Goal: Information Seeking & Learning: Check status

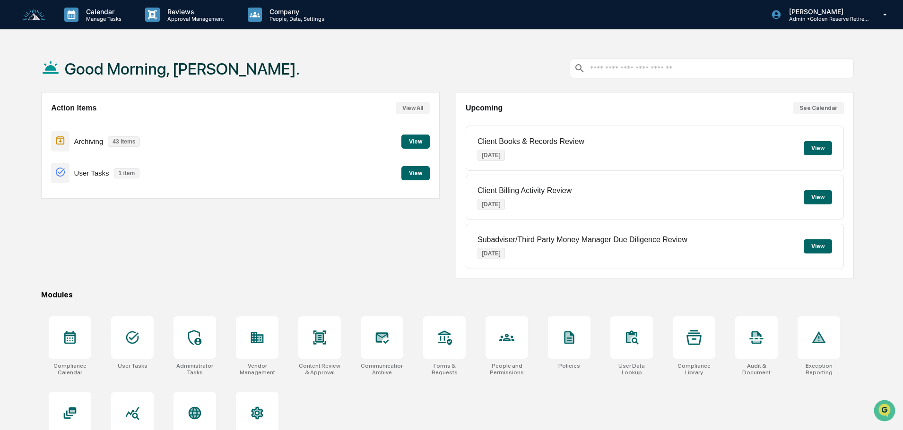
click at [417, 140] on button "View" at bounding box center [415, 142] width 28 height 14
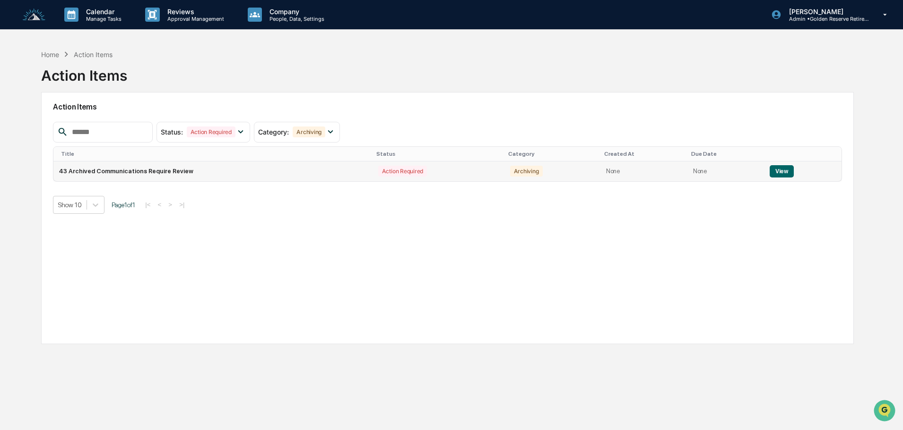
click at [775, 172] on button "View" at bounding box center [781, 171] width 24 height 12
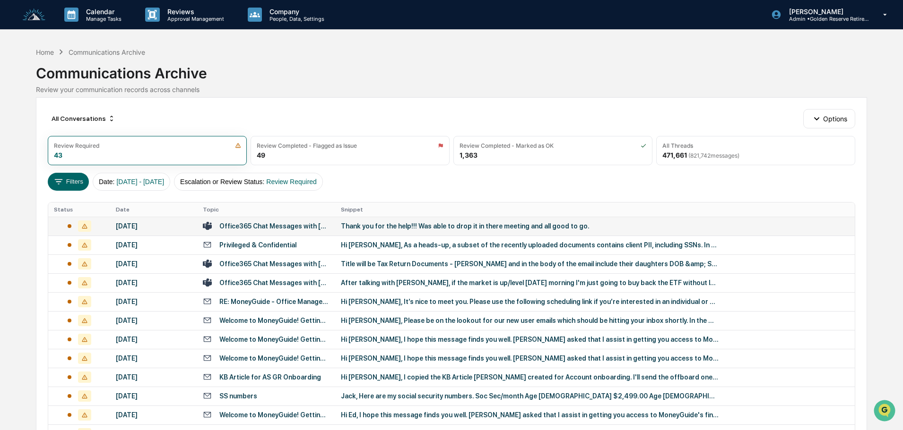
click at [368, 226] on div "Thank you for the help!!! Was able to drop it in there meeting and all good to …" at bounding box center [530, 227] width 378 height 8
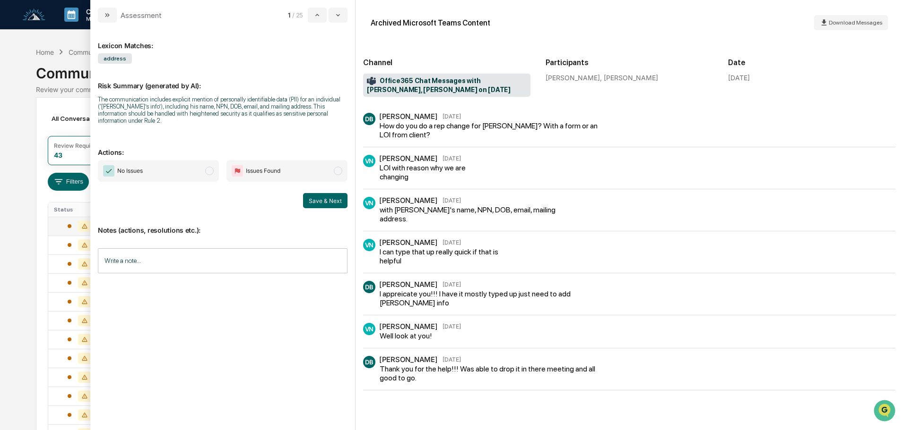
click at [155, 160] on span "No Issues" at bounding box center [158, 171] width 121 height 22
click at [317, 193] on button "Save & Next" at bounding box center [325, 200] width 44 height 15
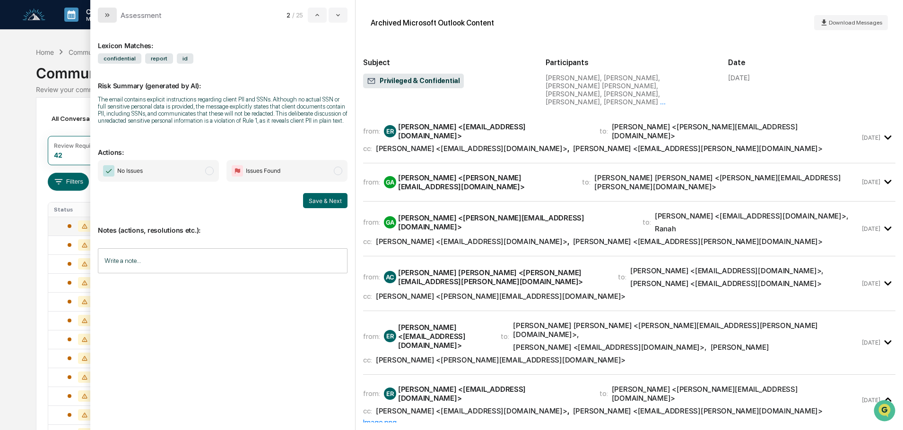
click at [108, 16] on icon "modal" at bounding box center [107, 15] width 8 height 8
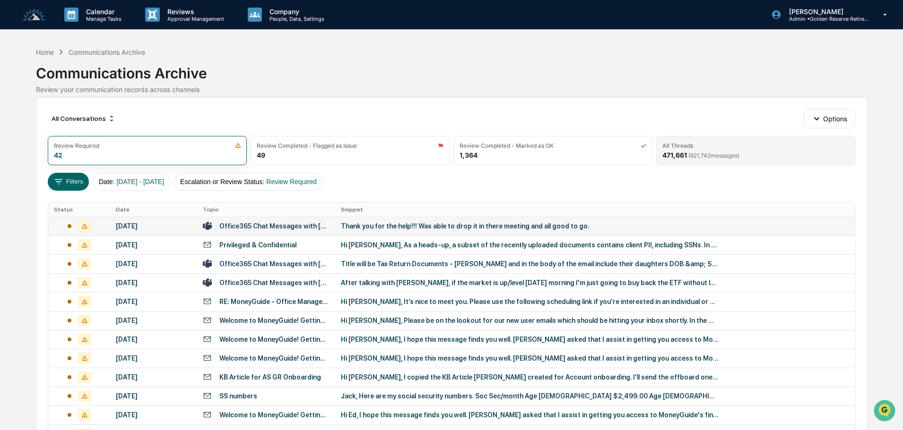
click at [745, 148] on div "All Threads" at bounding box center [755, 145] width 187 height 7
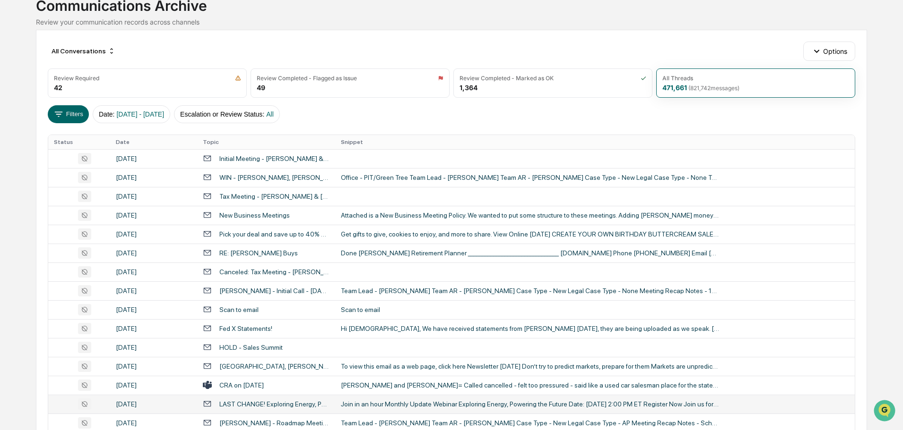
scroll to position [189, 0]
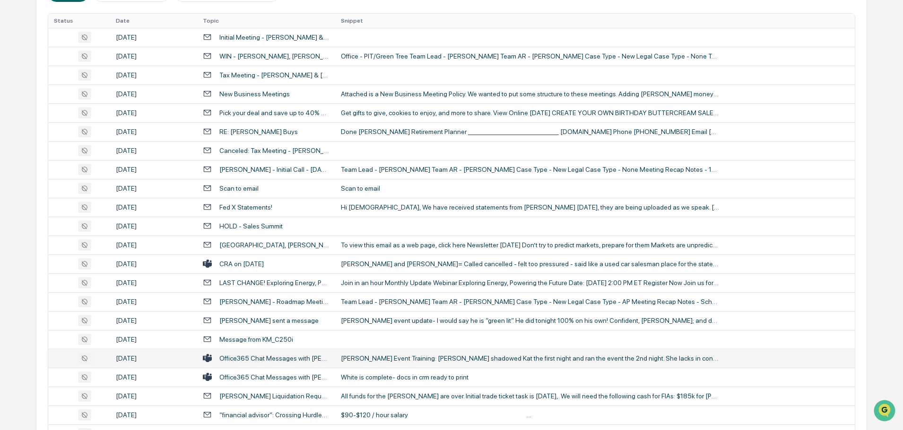
click at [396, 353] on td "[PERSON_NAME] Event Training: [PERSON_NAME] shadowed Kat the first night and ra…" at bounding box center [594, 358] width 519 height 19
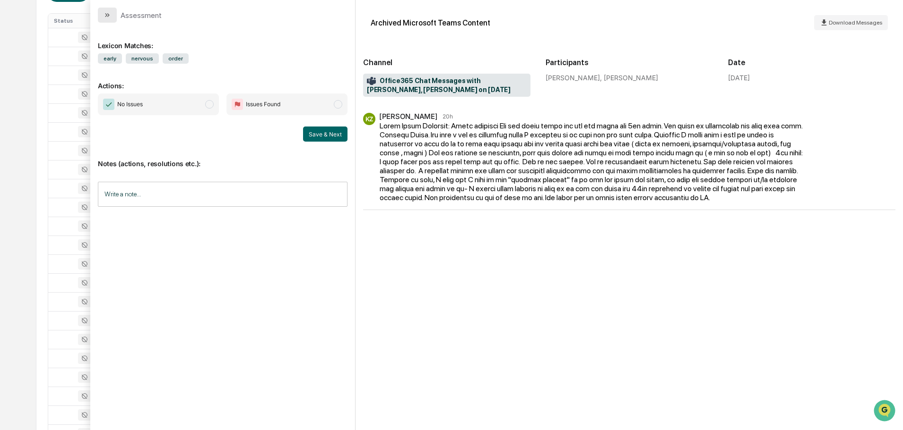
click at [106, 18] on icon "modal" at bounding box center [107, 15] width 8 height 8
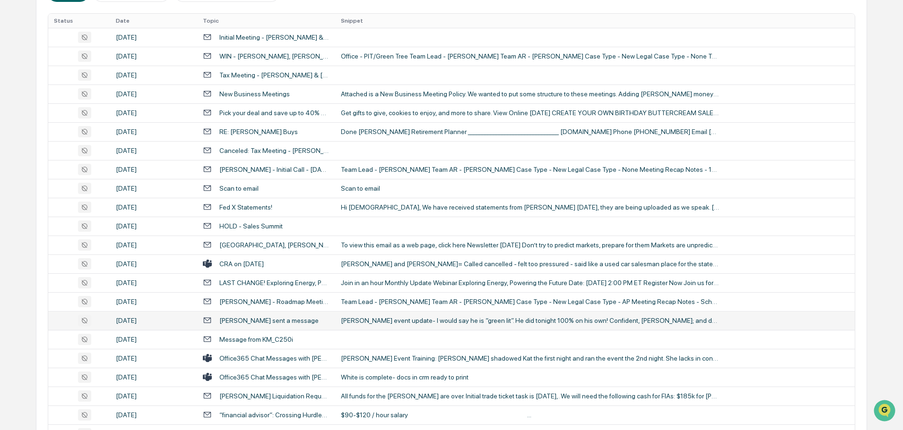
scroll to position [313, 0]
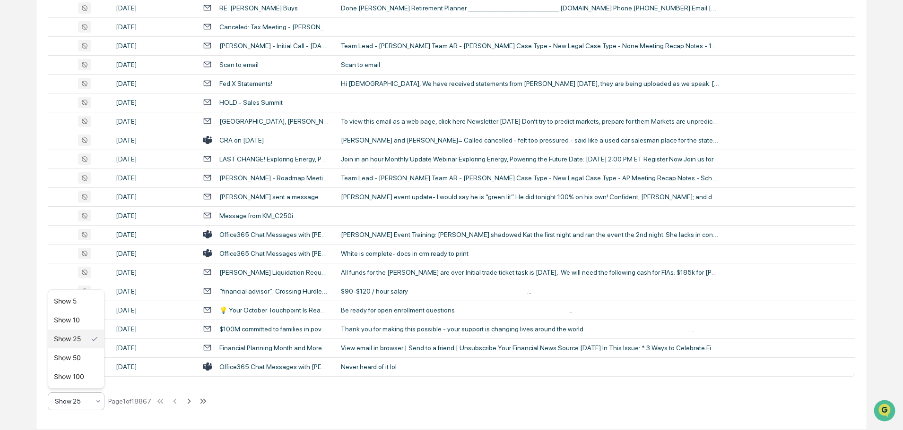
click at [73, 401] on div at bounding box center [72, 401] width 35 height 9
click at [76, 377] on div "Show 100" at bounding box center [76, 377] width 56 height 19
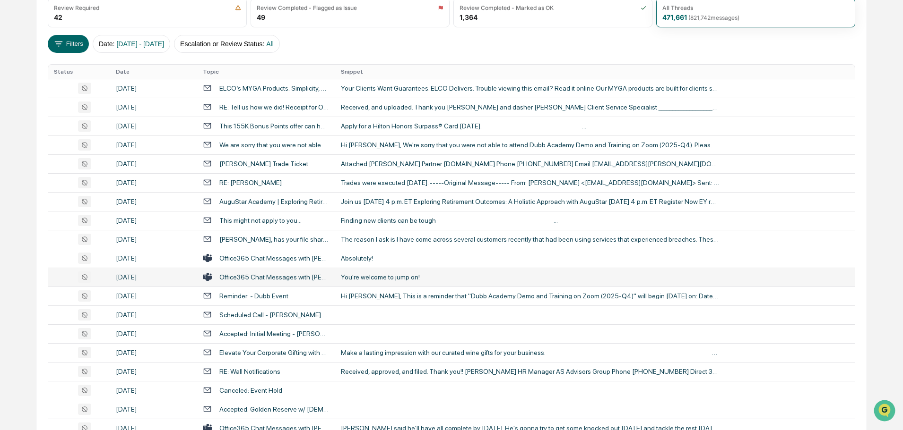
scroll to position [142, 0]
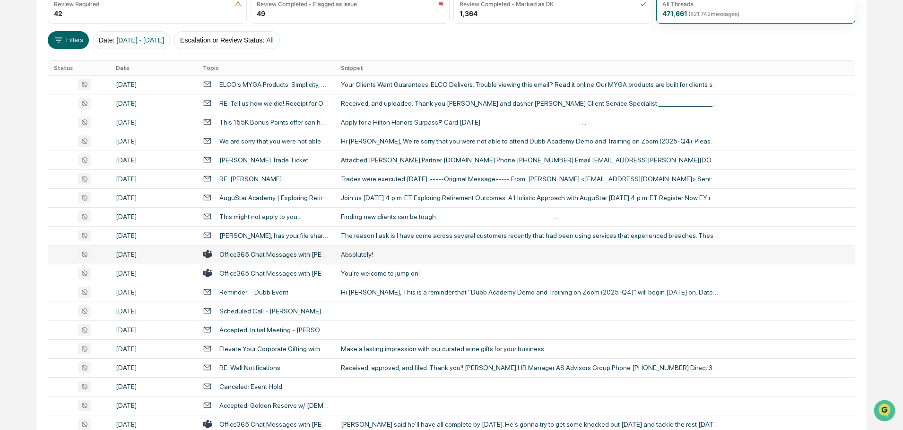
click at [377, 258] on div "Absolutely!" at bounding box center [530, 255] width 378 height 8
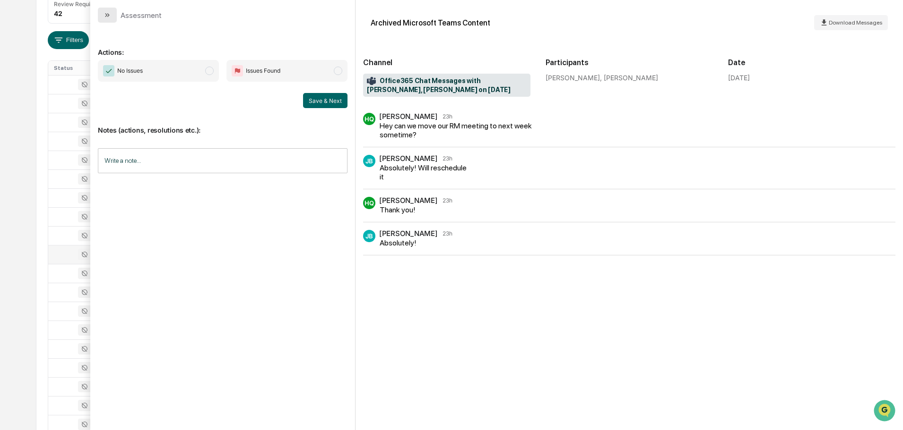
click at [103, 9] on button "modal" at bounding box center [107, 15] width 19 height 15
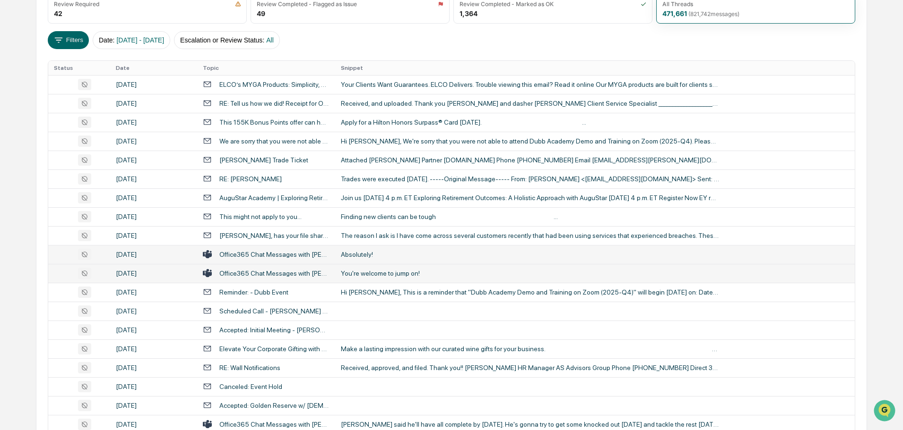
click at [368, 272] on div "You're welcome to jump on!" at bounding box center [530, 274] width 378 height 8
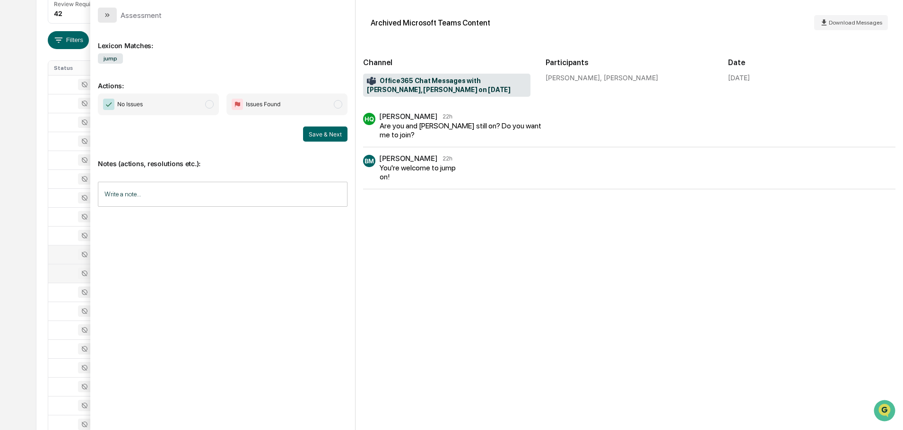
click at [109, 13] on icon "modal" at bounding box center [107, 15] width 8 height 8
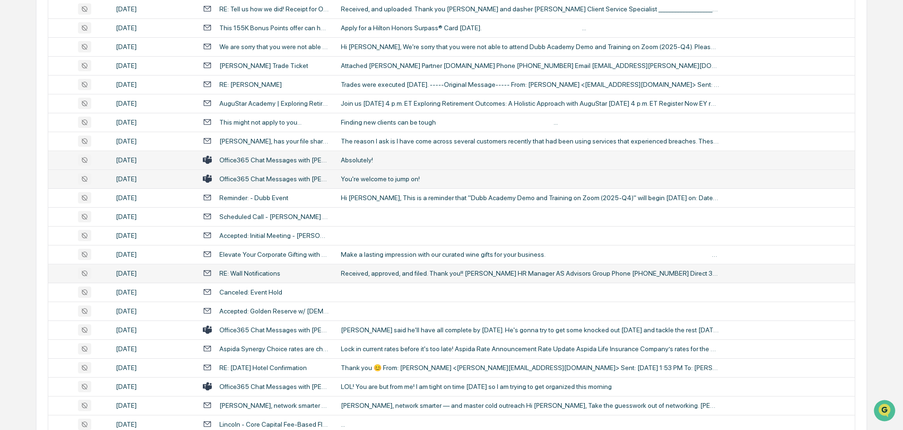
scroll to position [284, 0]
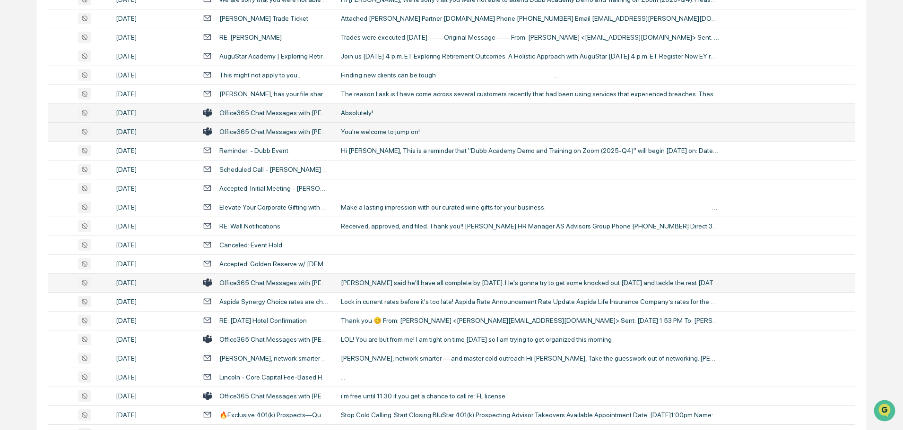
click at [388, 285] on div "[PERSON_NAME] said he'll have all complete by [DATE]. He's gonna try to get som…" at bounding box center [530, 283] width 378 height 8
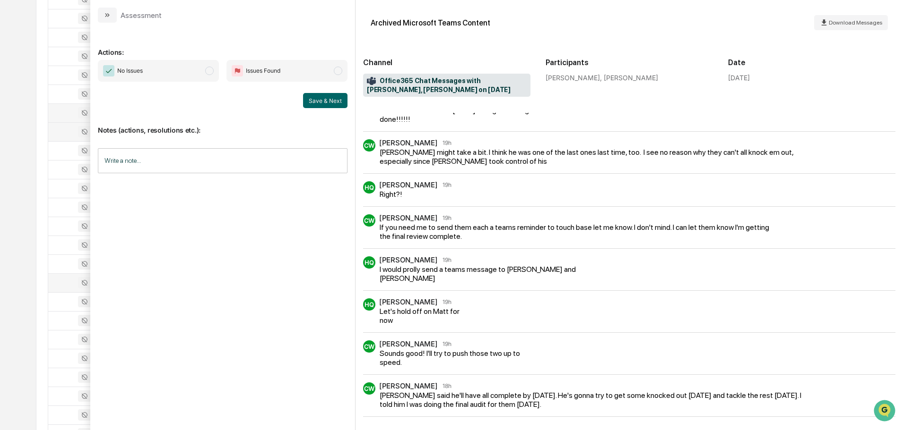
scroll to position [144, 0]
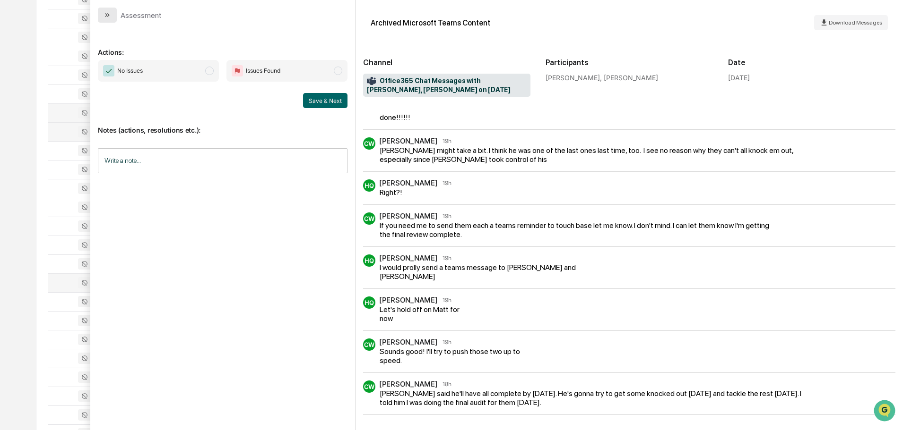
click at [107, 16] on icon "modal" at bounding box center [107, 15] width 8 height 8
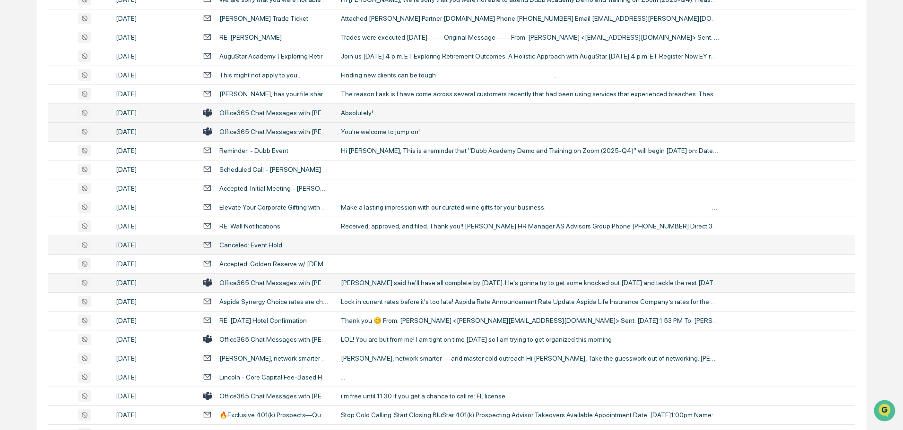
scroll to position [331, 0]
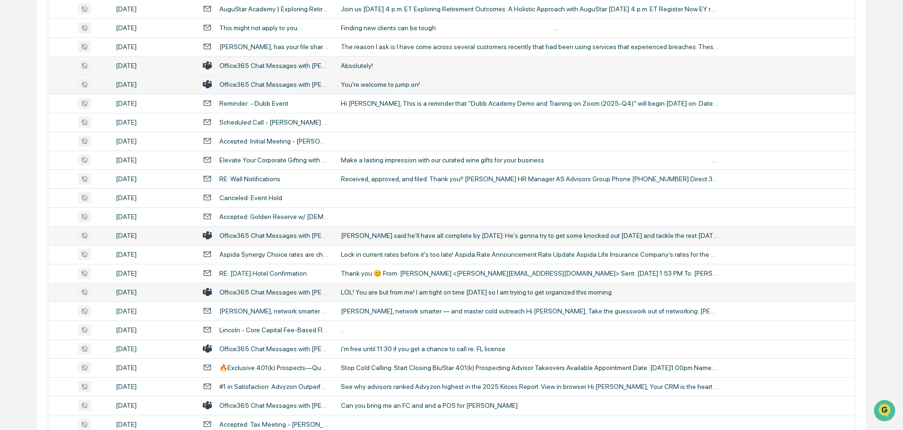
click at [385, 294] on div "LOL! You are but from me! I am tight on time [DATE] so I am trying to get organ…" at bounding box center [530, 293] width 378 height 8
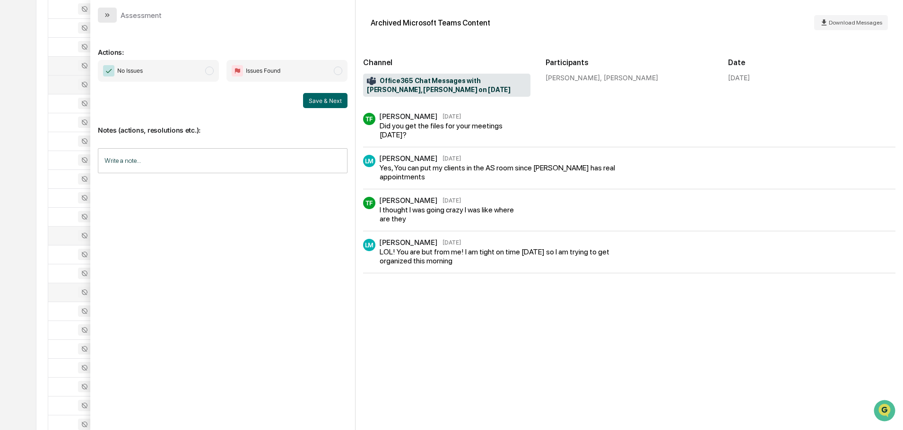
click at [114, 15] on button "modal" at bounding box center [107, 15] width 19 height 15
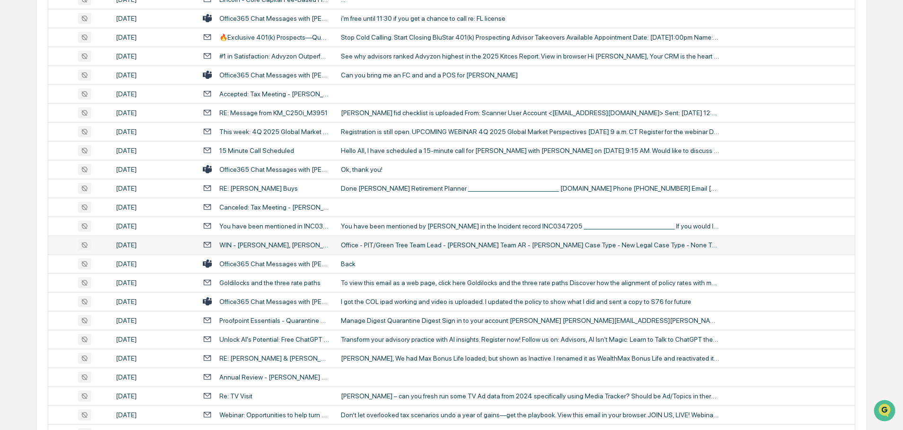
scroll to position [709, 0]
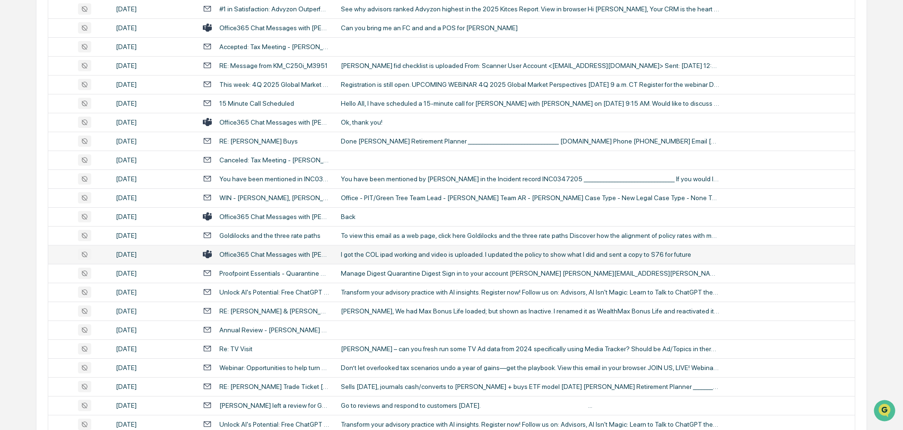
click at [385, 254] on div "I got the COL ipad working and video is uploaded. I updated the policy to show …" at bounding box center [530, 255] width 378 height 8
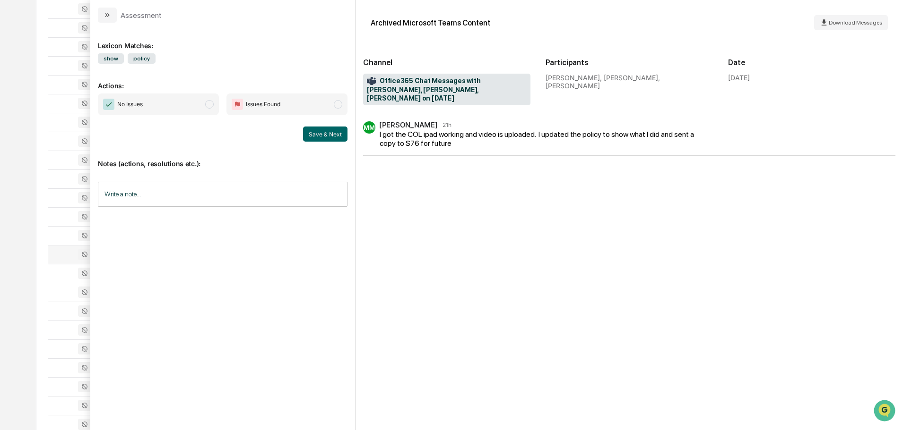
click at [110, 13] on icon "modal" at bounding box center [107, 15] width 8 height 8
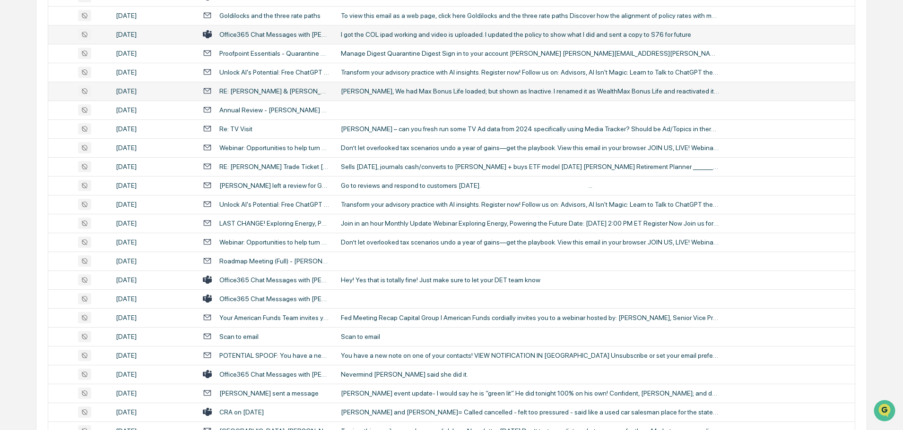
scroll to position [945, 0]
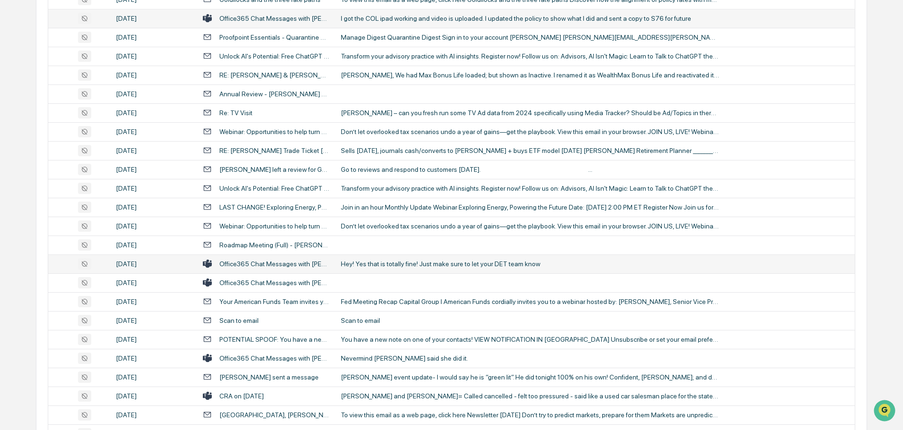
click at [374, 264] on div "Hey! Yes that is totally fine! Just make sure to let your DET team know" at bounding box center [530, 264] width 378 height 8
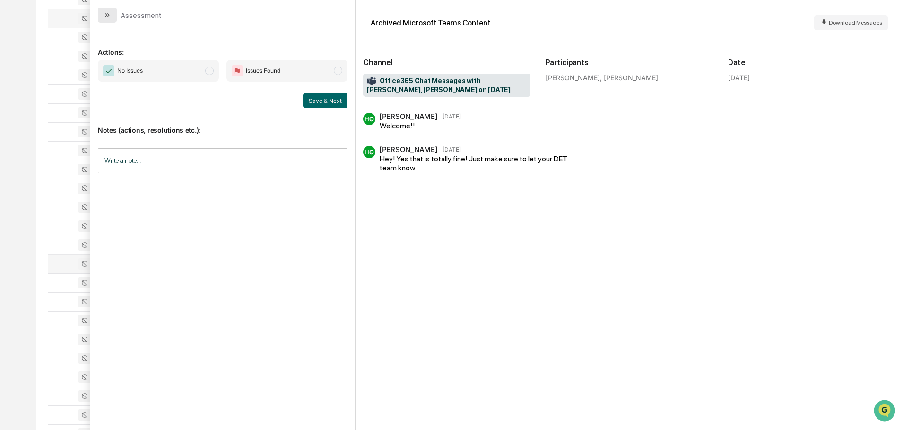
click at [107, 18] on icon "modal" at bounding box center [107, 15] width 8 height 8
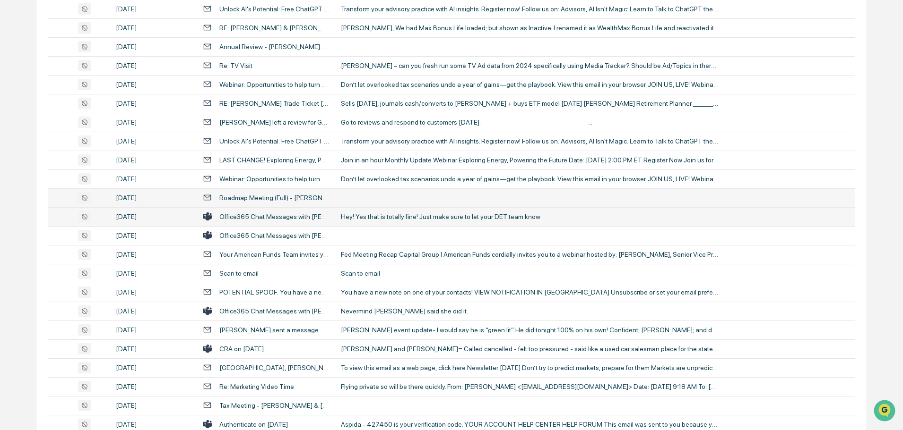
scroll to position [1040, 0]
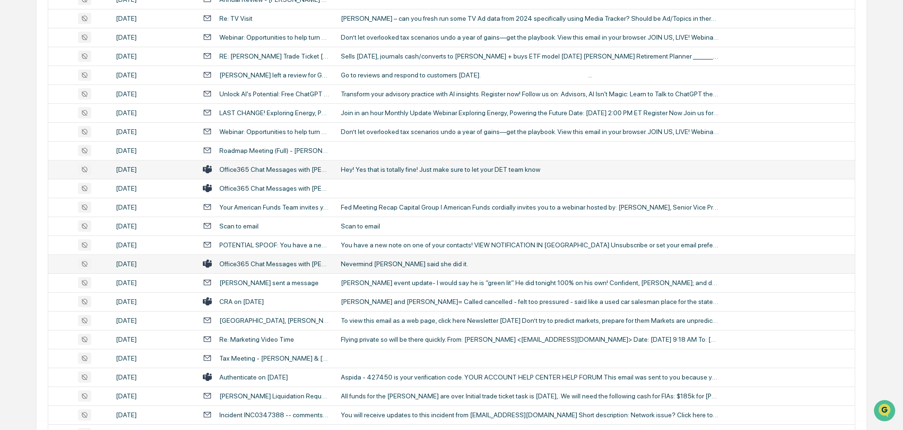
click at [387, 261] on div "Nevermind [PERSON_NAME] said she did it." at bounding box center [530, 264] width 378 height 8
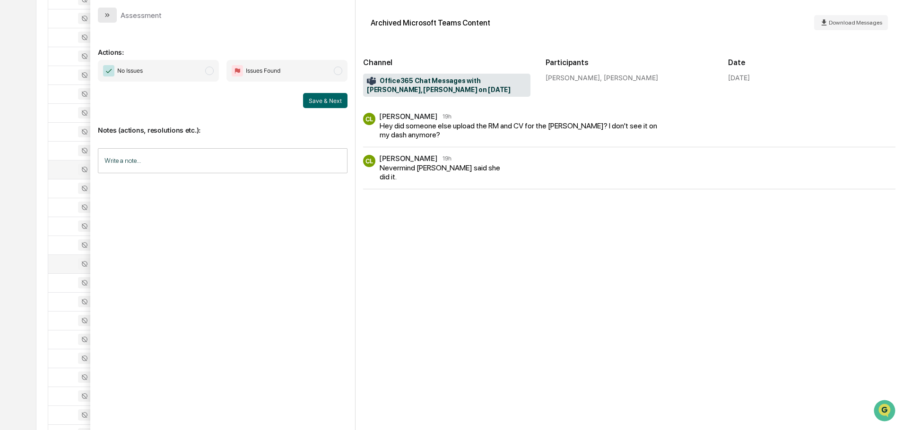
click at [108, 11] on icon "modal" at bounding box center [107, 15] width 8 height 8
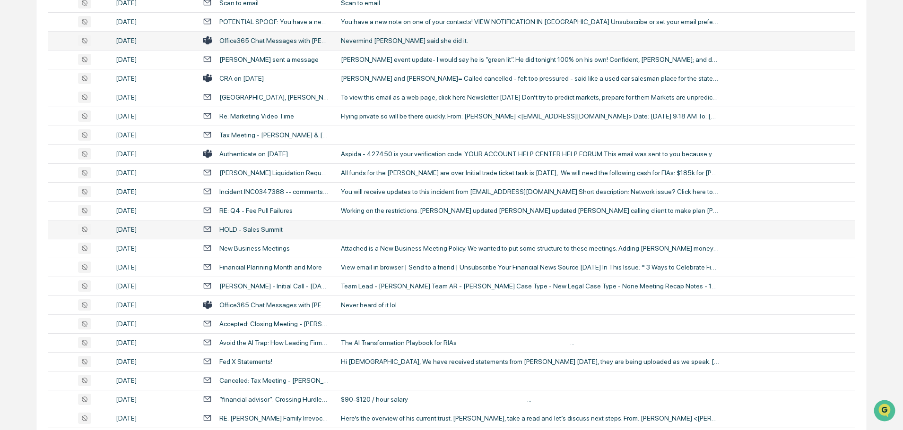
scroll to position [1276, 0]
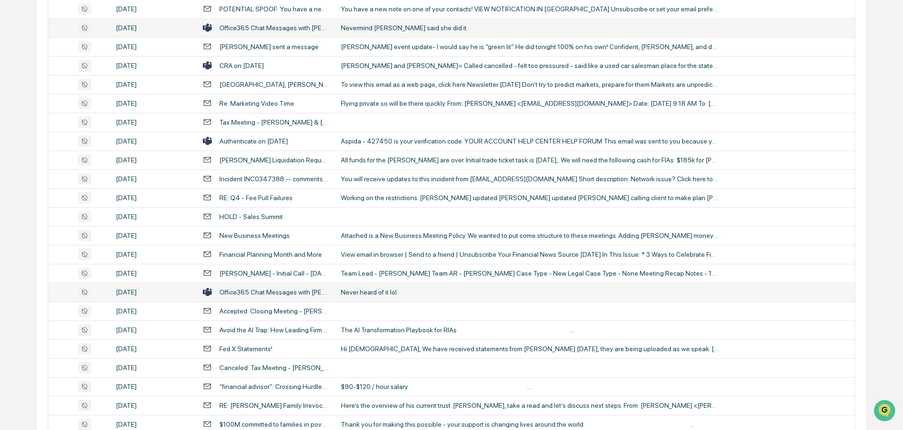
click at [373, 287] on td "Never heard of it lol" at bounding box center [594, 292] width 519 height 19
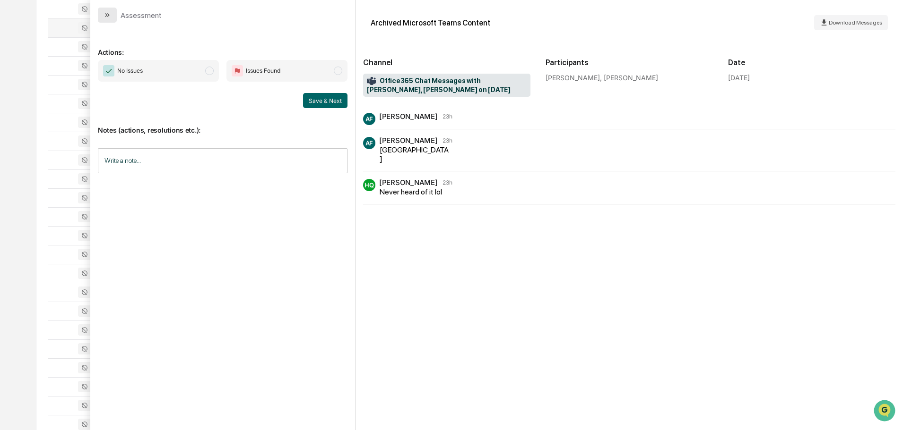
click at [107, 21] on button "modal" at bounding box center [107, 15] width 19 height 15
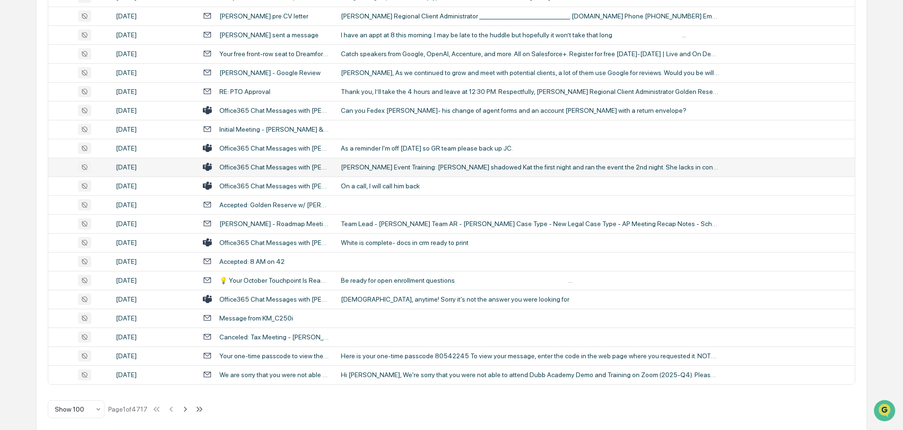
scroll to position [1730, 0]
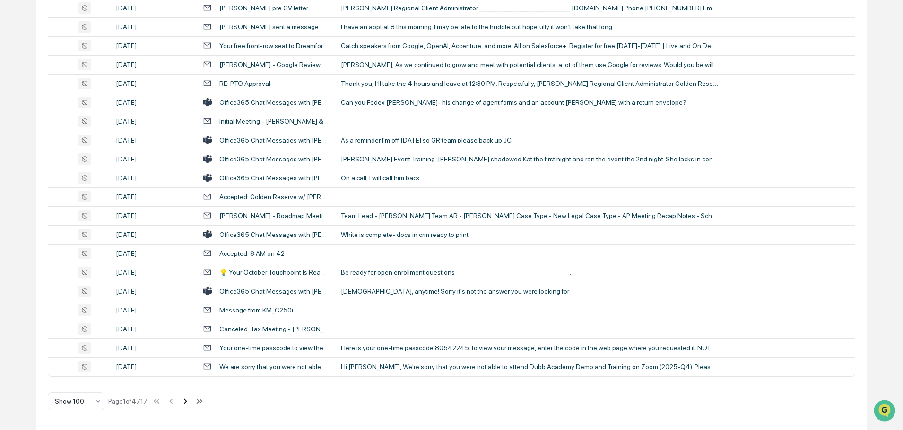
click at [186, 402] on icon at bounding box center [185, 401] width 10 height 10
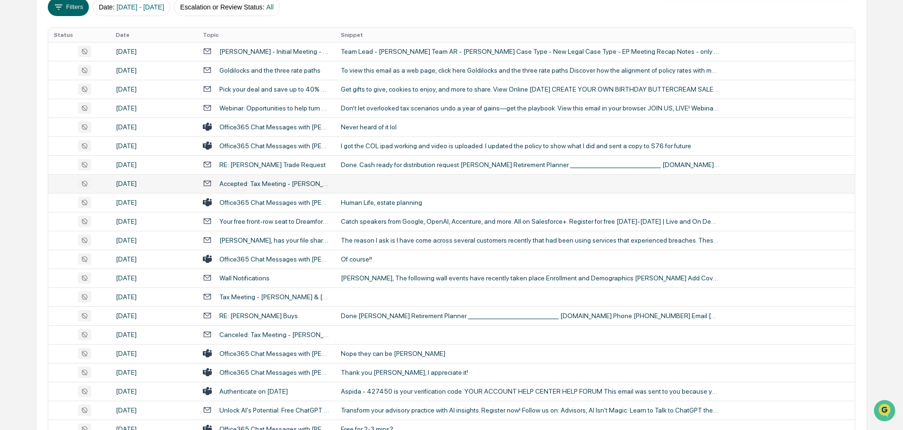
scroll to position [189, 0]
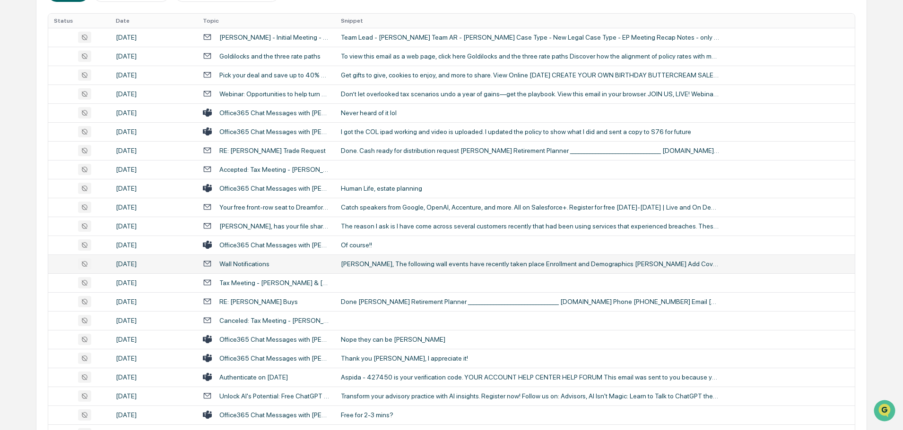
click at [370, 263] on div "[PERSON_NAME], The following wall events have recently taken place Enrollment a…" at bounding box center [530, 264] width 378 height 8
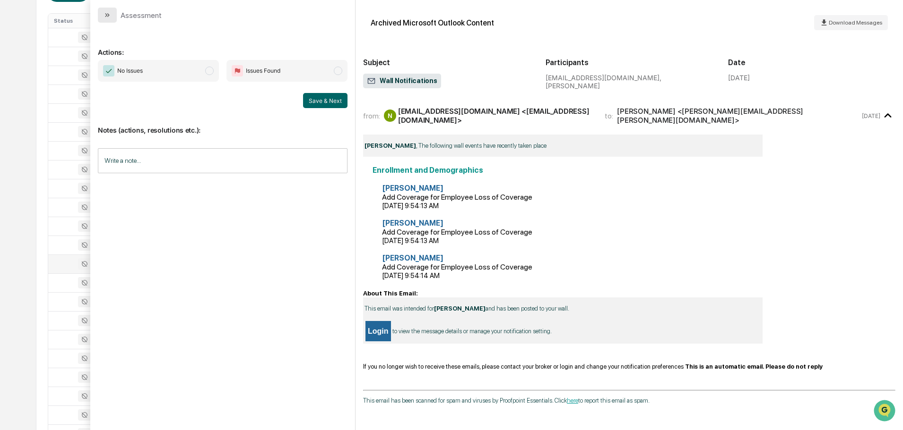
click at [110, 13] on icon "modal" at bounding box center [107, 15] width 8 height 8
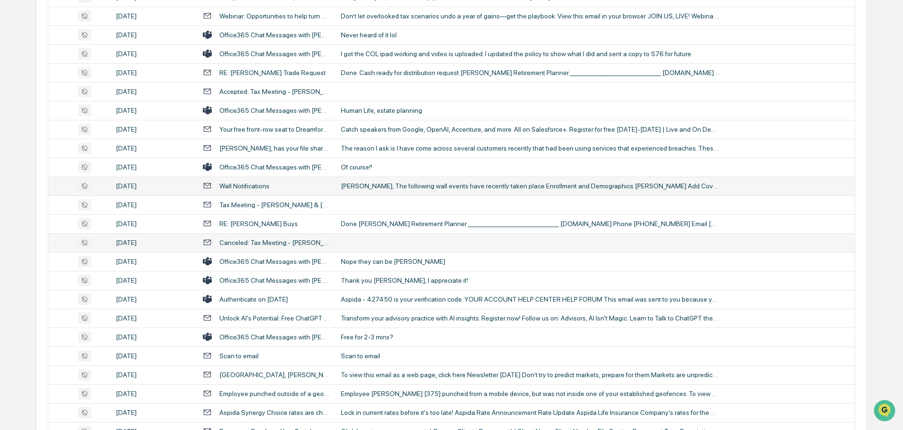
scroll to position [284, 0]
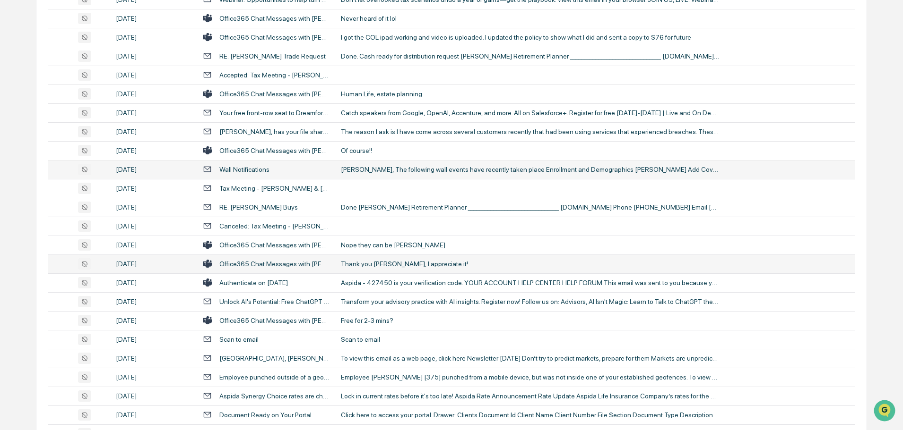
click at [379, 267] on div "Thank you [PERSON_NAME], I appreciate it!" at bounding box center [530, 264] width 378 height 8
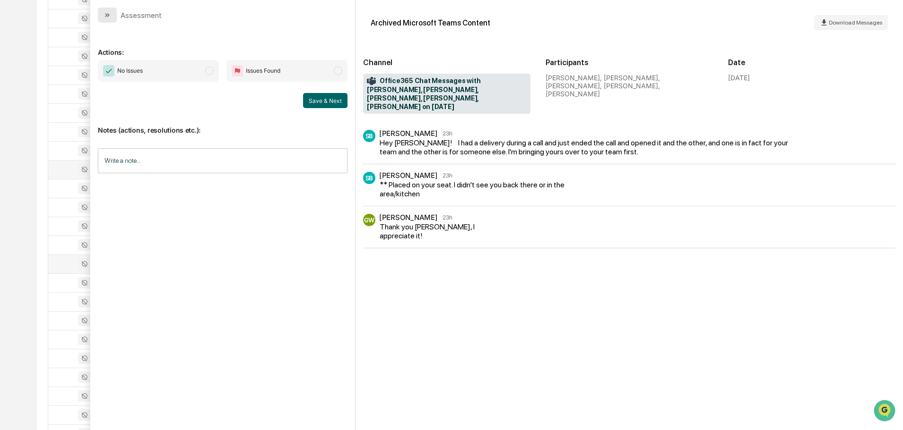
click at [105, 20] on button "modal" at bounding box center [107, 15] width 19 height 15
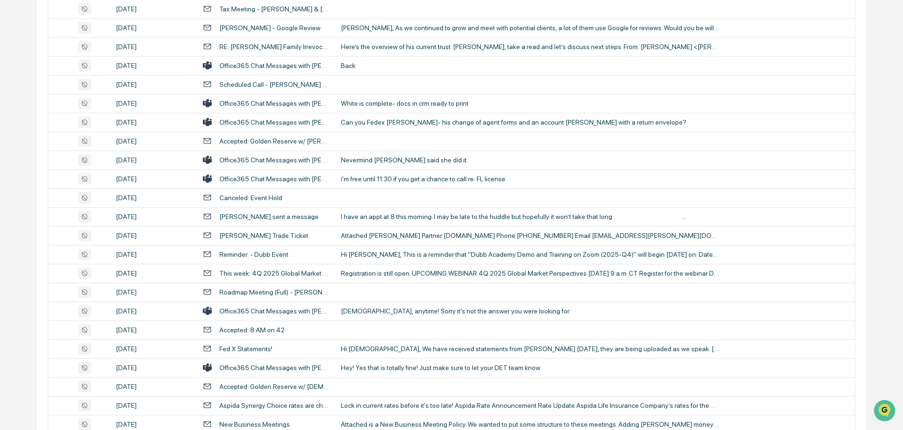
scroll to position [1323, 0]
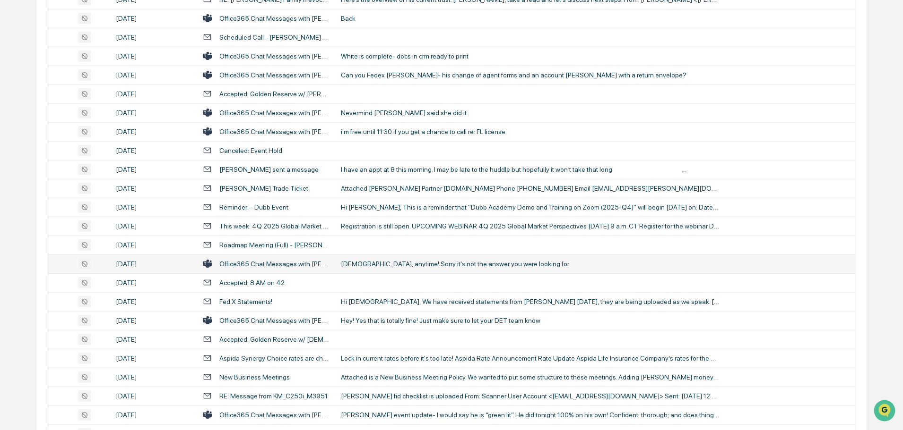
click at [380, 262] on div "[DEMOGRAPHIC_DATA], anytime! Sorry it's not the answer you were looking for" at bounding box center [530, 264] width 378 height 8
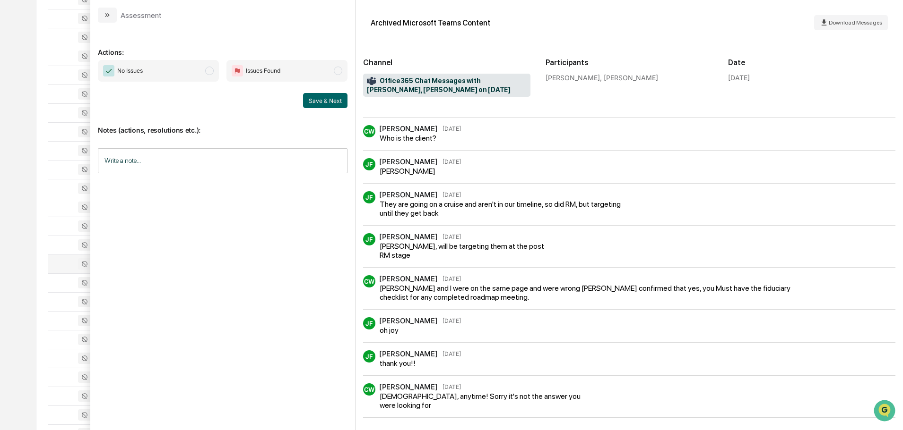
scroll to position [192, 0]
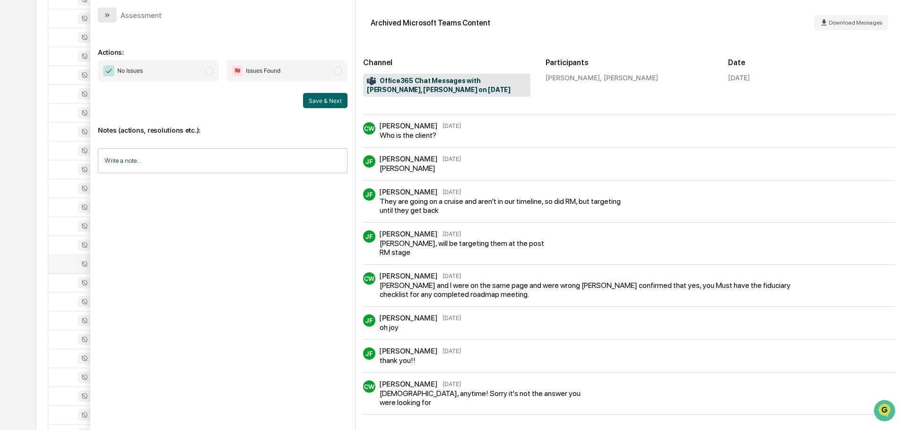
click at [105, 15] on icon "modal" at bounding box center [107, 15] width 8 height 8
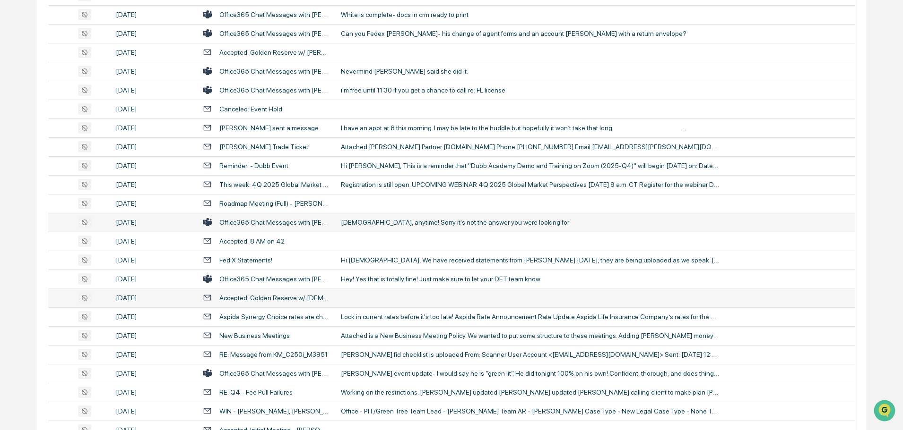
scroll to position [1418, 0]
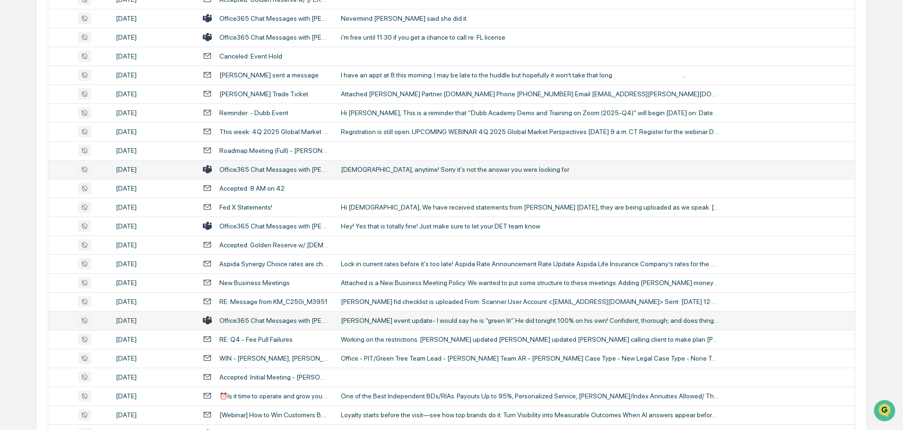
click at [375, 317] on div "[PERSON_NAME] event update- I would say he is “green lit”. He did tonight 100% …" at bounding box center [530, 321] width 378 height 8
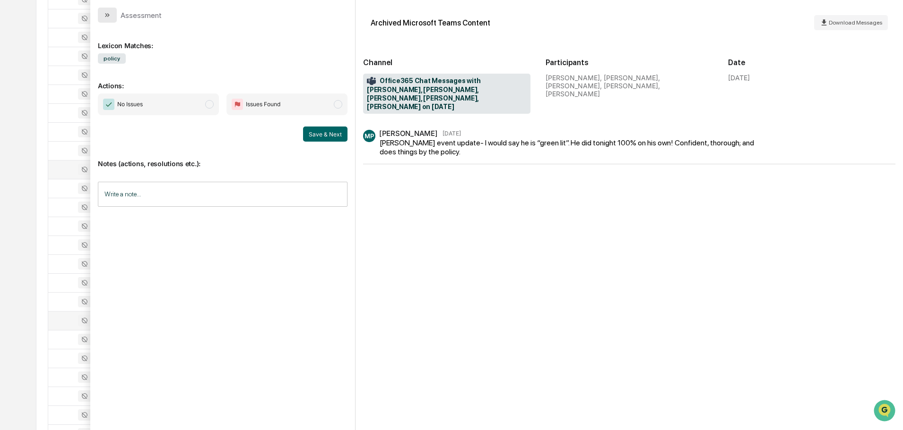
click at [107, 18] on icon "modal" at bounding box center [107, 15] width 8 height 8
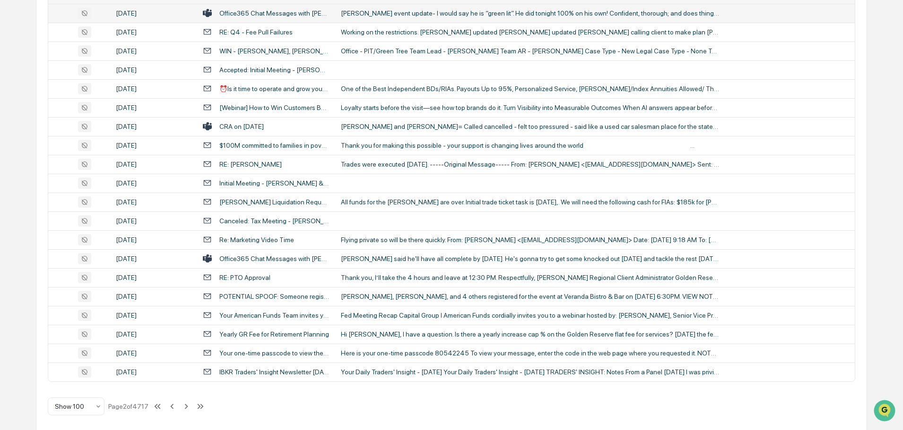
scroll to position [1730, 0]
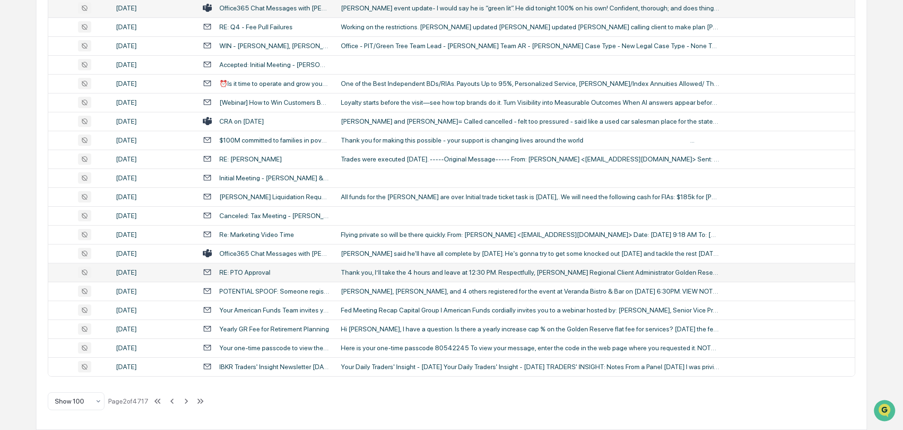
click at [367, 271] on div "Thank you, I’ll take the 4 hours and leave at 12:30 PM. Respectfully, [PERSON_N…" at bounding box center [530, 273] width 378 height 8
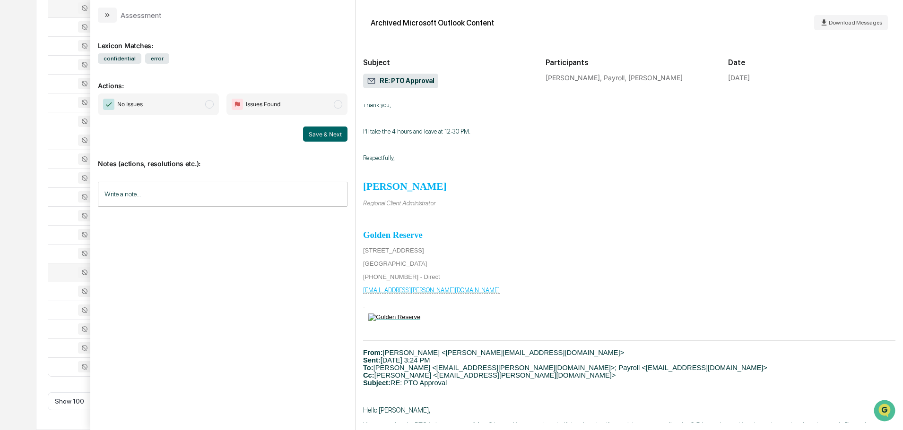
scroll to position [45, 0]
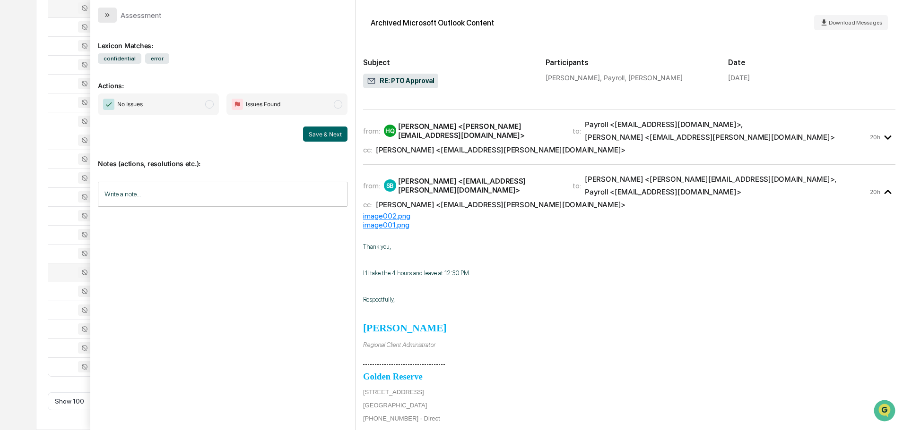
click at [109, 16] on icon "modal" at bounding box center [107, 15] width 8 height 8
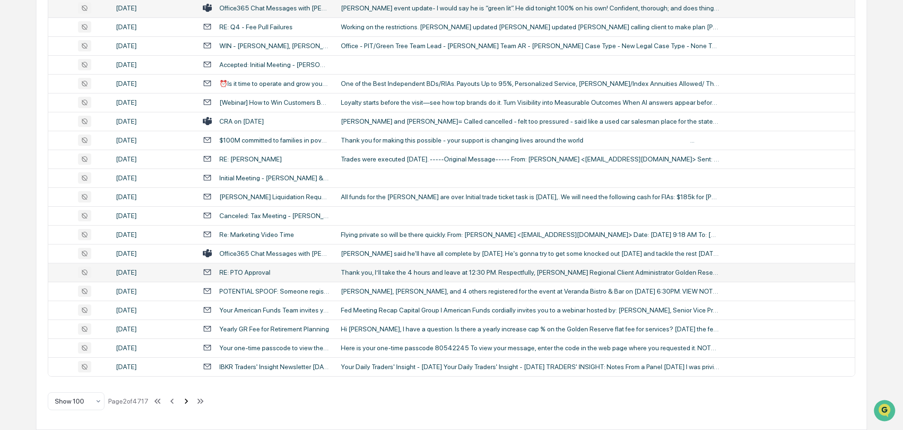
click at [187, 404] on icon at bounding box center [186, 401] width 3 height 5
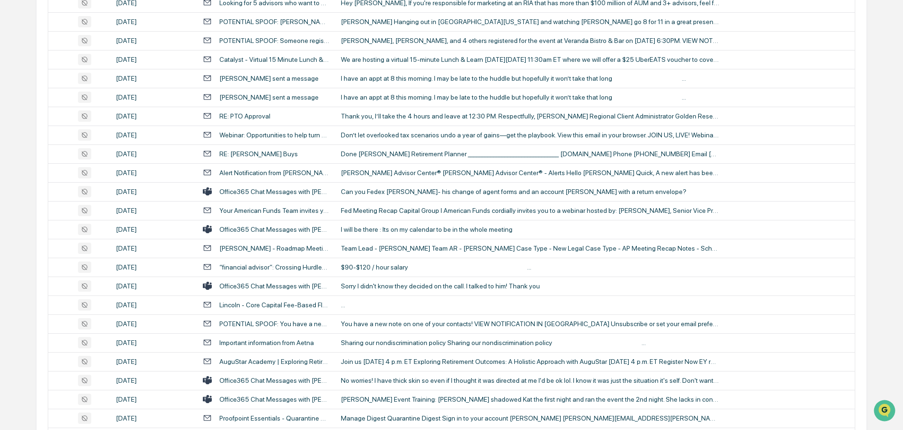
scroll to position [567, 0]
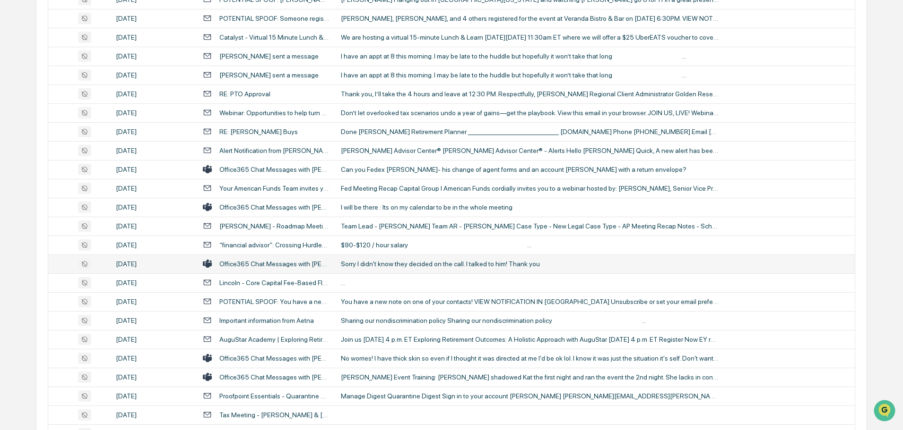
click at [391, 267] on div "Sorry I didn't know they decided on the call. I talked to him! Thank you" at bounding box center [530, 264] width 378 height 8
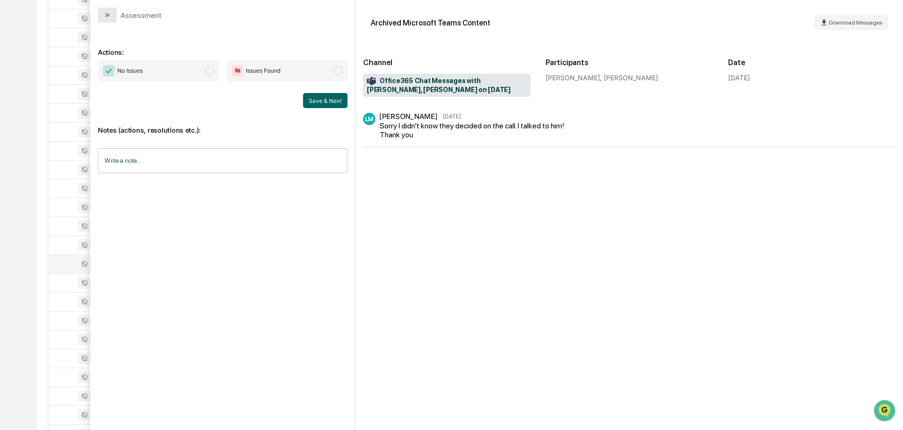
click at [114, 13] on button "modal" at bounding box center [107, 15] width 19 height 15
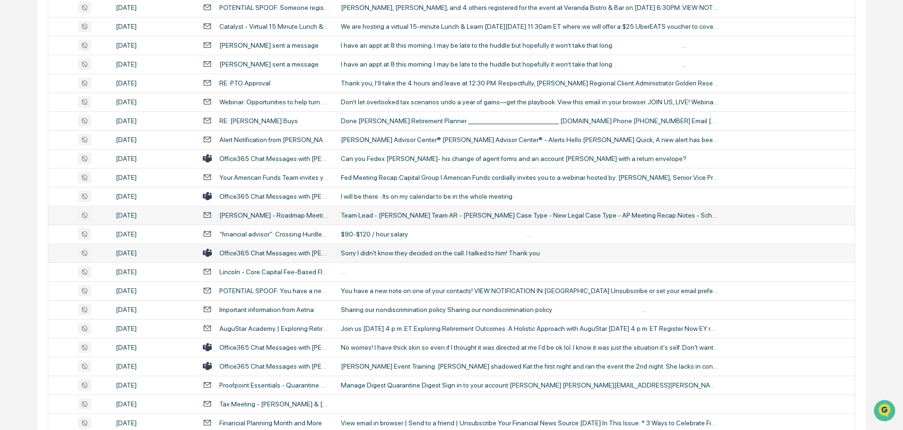
scroll to position [614, 0]
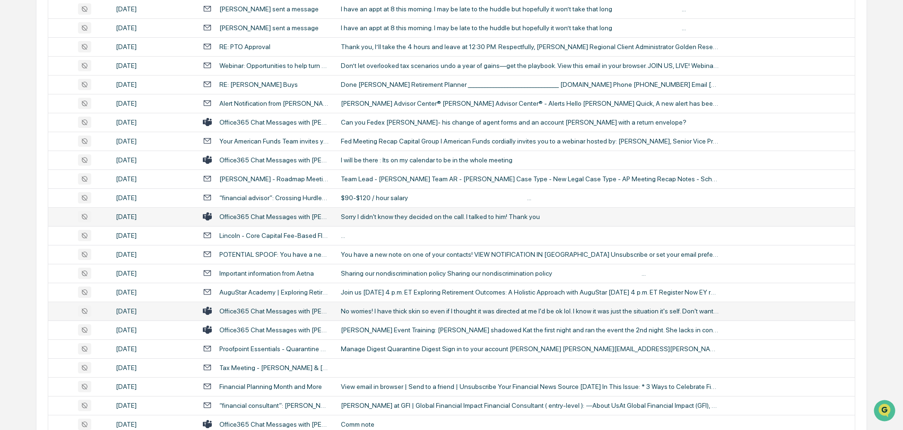
click at [391, 308] on div "No worries! I have thick skin so even if I thought it was directed at me I'd be…" at bounding box center [530, 312] width 378 height 8
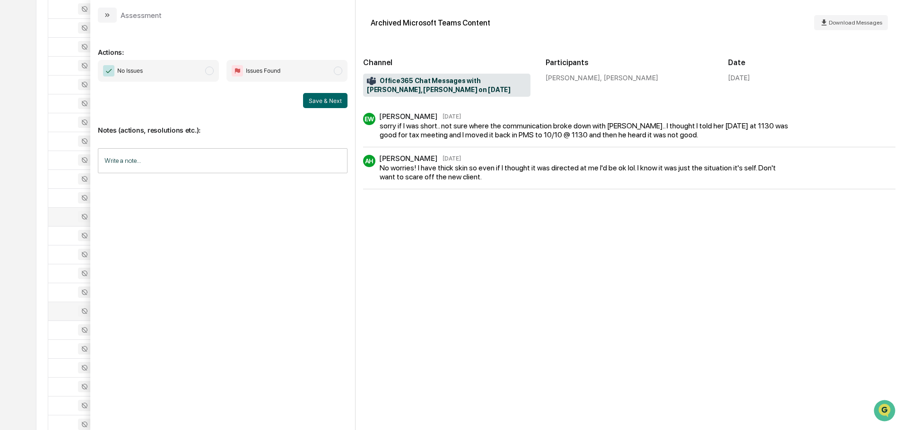
click at [109, 23] on div "Actions: No Issues Issues Found Save & Next Notes (actions, resolutions etc.): …" at bounding box center [222, 227] width 265 height 408
click at [109, 15] on icon "modal" at bounding box center [108, 15] width 2 height 4
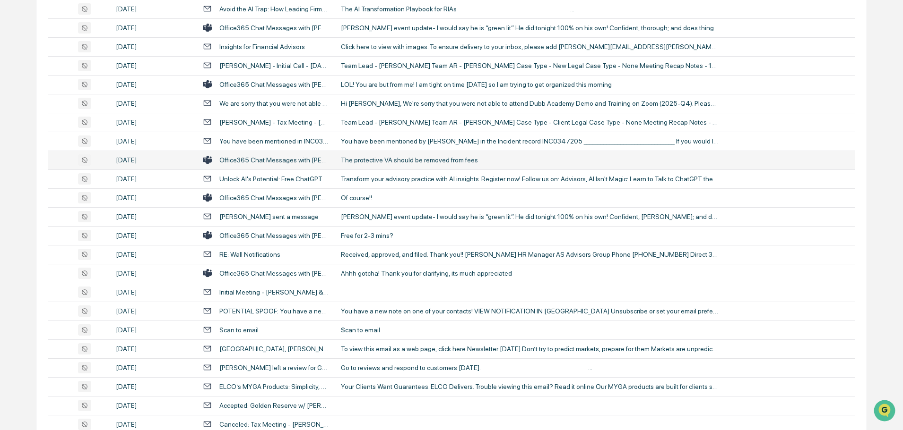
scroll to position [1229, 0]
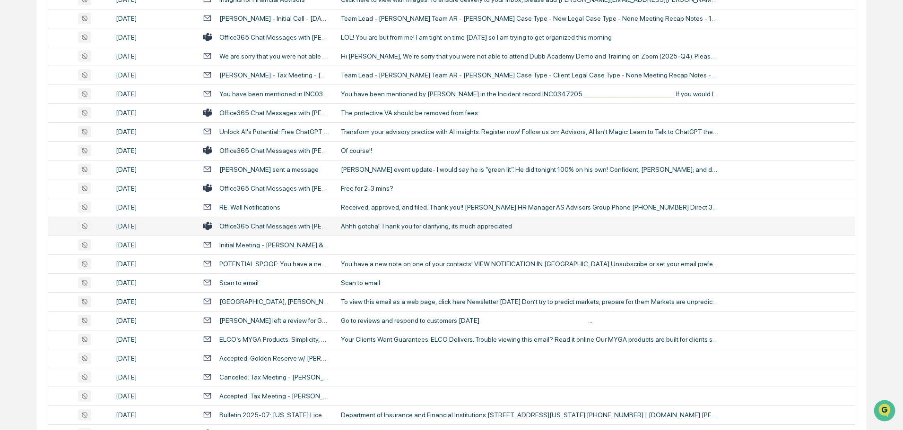
click at [386, 227] on div "Ahhh gotcha! Thank you for clarifying, its much appreciated" at bounding box center [530, 227] width 378 height 8
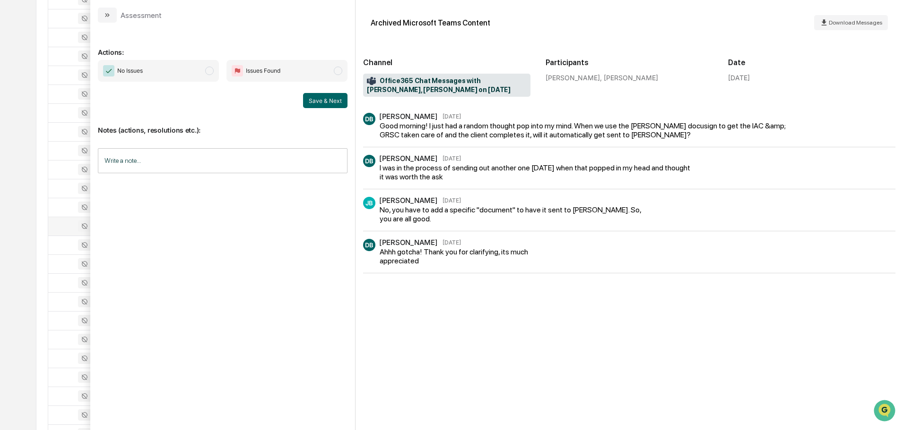
click at [109, 16] on icon "modal" at bounding box center [107, 15] width 8 height 8
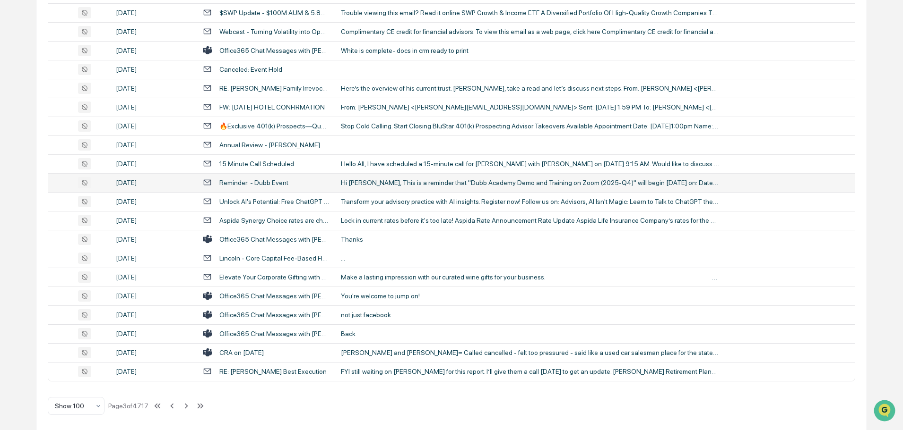
scroll to position [1730, 0]
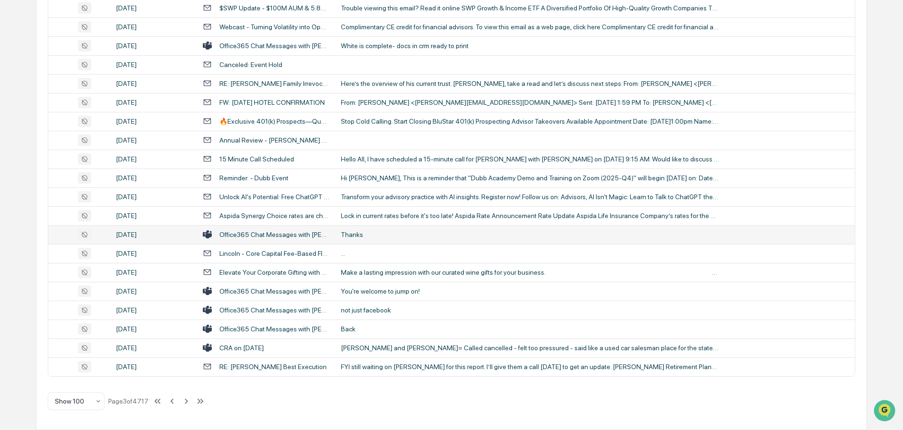
click at [402, 232] on div "Thanks" at bounding box center [530, 235] width 378 height 8
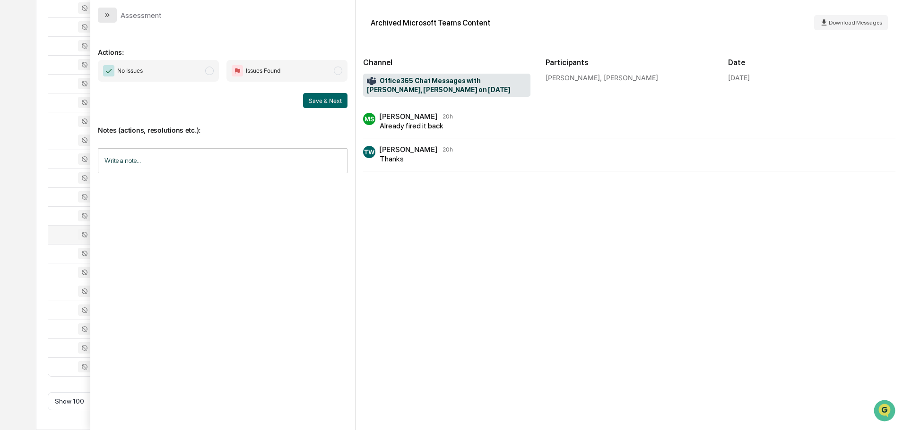
click at [114, 11] on button "modal" at bounding box center [107, 15] width 19 height 15
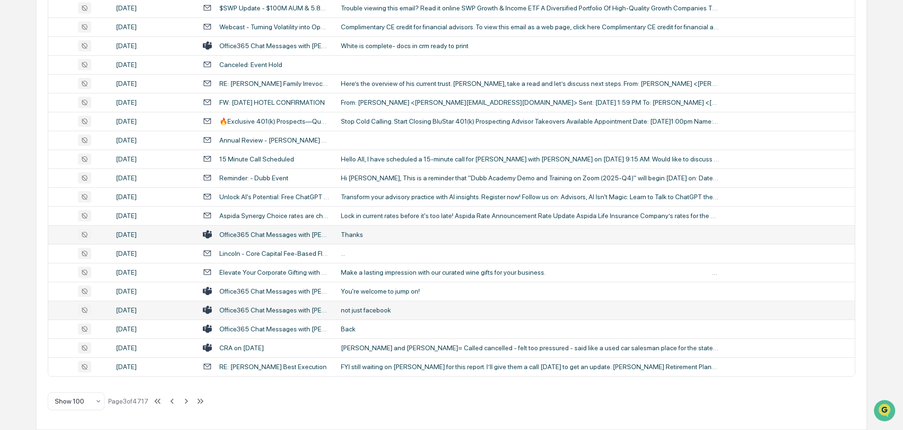
click at [382, 309] on div "not just facebook" at bounding box center [530, 311] width 378 height 8
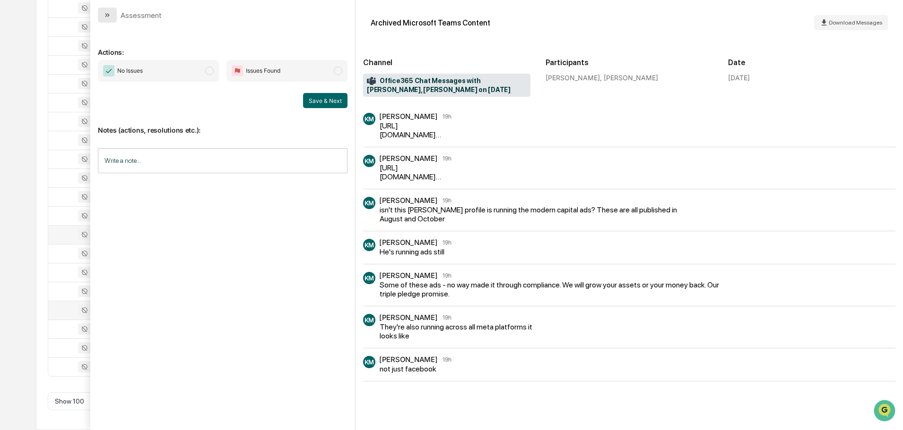
click at [107, 14] on icon "modal" at bounding box center [107, 15] width 8 height 8
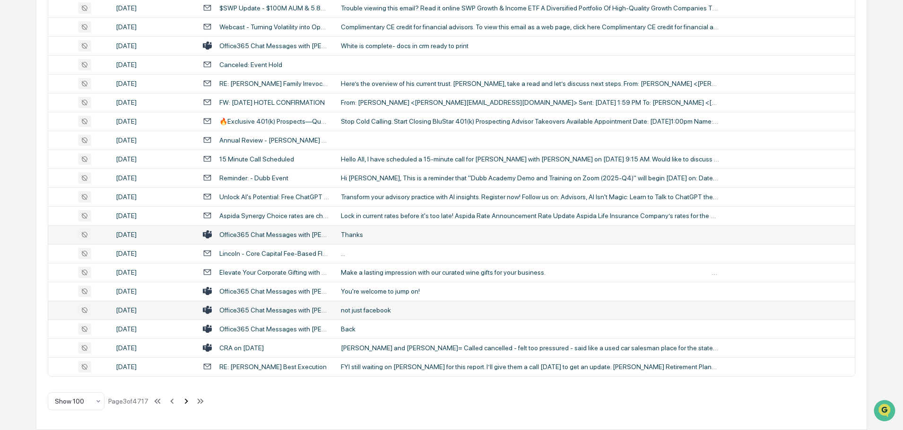
click at [185, 401] on icon at bounding box center [186, 401] width 10 height 10
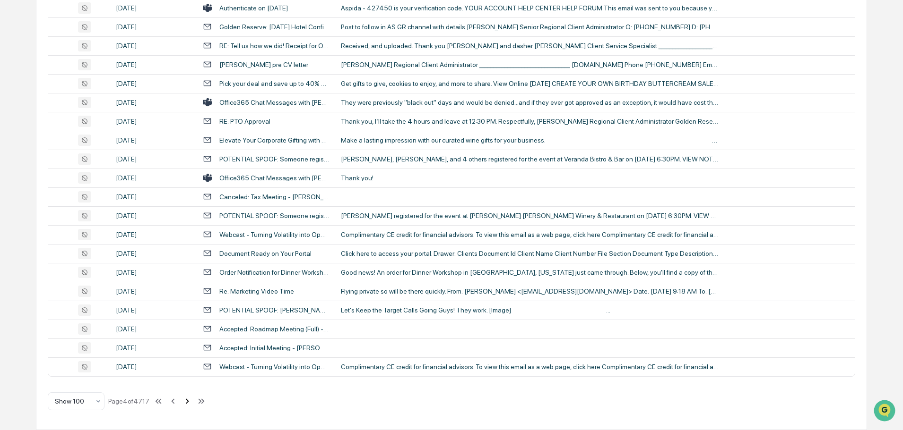
click at [188, 400] on icon at bounding box center [187, 401] width 10 height 10
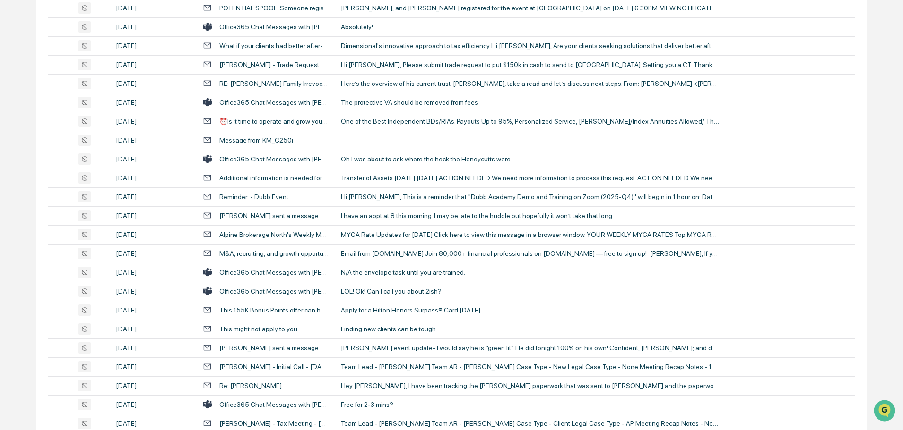
scroll to position [455, 0]
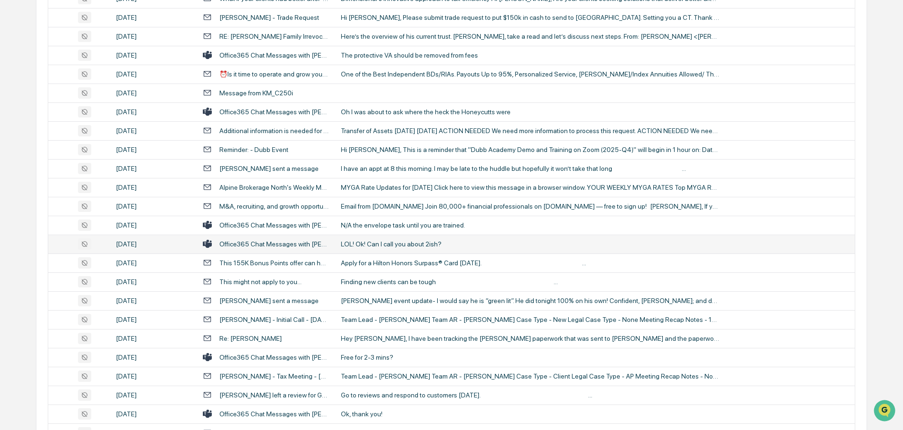
click at [381, 244] on div "LOL! Ok! Can I call you about 2ish?" at bounding box center [530, 245] width 378 height 8
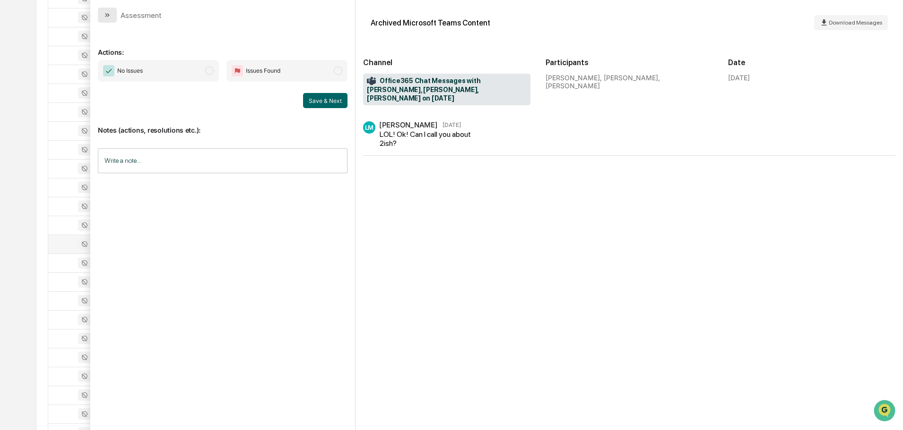
click at [112, 12] on button "modal" at bounding box center [107, 15] width 19 height 15
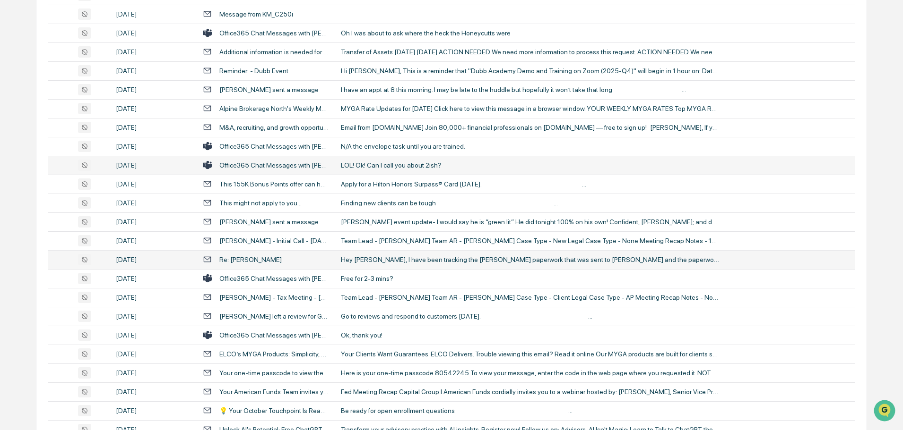
scroll to position [549, 0]
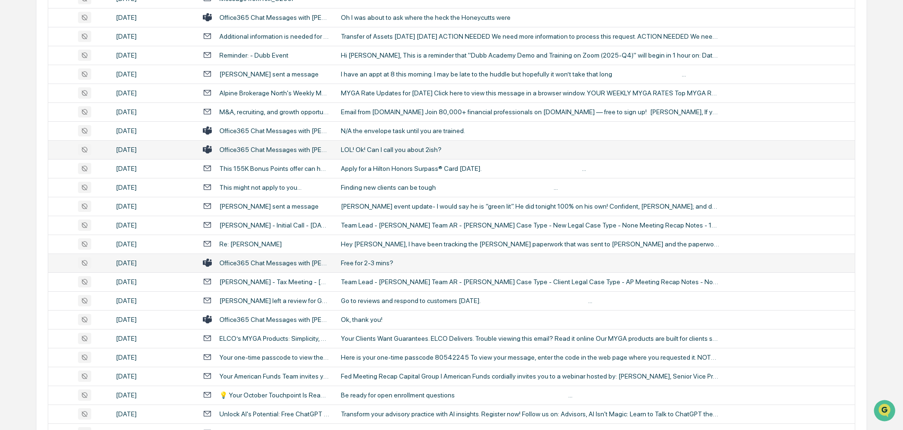
click at [363, 263] on div "Free for 2-3 mins?" at bounding box center [530, 263] width 378 height 8
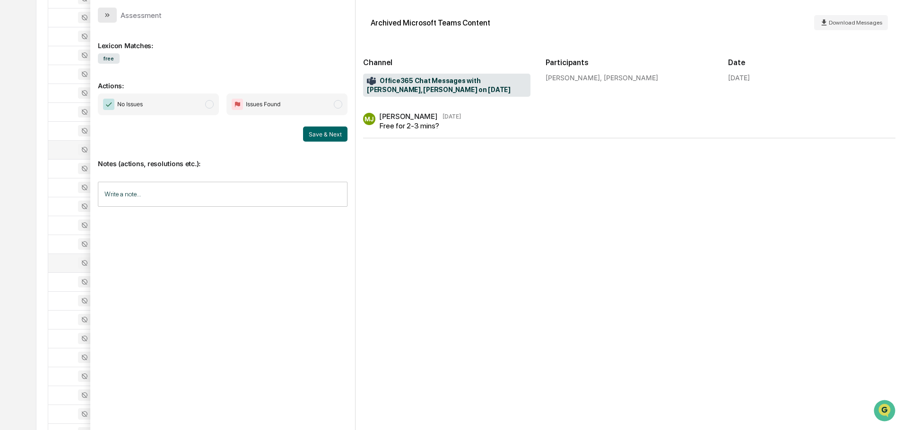
click at [110, 11] on button "modal" at bounding box center [107, 15] width 19 height 15
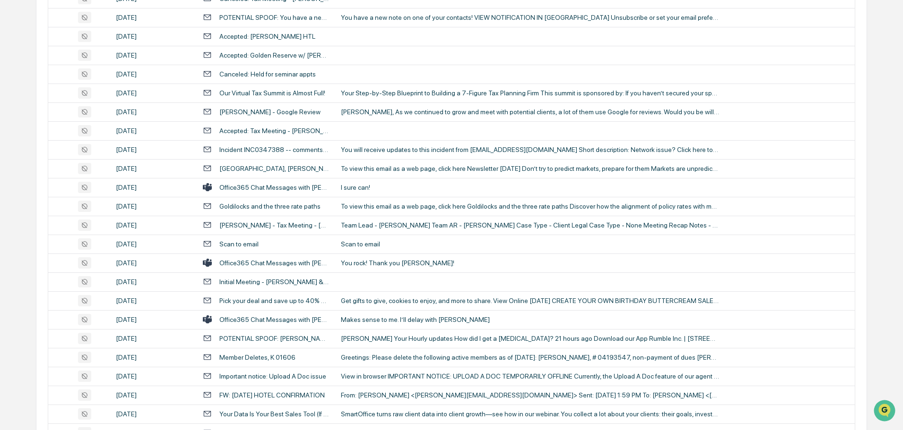
scroll to position [1069, 0]
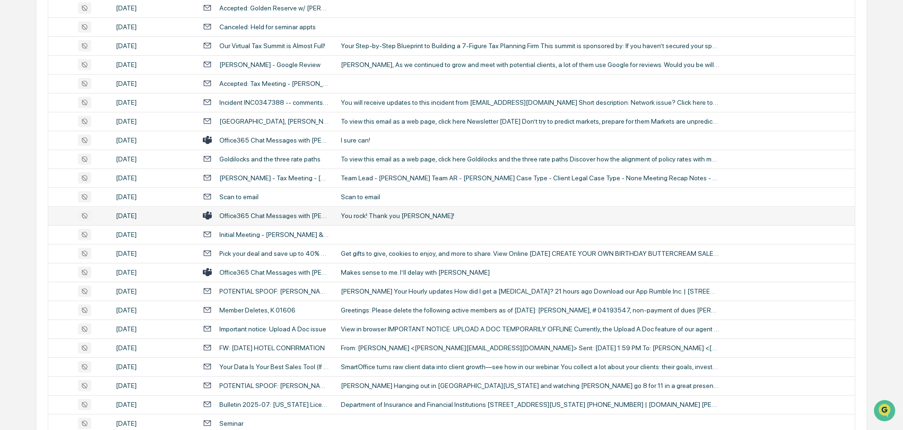
click at [388, 215] on div "You rock! Thank you [PERSON_NAME]!" at bounding box center [530, 216] width 378 height 8
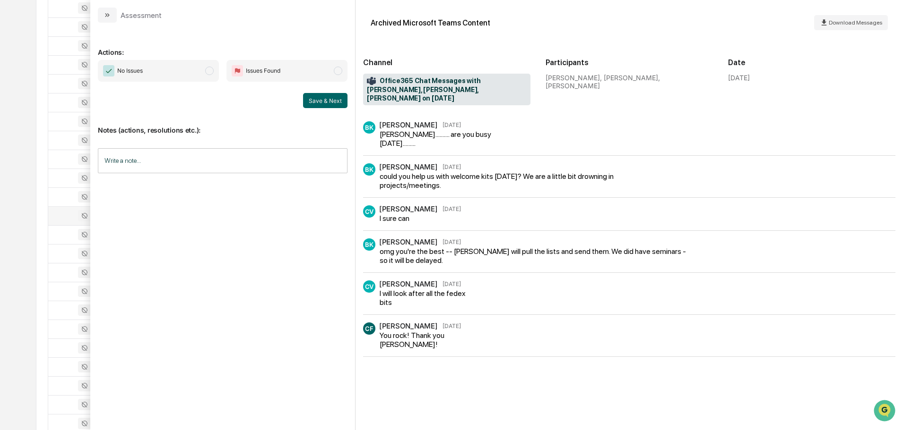
click at [108, 10] on button "modal" at bounding box center [107, 15] width 19 height 15
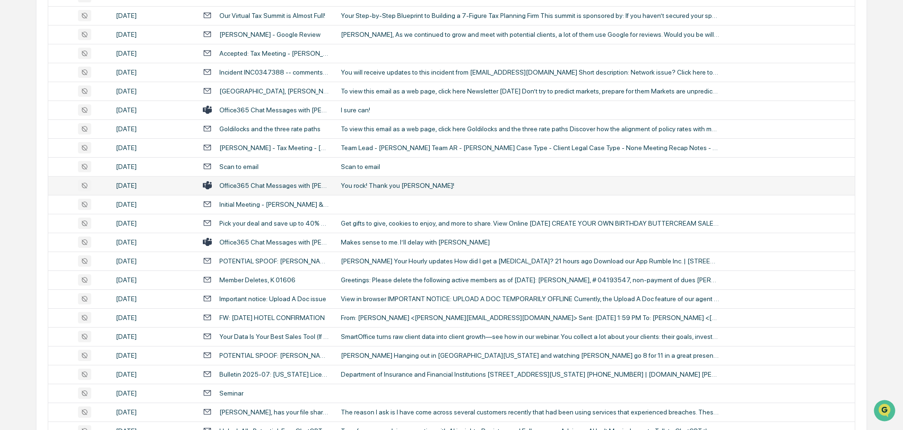
scroll to position [1116, 0]
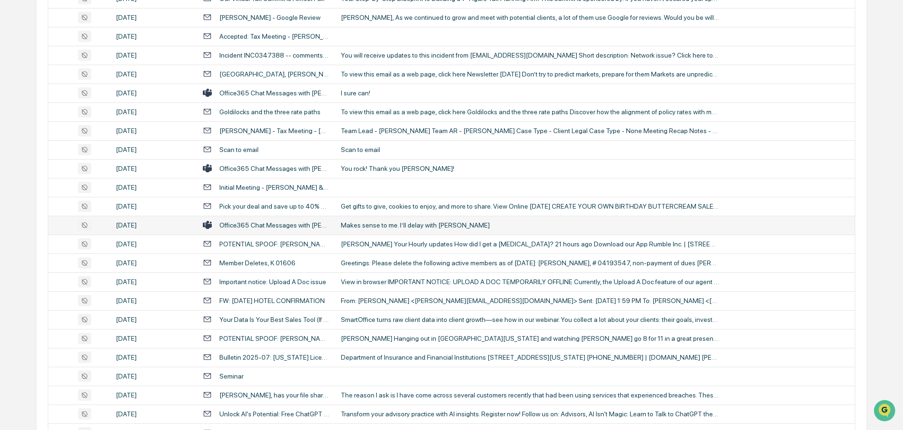
click at [378, 230] on td "Makes sense to me. I’ll delay with [PERSON_NAME]" at bounding box center [594, 225] width 519 height 19
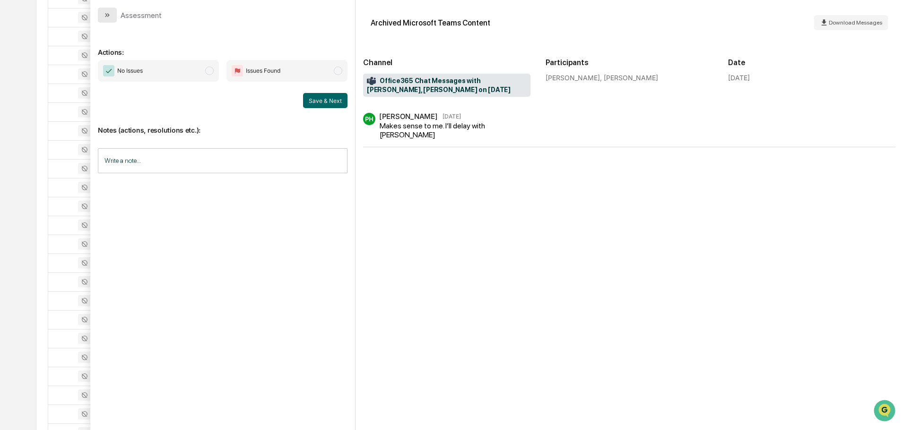
click at [110, 17] on icon "modal" at bounding box center [107, 15] width 8 height 8
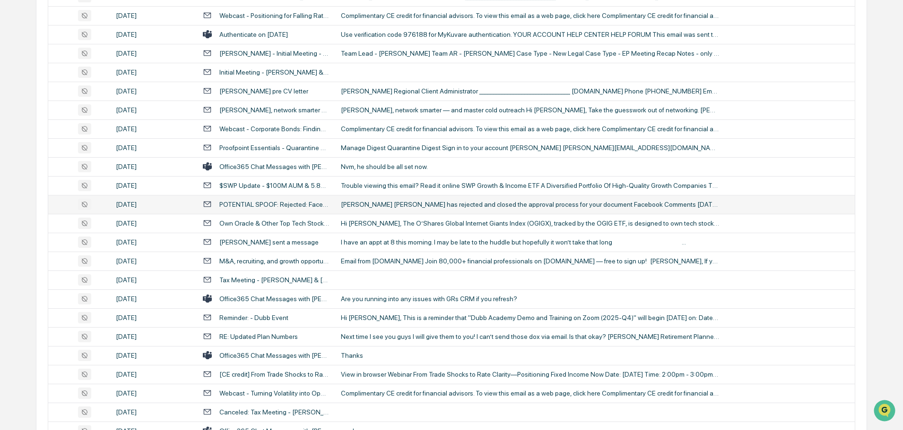
scroll to position [1683, 0]
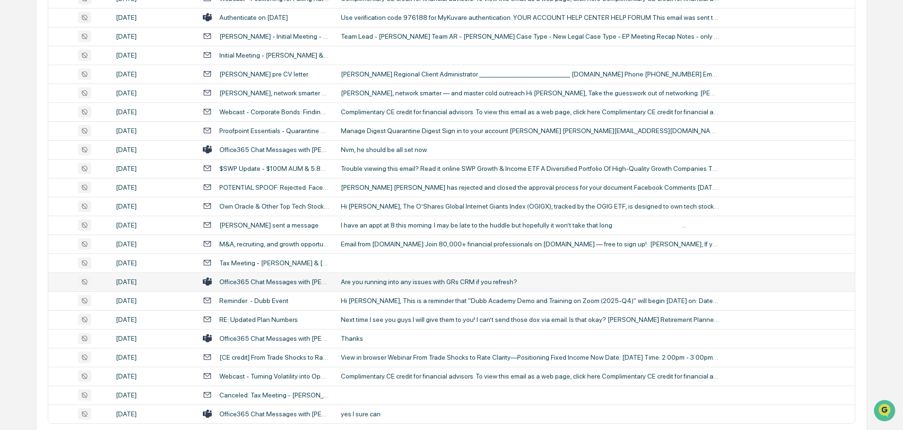
click at [372, 283] on div "Are you running into any issues with GRs CRM if you refresh?" at bounding box center [530, 282] width 378 height 8
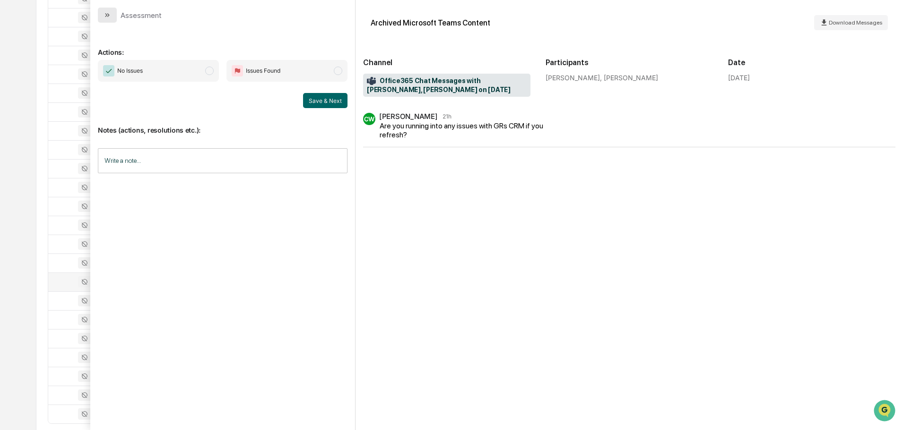
click at [112, 15] on button "modal" at bounding box center [107, 15] width 19 height 15
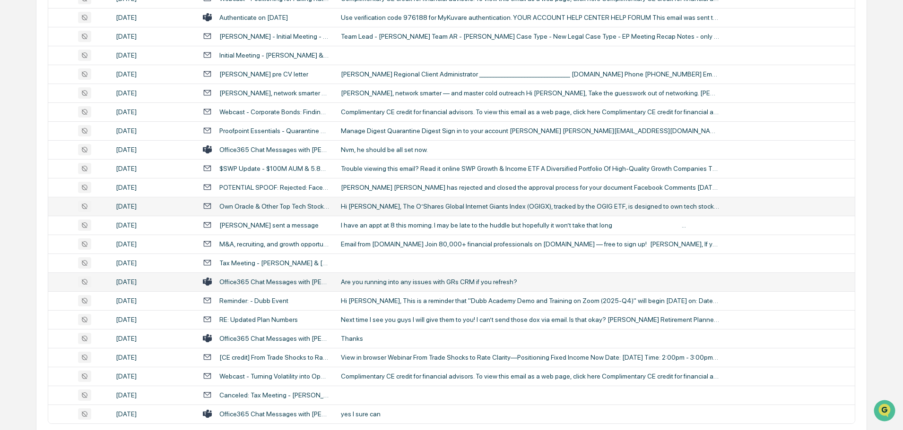
scroll to position [1730, 0]
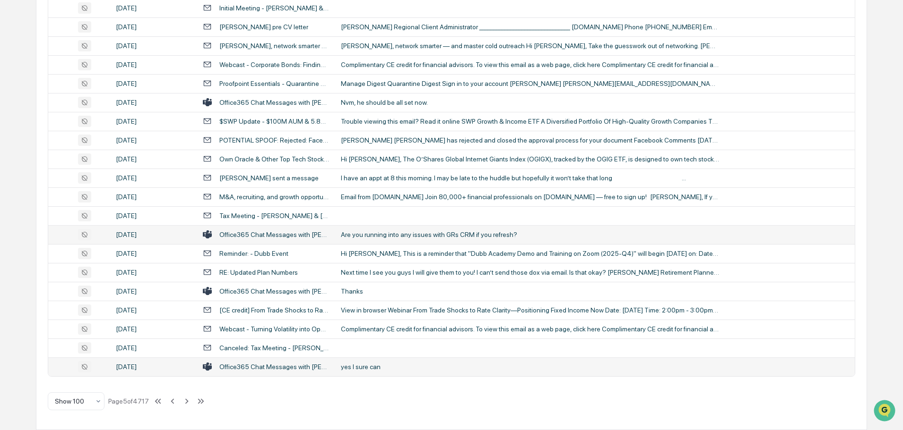
click at [366, 370] on div "yes I sure can" at bounding box center [530, 367] width 378 height 8
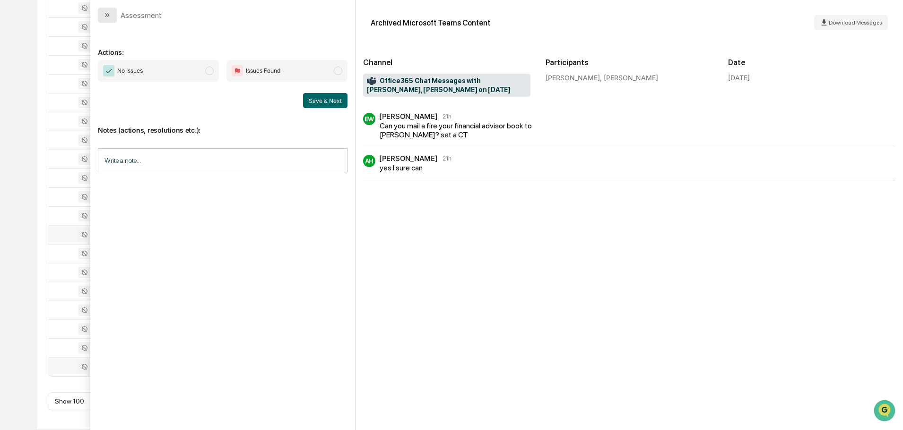
click at [106, 12] on icon "modal" at bounding box center [107, 15] width 8 height 8
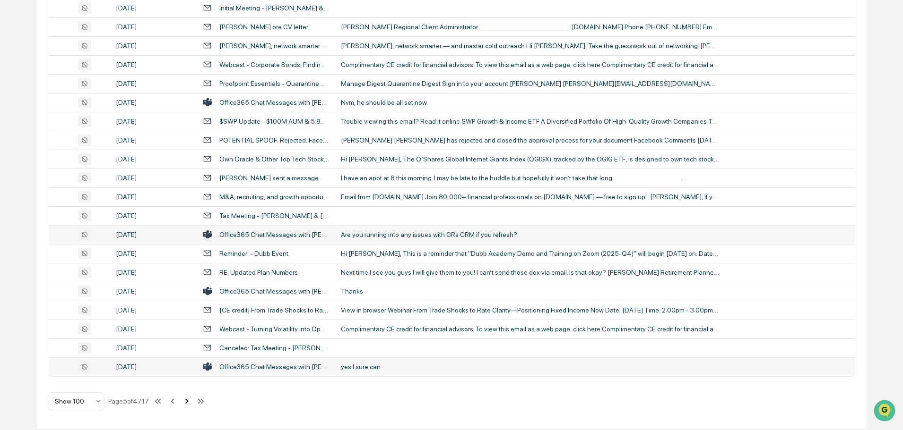
click at [186, 403] on icon at bounding box center [186, 401] width 10 height 10
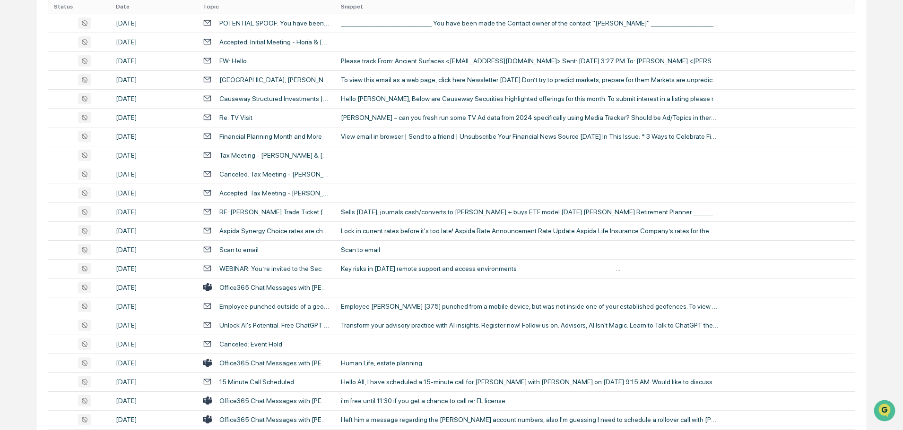
scroll to position [124, 0]
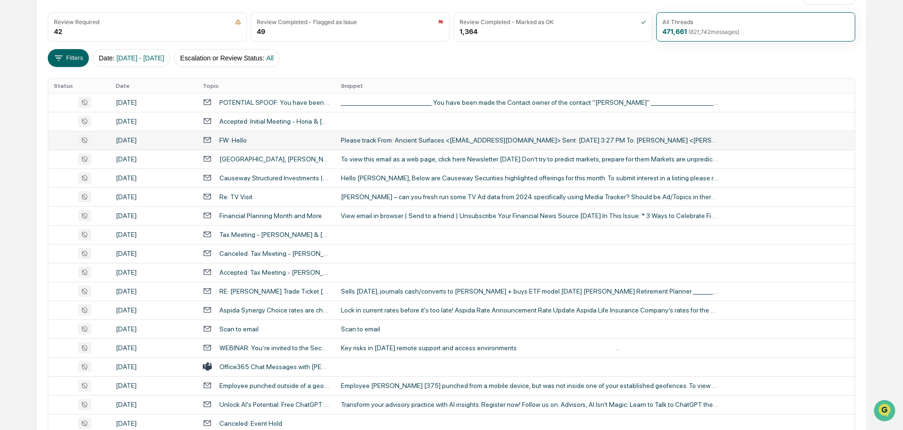
click at [366, 138] on div "Please track From: Ancient Surfaces <[EMAIL_ADDRESS][DOMAIN_NAME]> Sent: [DATE]…" at bounding box center [530, 141] width 378 height 8
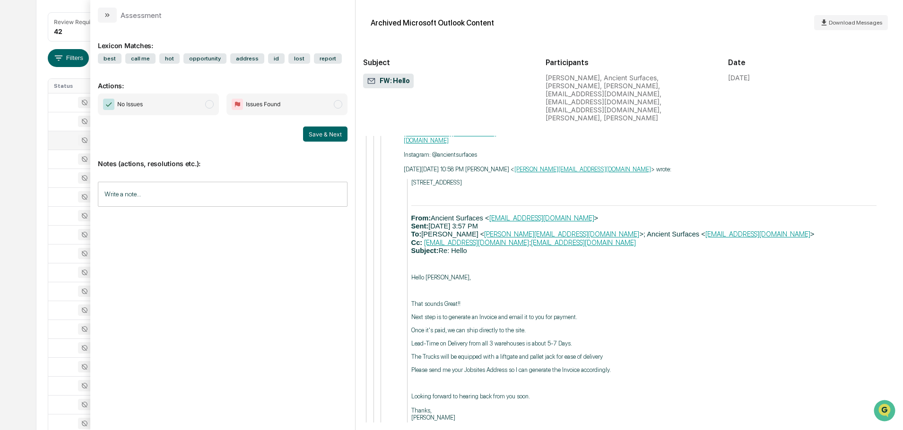
scroll to position [2977, 0]
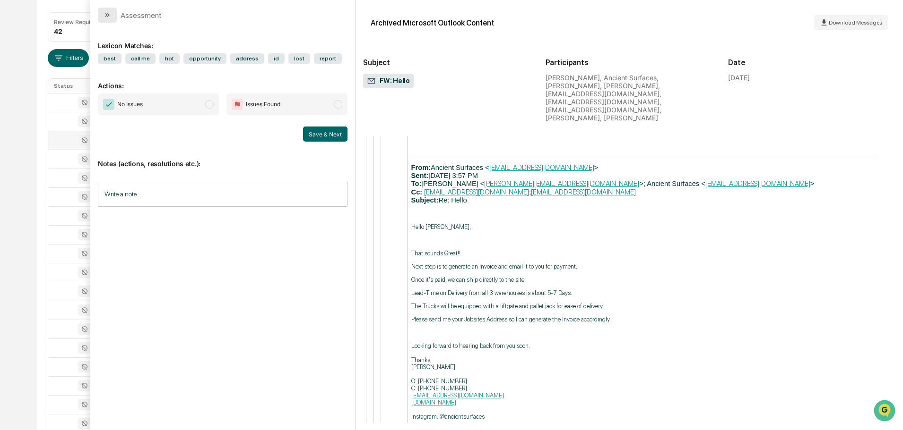
click at [106, 15] on icon "modal" at bounding box center [106, 15] width 2 height 4
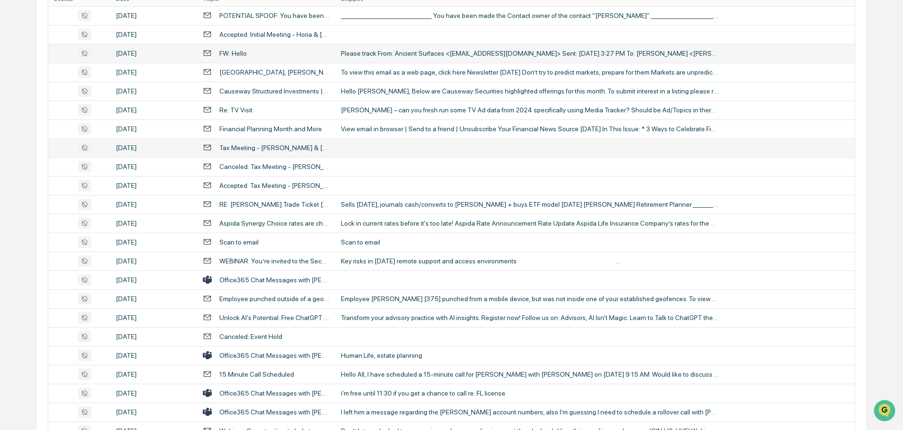
scroll to position [218, 0]
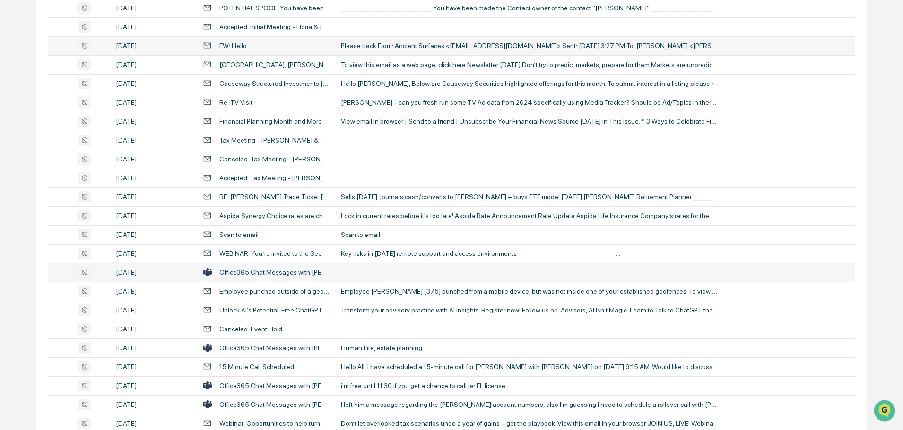
click at [372, 272] on td at bounding box center [594, 272] width 519 height 19
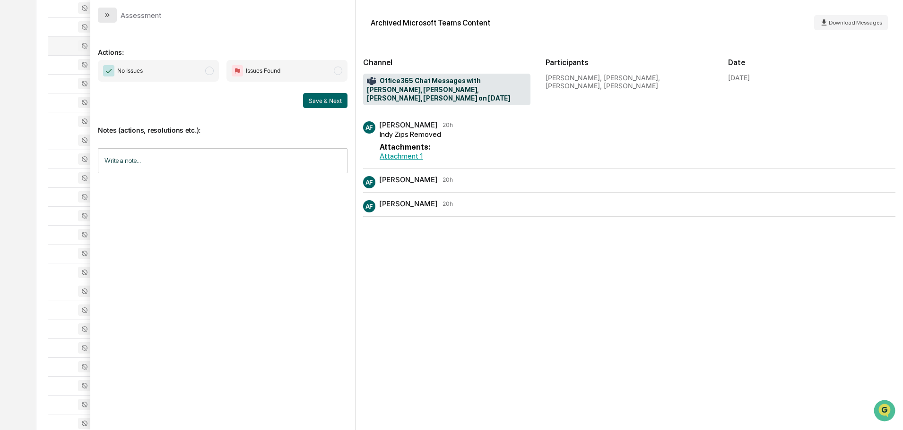
click at [104, 17] on icon "modal" at bounding box center [107, 15] width 8 height 8
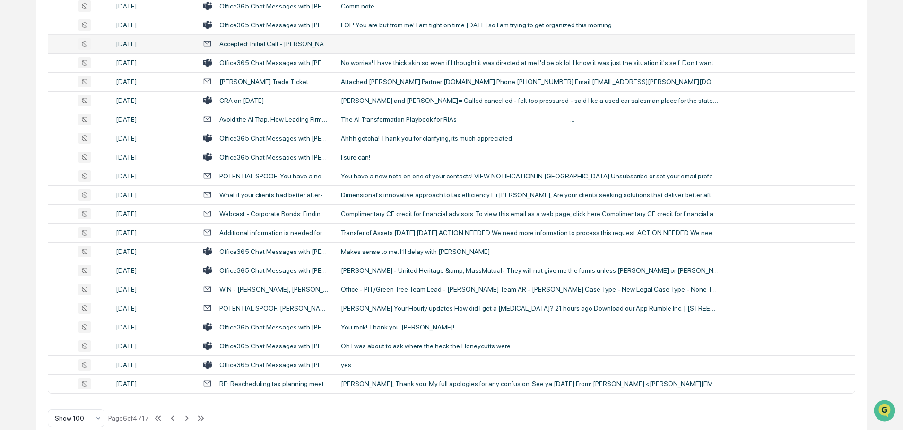
scroll to position [1730, 0]
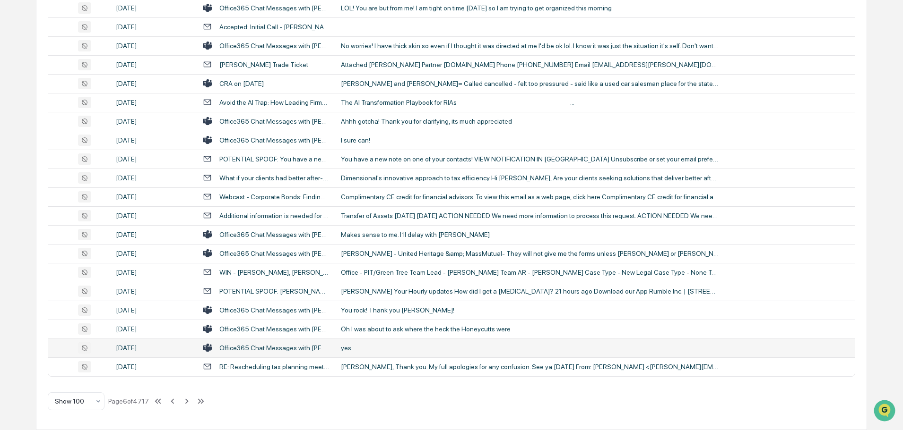
click at [339, 350] on td "yes" at bounding box center [594, 348] width 519 height 19
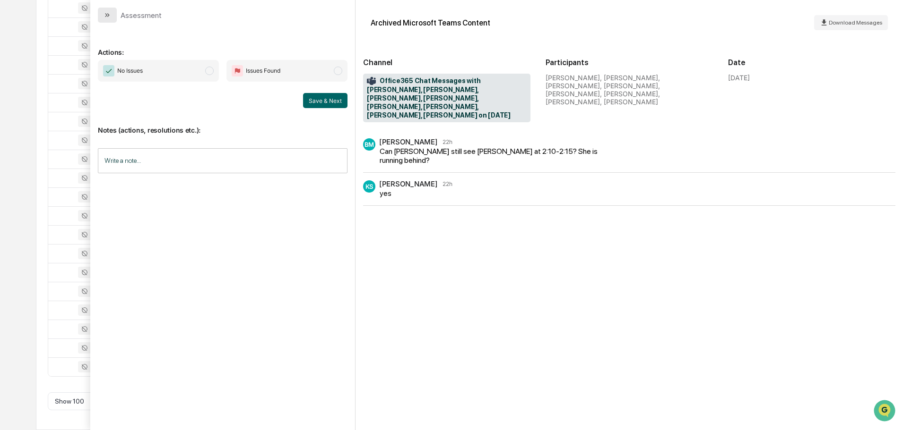
click at [110, 16] on icon "modal" at bounding box center [107, 15] width 8 height 8
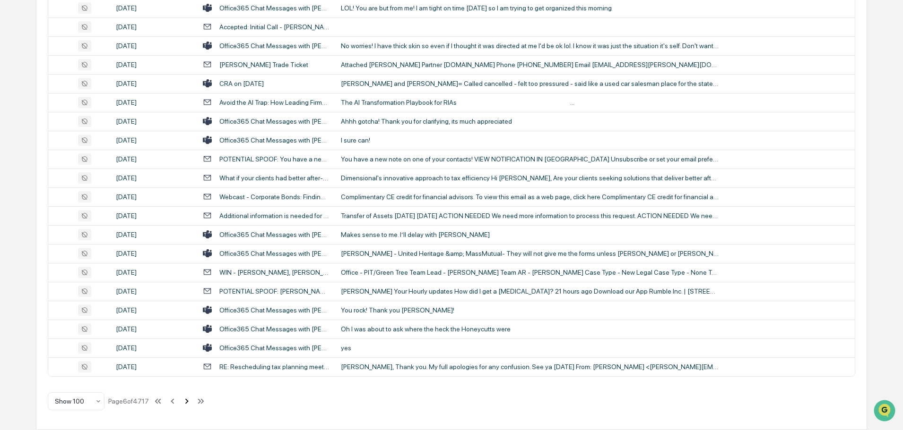
click at [187, 402] on icon at bounding box center [186, 401] width 10 height 10
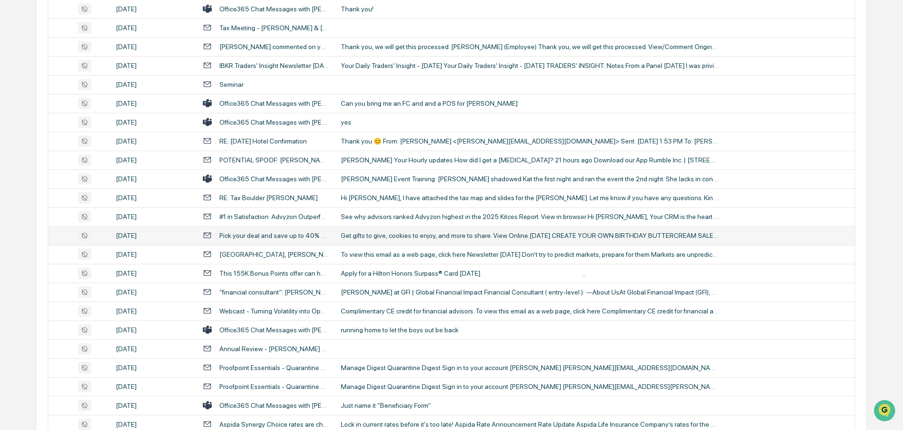
scroll to position [284, 0]
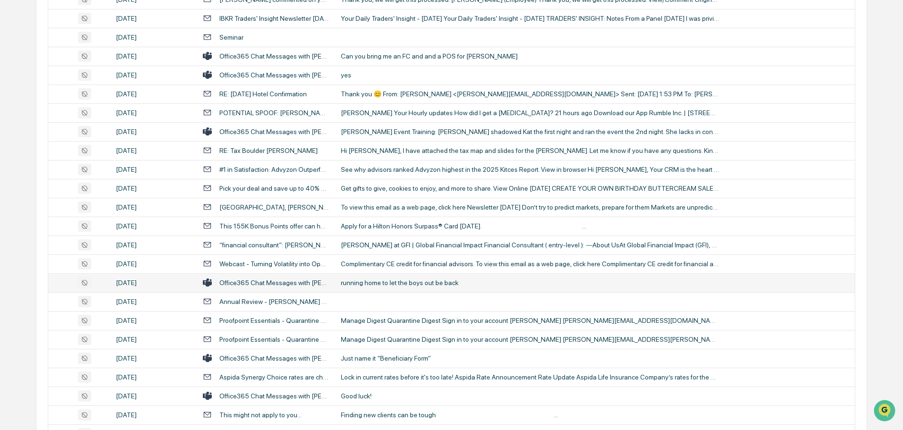
click at [379, 282] on div "running home to let the boys out be back" at bounding box center [530, 283] width 378 height 8
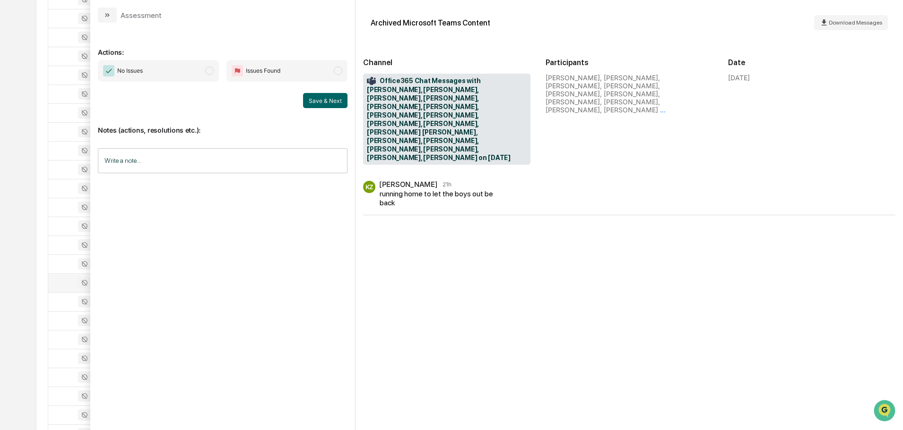
click at [109, 18] on icon "modal" at bounding box center [107, 15] width 8 height 8
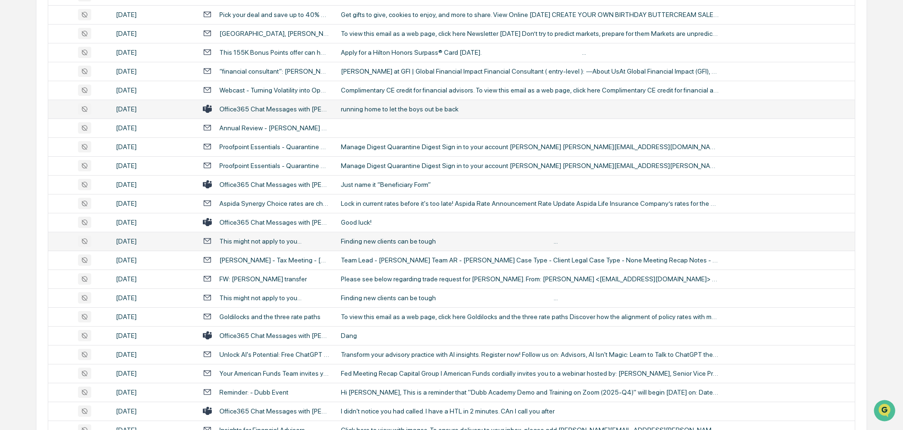
scroll to position [473, 0]
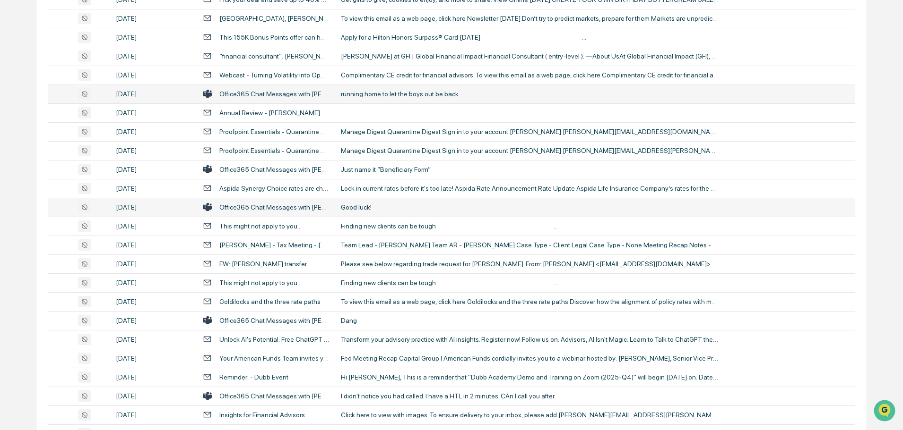
click at [374, 208] on div "Good luck!" at bounding box center [530, 208] width 378 height 8
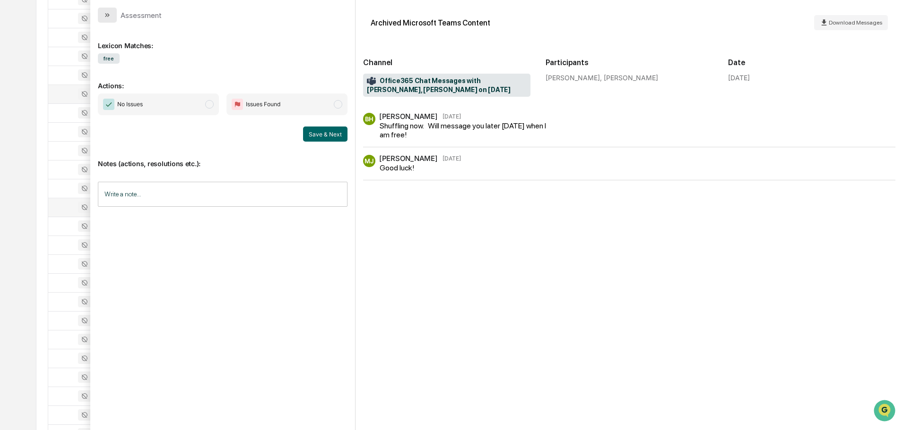
click at [103, 15] on button "modal" at bounding box center [107, 15] width 19 height 15
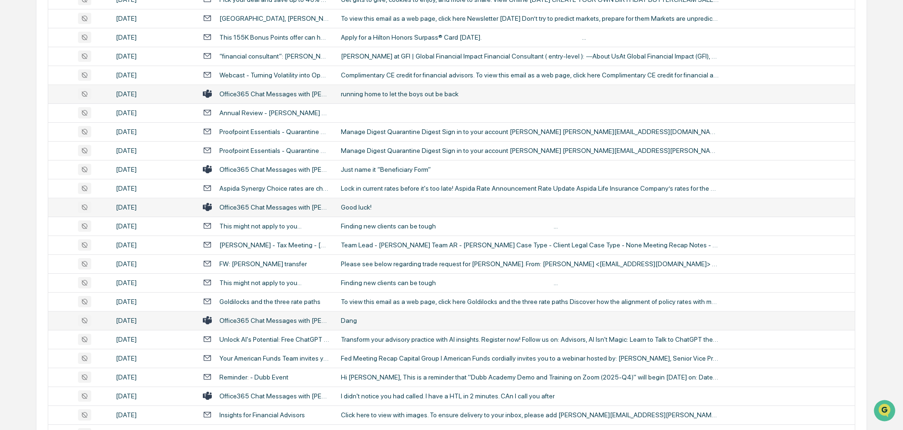
click at [372, 318] on div "Dang" at bounding box center [530, 321] width 378 height 8
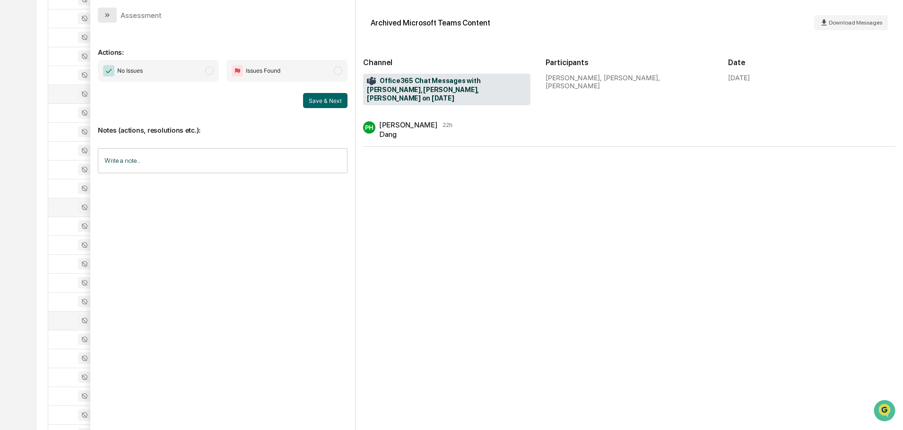
click at [103, 10] on button "modal" at bounding box center [107, 15] width 19 height 15
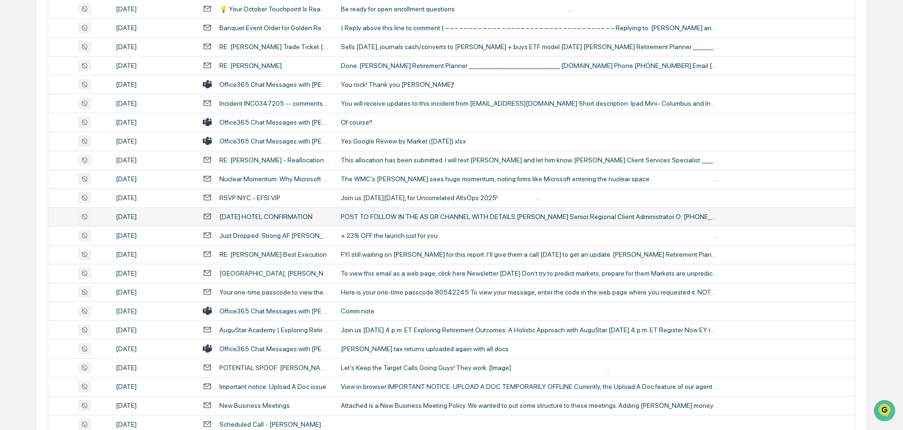
scroll to position [945, 0]
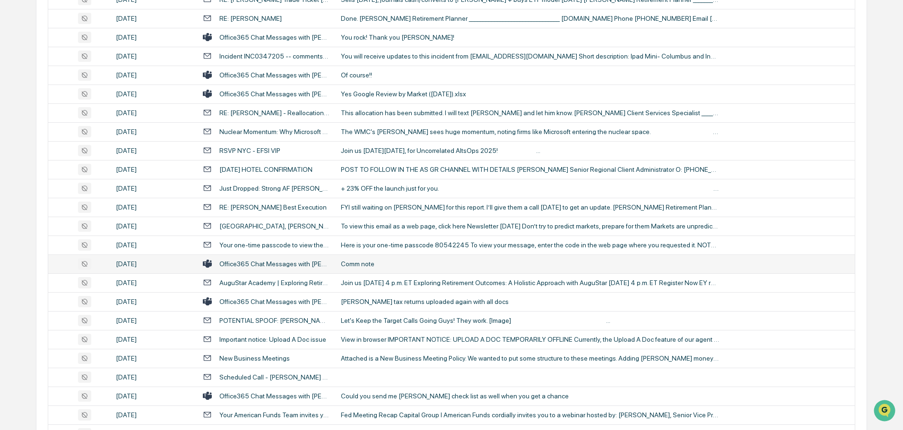
click at [378, 266] on div "Comm note" at bounding box center [530, 264] width 378 height 8
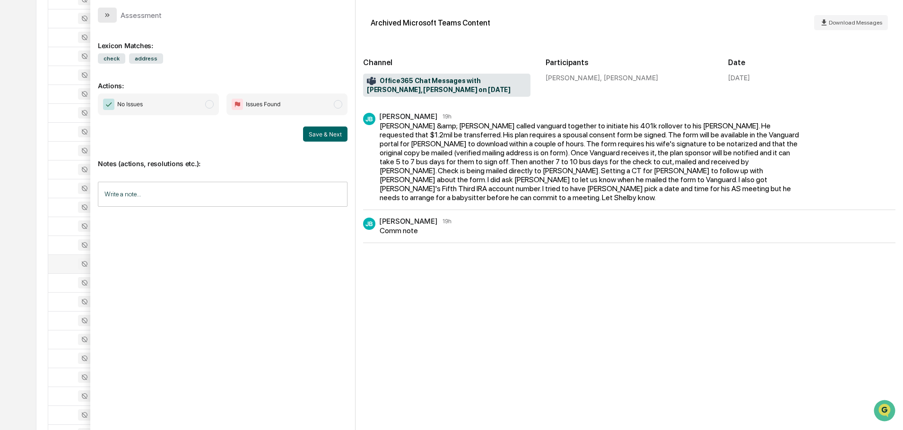
click at [113, 19] on button "modal" at bounding box center [107, 15] width 19 height 15
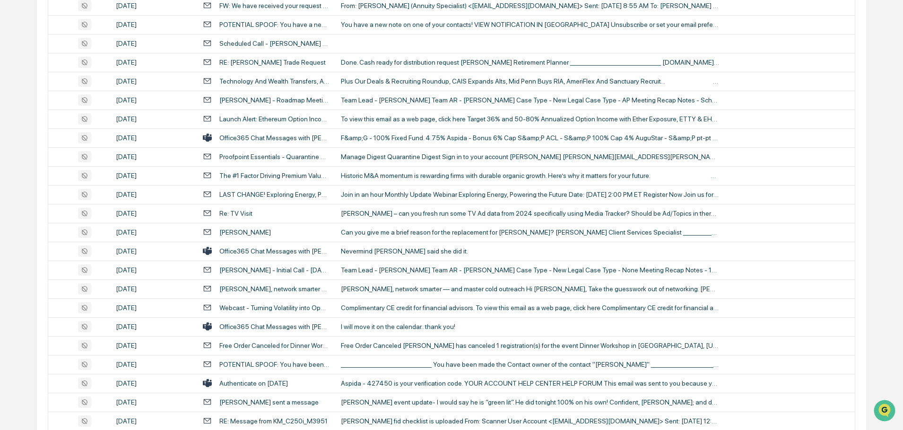
scroll to position [1559, 0]
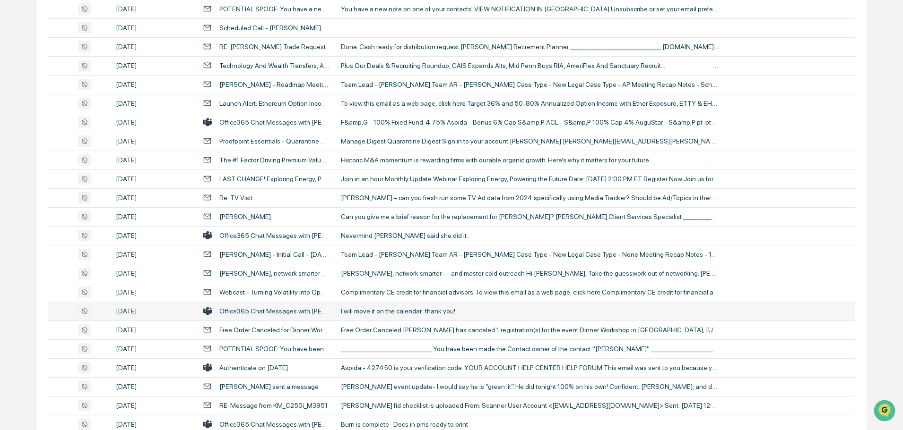
click at [403, 311] on div "I will move it on the calendar.. thank you!" at bounding box center [530, 312] width 378 height 8
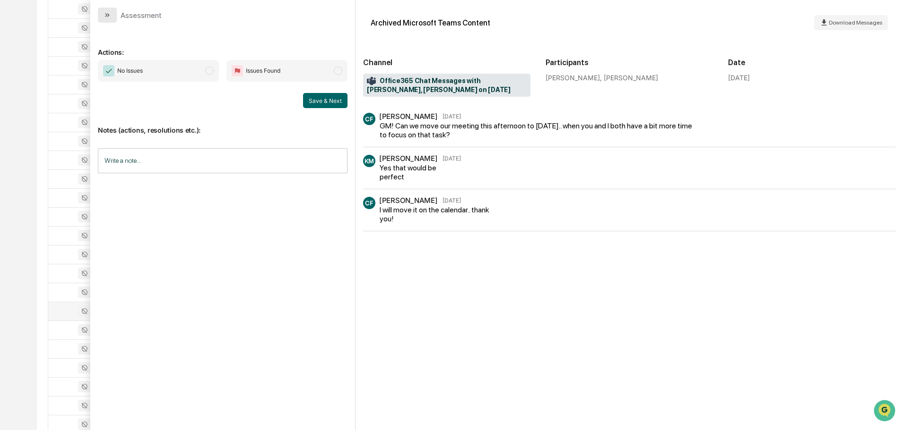
click at [107, 18] on icon "modal" at bounding box center [107, 15] width 8 height 8
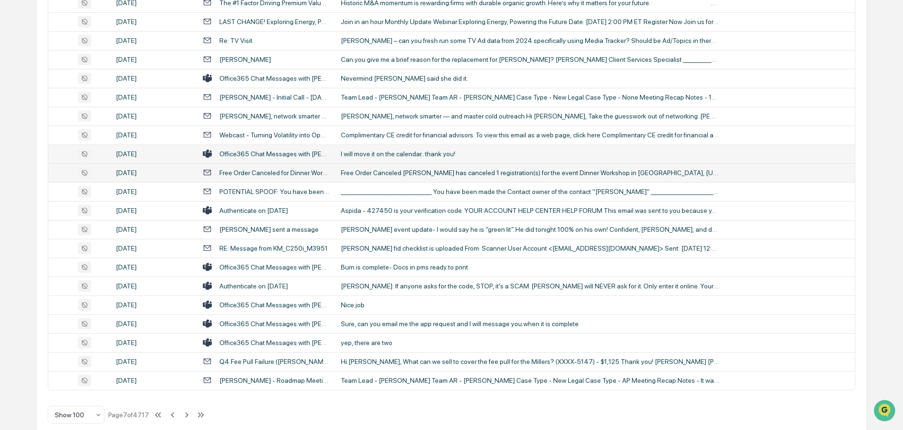
scroll to position [1730, 0]
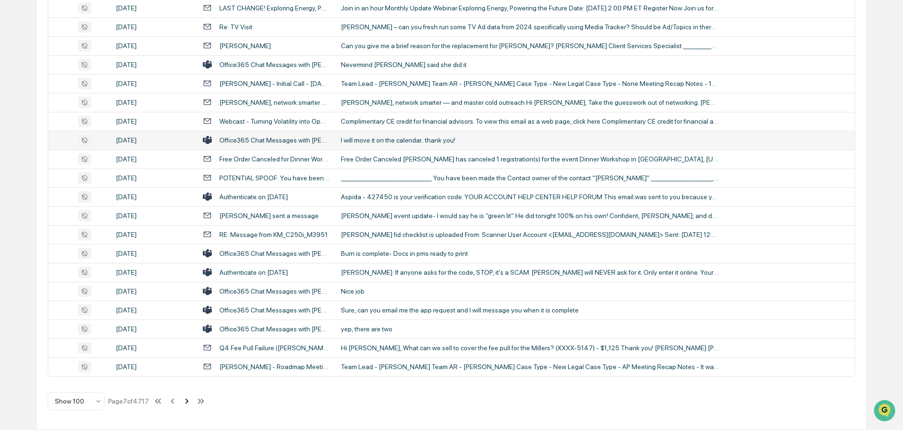
click at [185, 402] on icon at bounding box center [186, 401] width 10 height 10
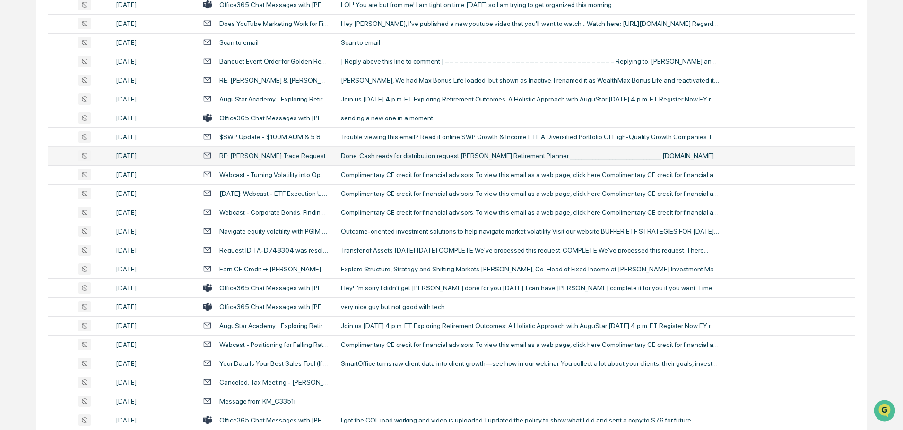
scroll to position [709, 0]
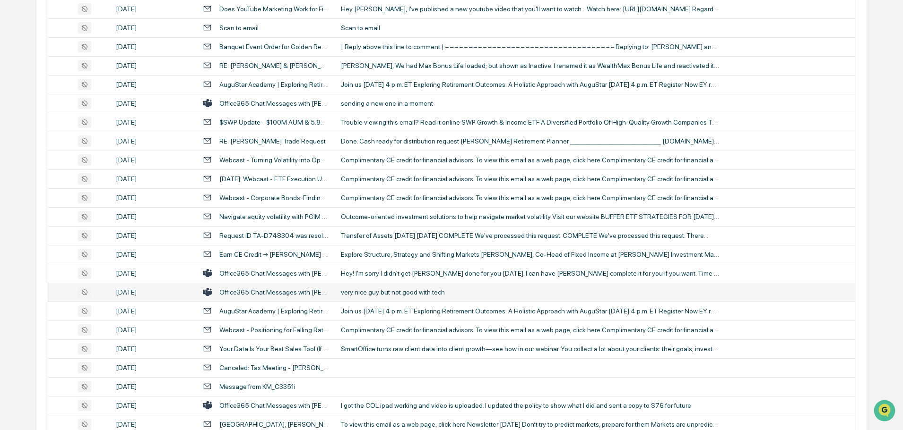
click at [393, 289] on div "very nice guy but not good with tech" at bounding box center [530, 293] width 378 height 8
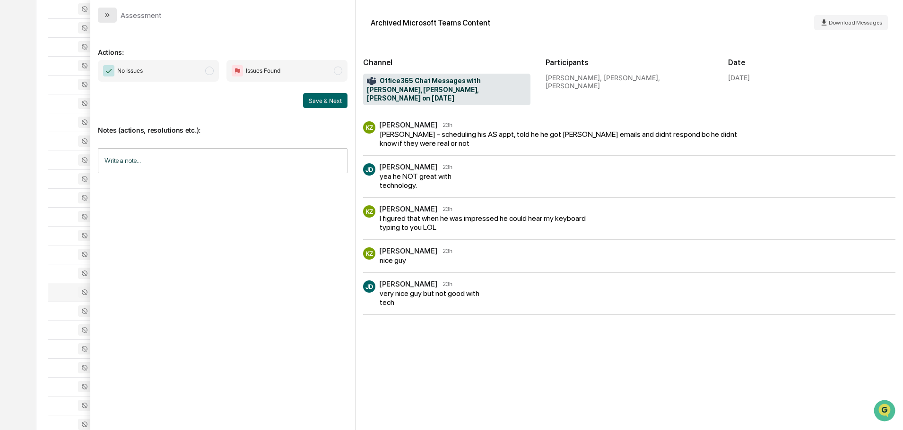
click at [113, 14] on button "modal" at bounding box center [107, 15] width 19 height 15
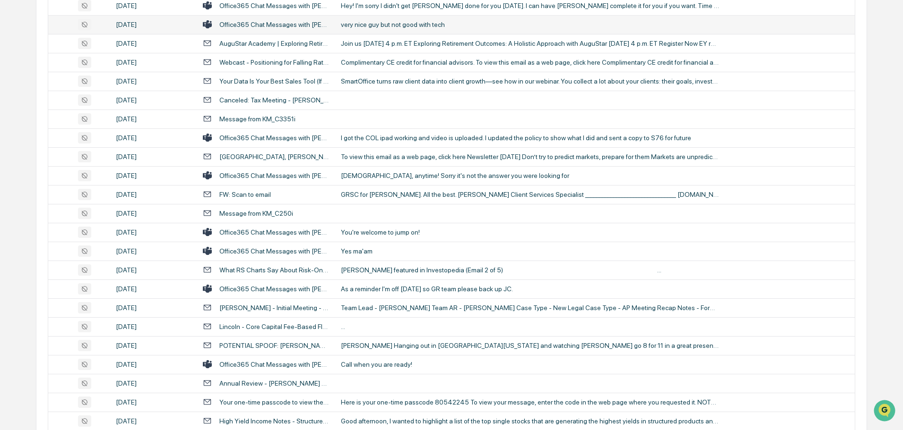
scroll to position [992, 0]
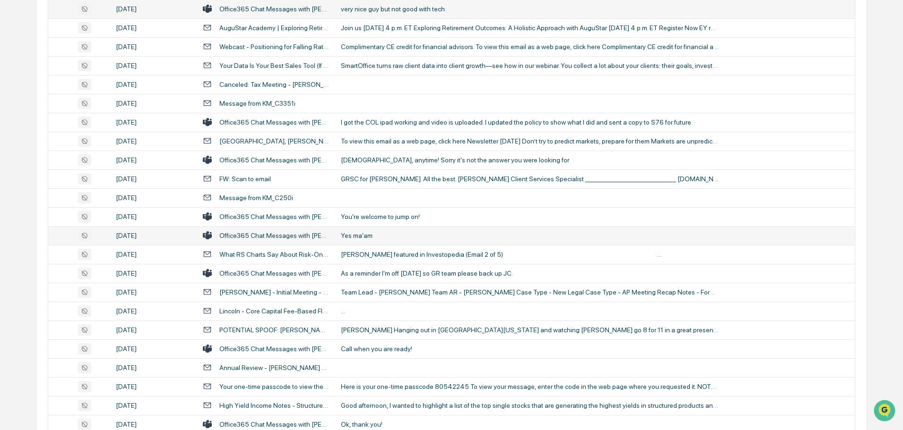
click at [386, 235] on div "Yes ma'am" at bounding box center [530, 236] width 378 height 8
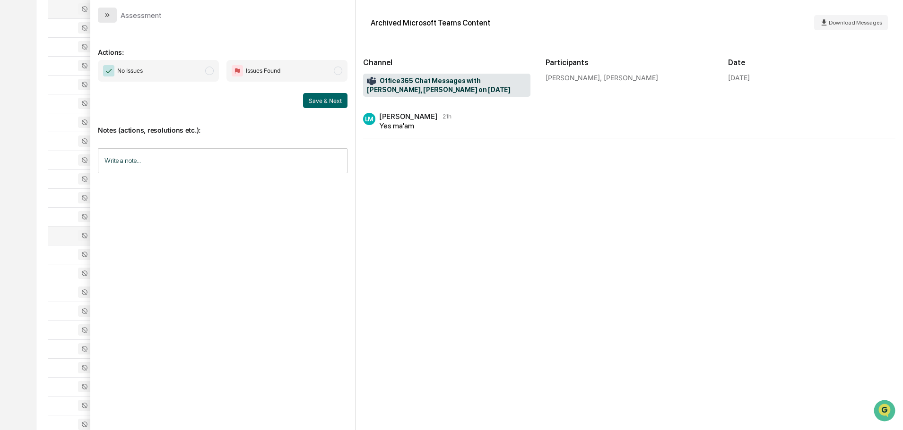
click at [103, 20] on button "modal" at bounding box center [107, 15] width 19 height 15
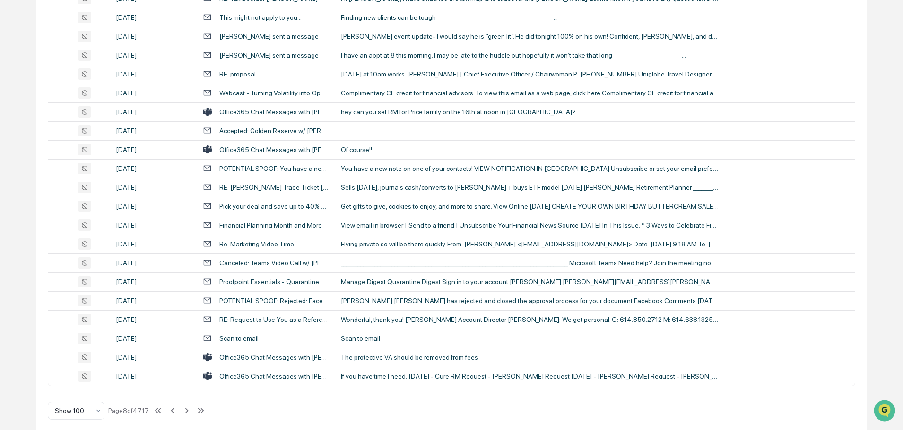
scroll to position [1730, 0]
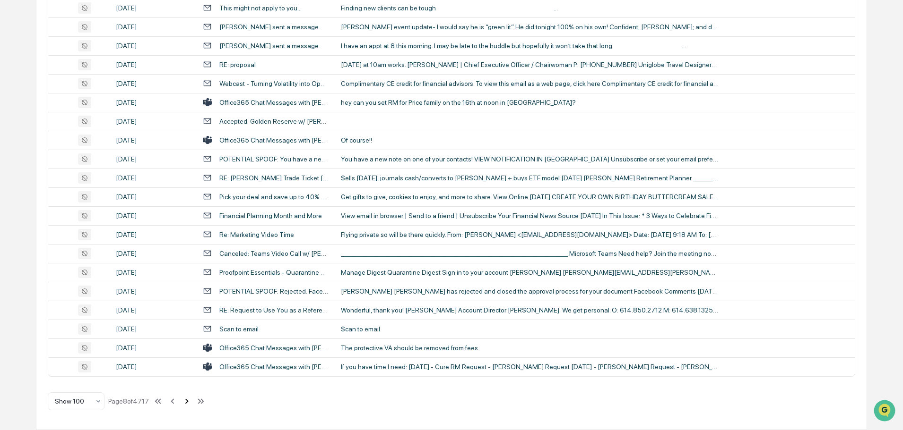
click at [187, 402] on icon at bounding box center [186, 401] width 10 height 10
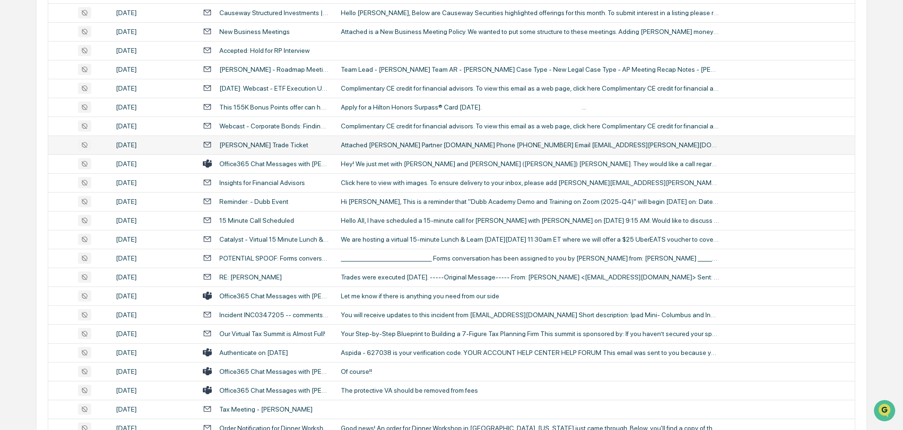
scroll to position [549, 0]
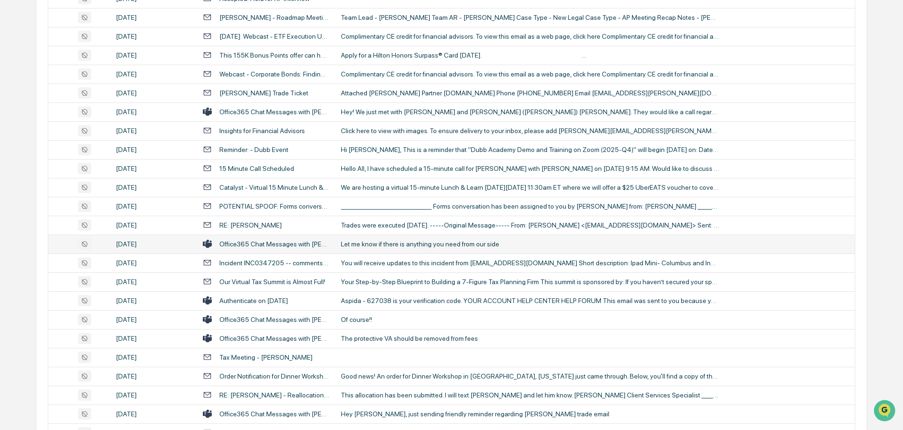
click at [406, 245] on div "Let me know if there is anything you need from our side" at bounding box center [530, 245] width 378 height 8
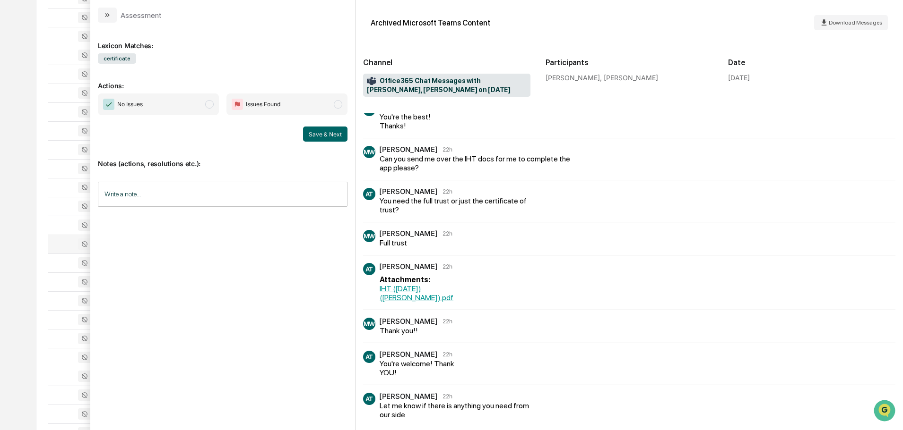
scroll to position [448, 0]
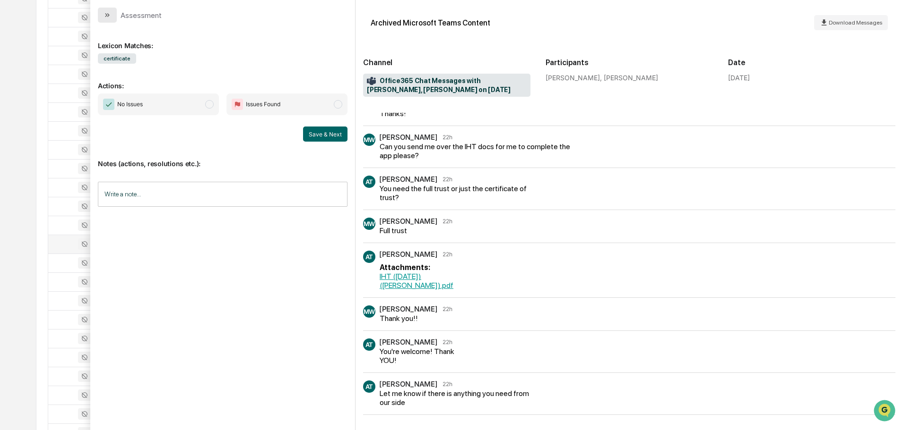
click at [108, 15] on icon "modal" at bounding box center [107, 15] width 8 height 8
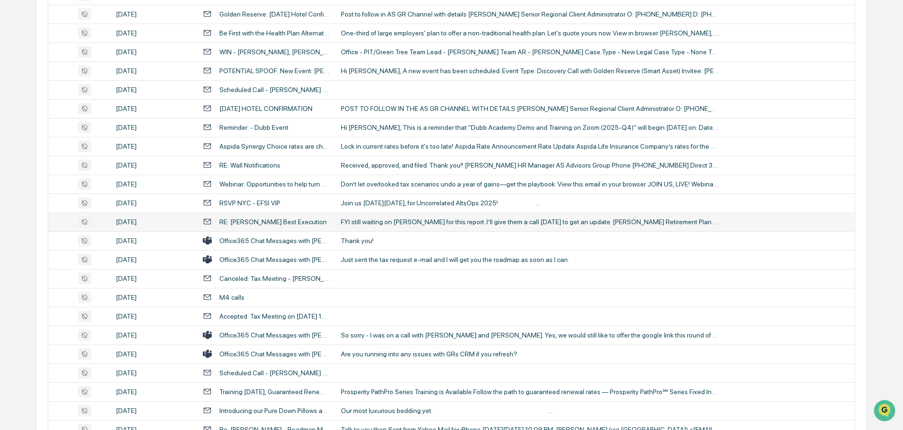
scroll to position [1400, 0]
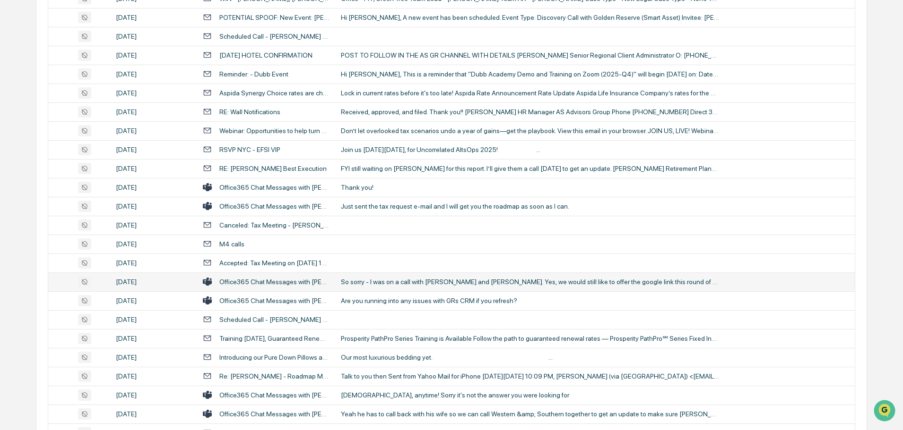
click at [370, 288] on td "So sorry - I was on a call with [PERSON_NAME] and [PERSON_NAME]. Yes, we would …" at bounding box center [594, 282] width 519 height 19
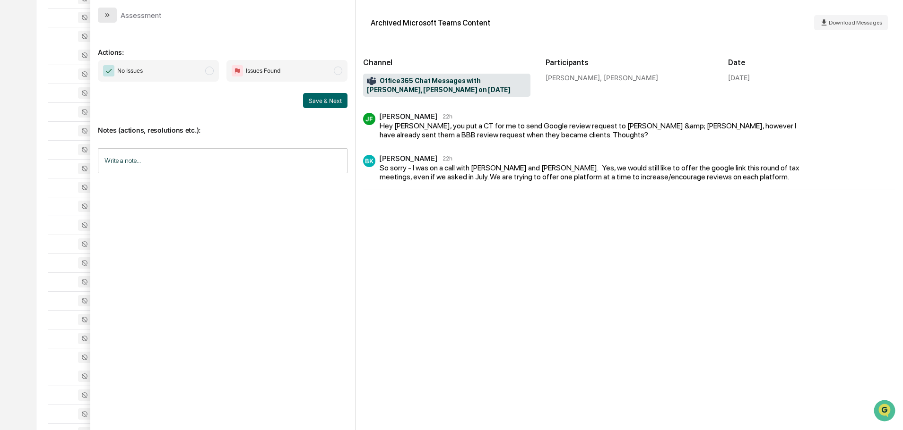
click at [103, 19] on button "modal" at bounding box center [107, 15] width 19 height 15
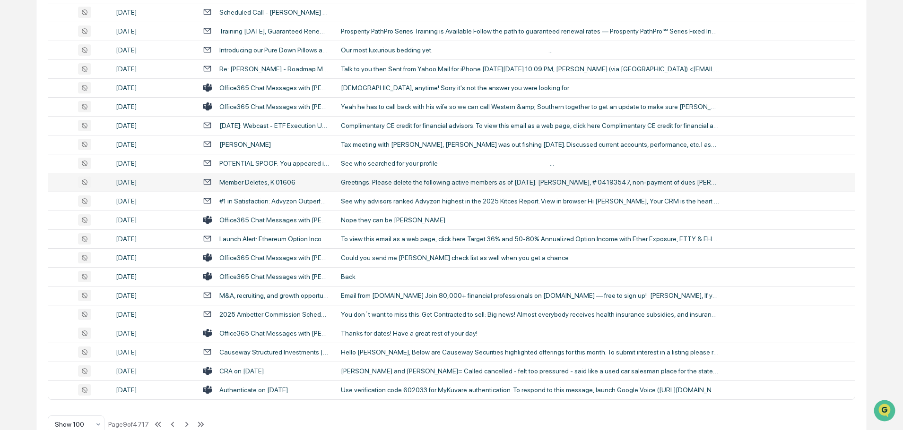
scroll to position [1730, 0]
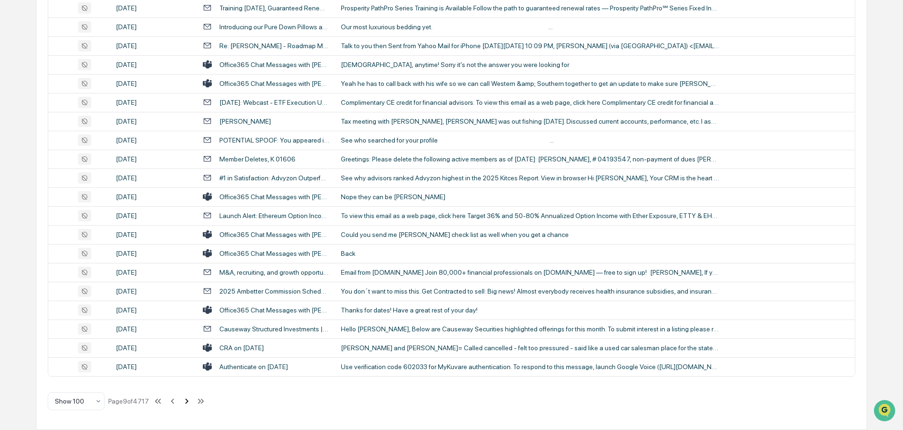
click at [188, 401] on icon at bounding box center [186, 401] width 3 height 5
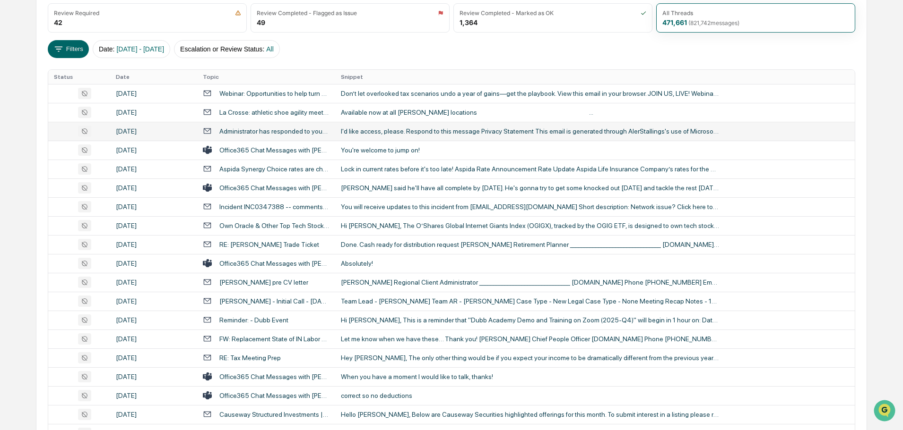
scroll to position [236, 0]
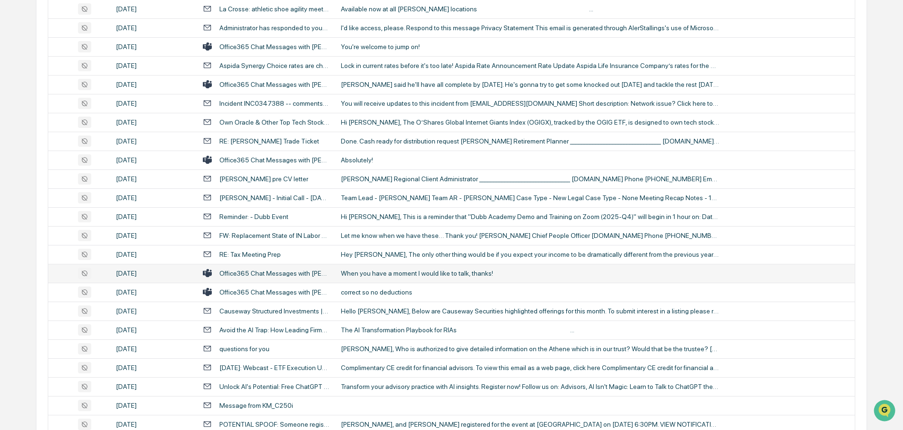
click at [416, 273] on div "When you have a moment I would like to talk, thanks!" at bounding box center [530, 274] width 378 height 8
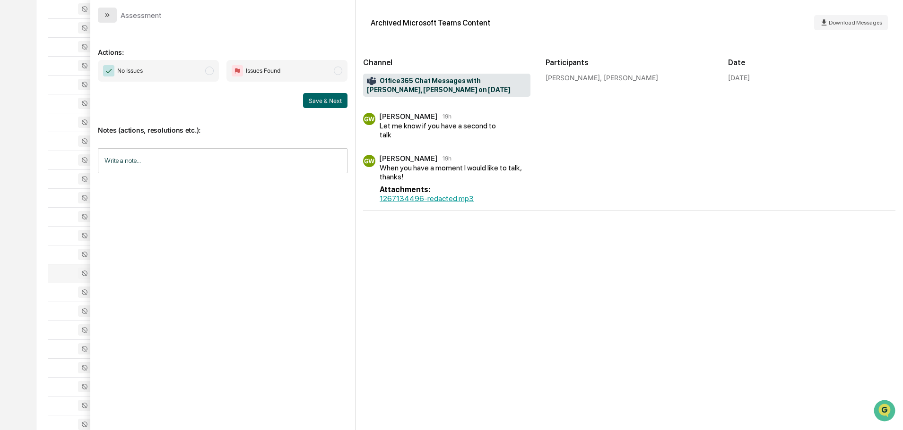
click at [114, 17] on button "modal" at bounding box center [107, 15] width 19 height 15
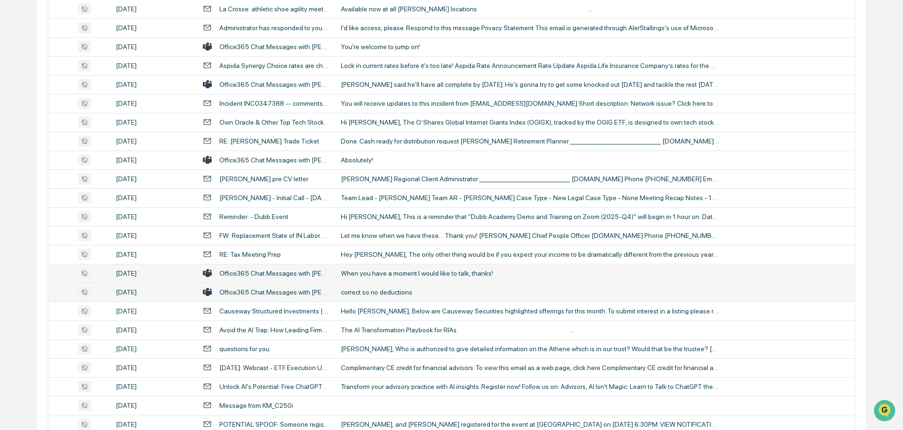
click at [383, 292] on div "correct so no deductions" at bounding box center [530, 293] width 378 height 8
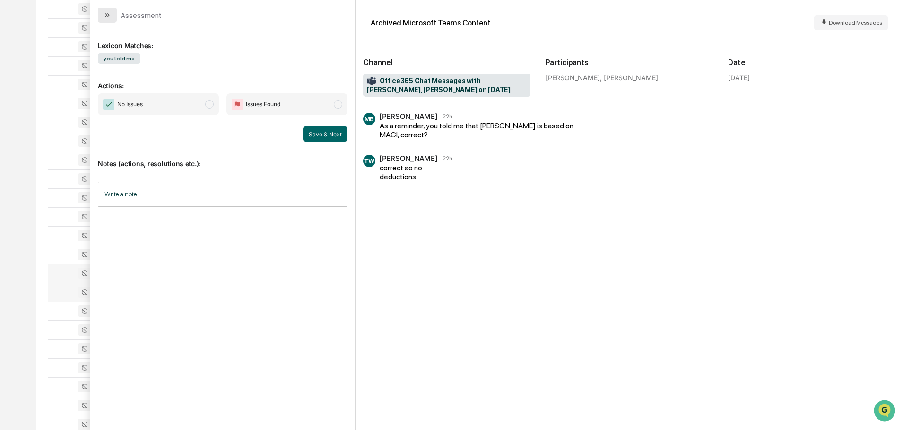
click at [113, 13] on button "modal" at bounding box center [107, 15] width 19 height 15
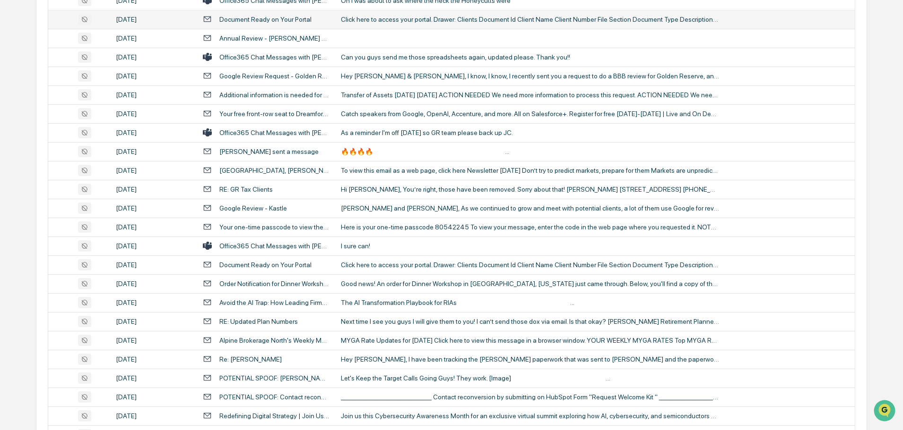
scroll to position [851, 0]
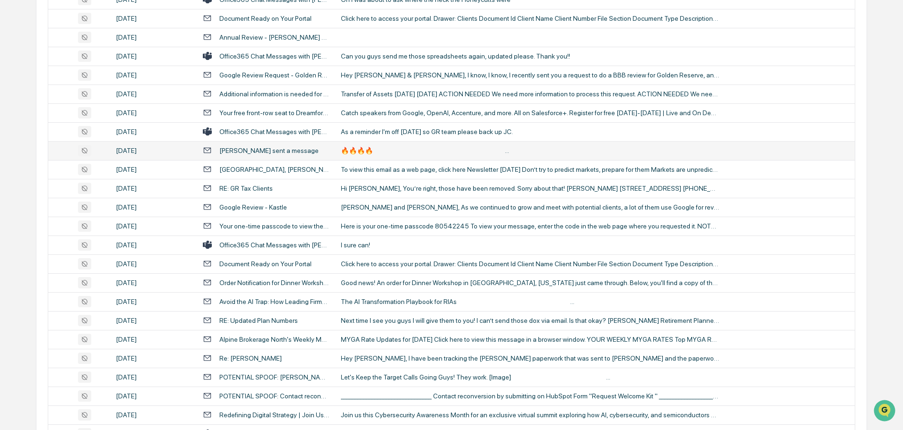
click at [371, 149] on div "🔥🔥🔥🔥 ‌ ‌ ‌ ‌ ‌ ‌ ‌ ‌ ‌ ‌ ‌ ‌ ‌ ‌ ‌ ‌ ‌ ‌ ‌ ‌ ‌ ‌ ‌ ‌ ‌ ‌ ‌ ‌ ‌ ‌ ‌ ‌ ‌ ‌ ‌ ‌ ‌ …" at bounding box center [530, 151] width 378 height 8
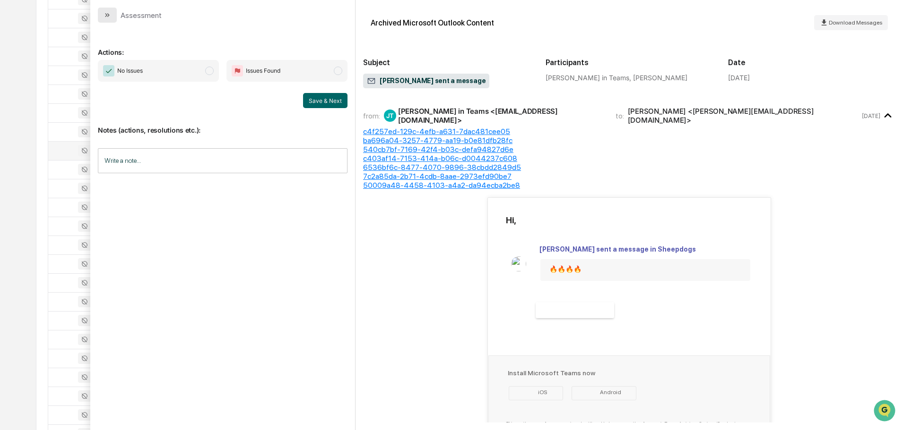
click at [109, 21] on button "modal" at bounding box center [107, 15] width 19 height 15
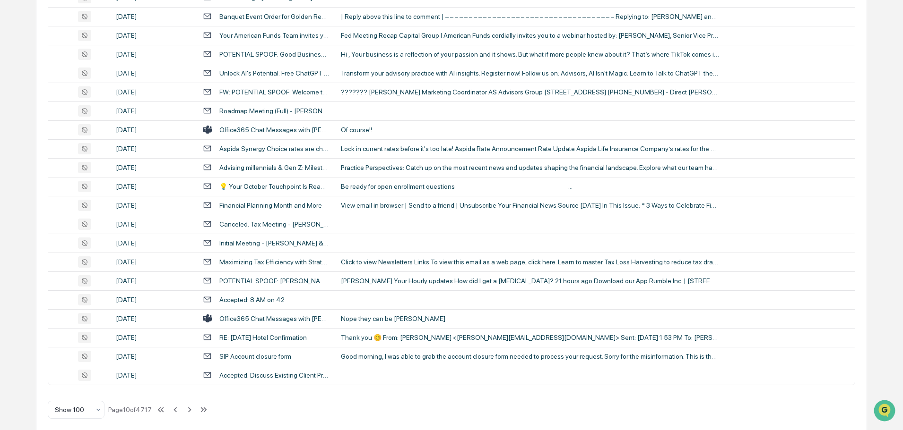
scroll to position [1730, 0]
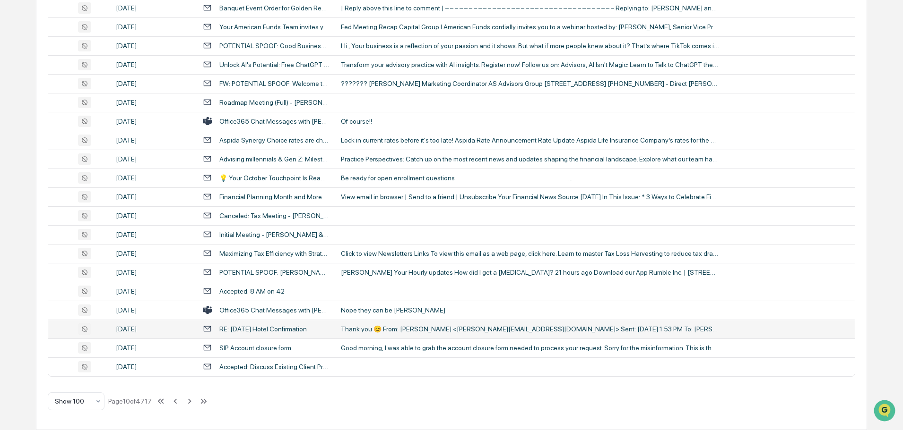
click at [384, 331] on div "Thank you 😊 From: [PERSON_NAME] <[PERSON_NAME][EMAIL_ADDRESS][DOMAIN_NAME]> Sen…" at bounding box center [530, 330] width 378 height 8
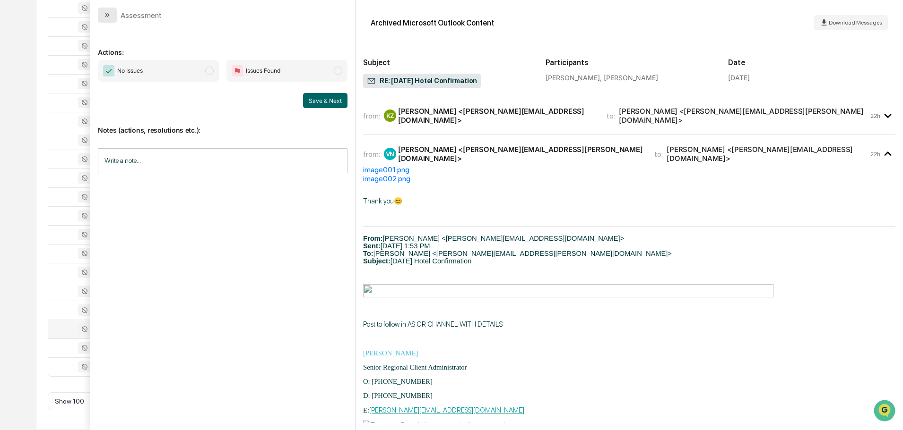
click at [111, 15] on button "modal" at bounding box center [107, 15] width 19 height 15
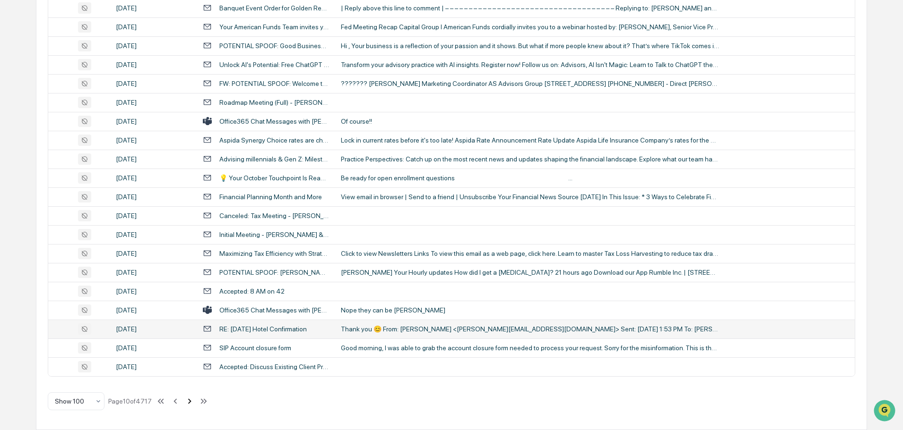
click at [189, 400] on icon at bounding box center [189, 401] width 10 height 10
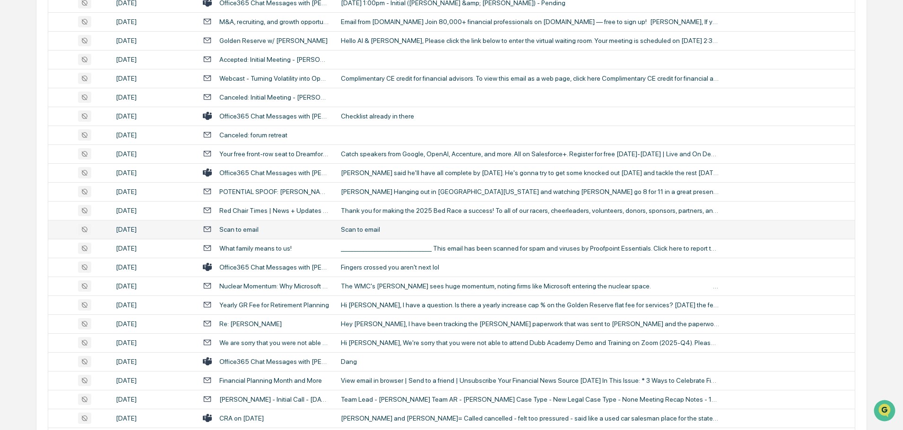
scroll to position [378, 0]
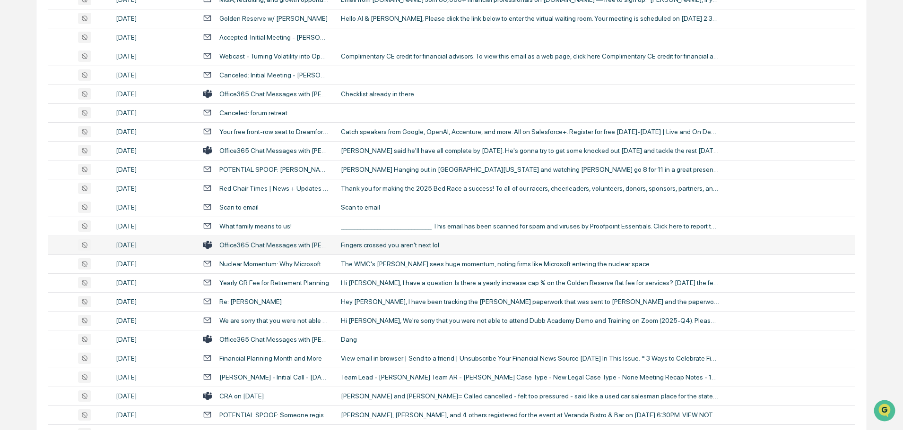
click at [394, 241] on div "Fingers crossed you aren't next lol" at bounding box center [530, 245] width 378 height 8
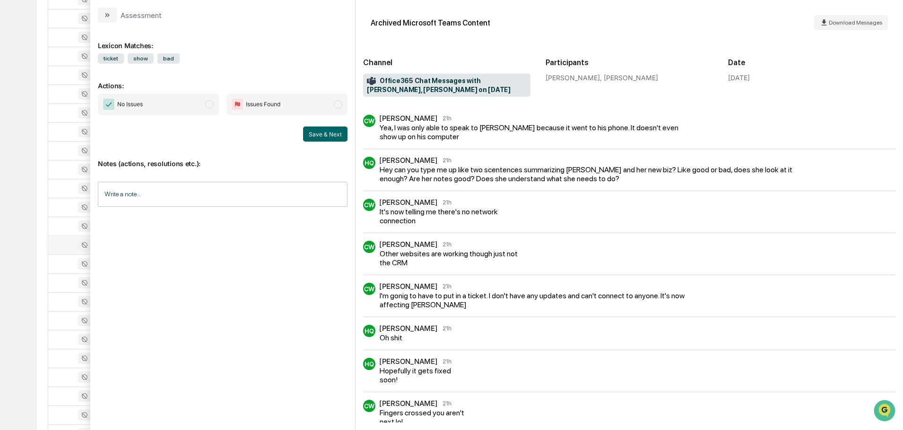
scroll to position [303, 0]
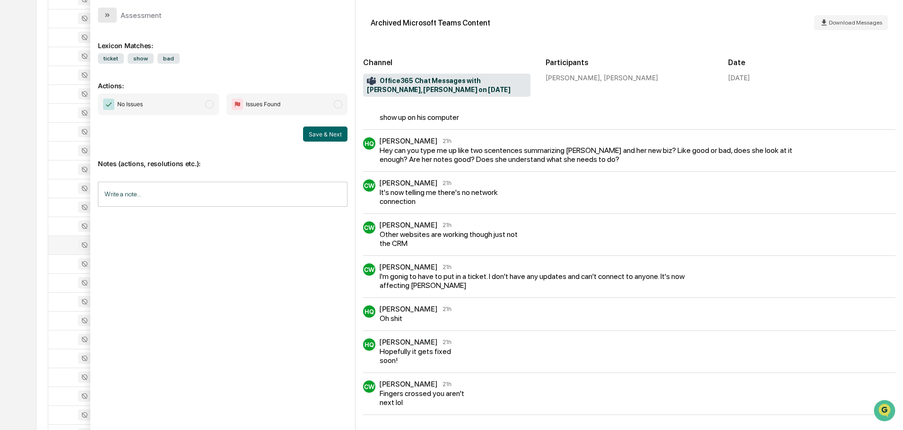
click at [111, 14] on button "modal" at bounding box center [107, 15] width 19 height 15
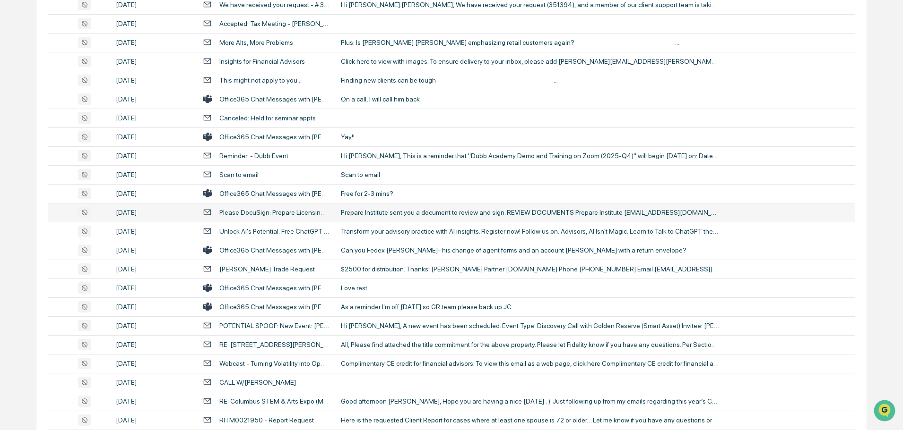
scroll to position [1370, 0]
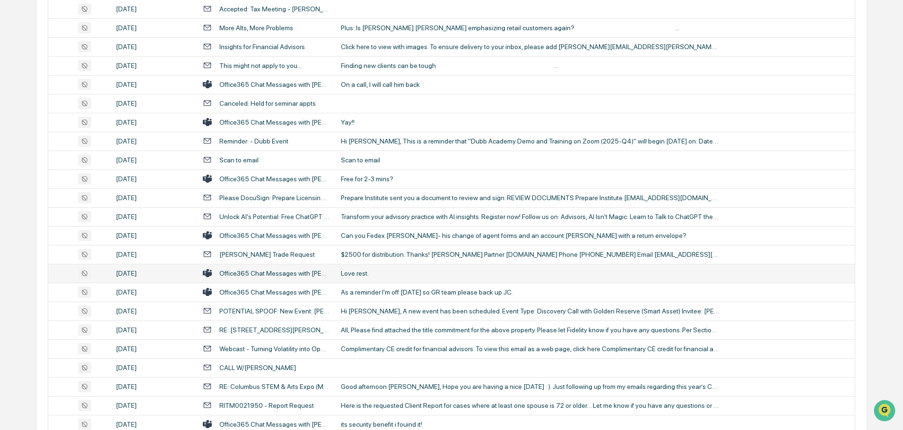
click at [383, 271] on div "Love rest." at bounding box center [530, 274] width 378 height 8
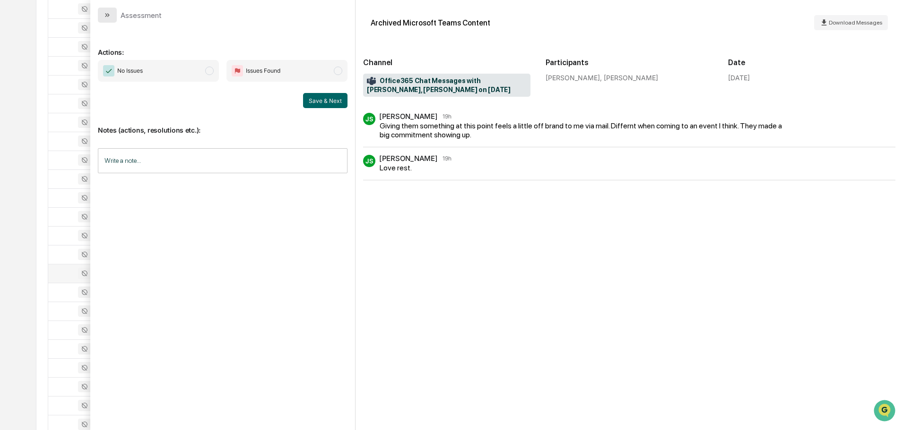
click at [110, 16] on icon "modal" at bounding box center [107, 15] width 8 height 8
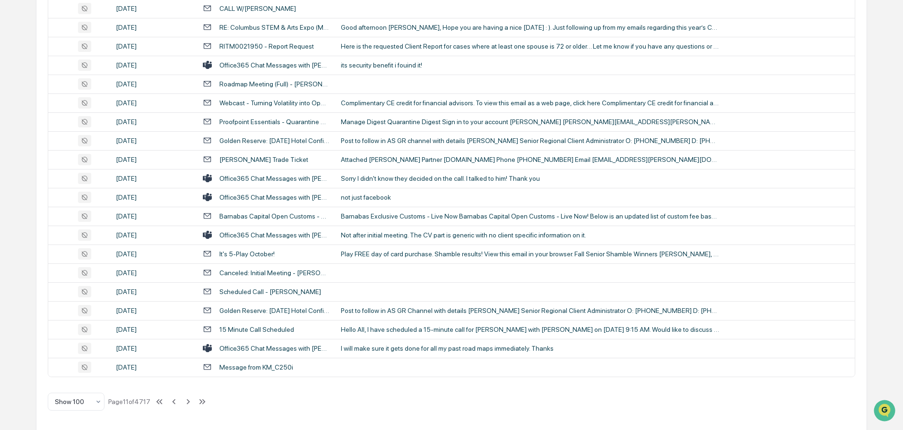
scroll to position [1730, 0]
click at [389, 351] on div "I will make sure it gets done for all my past road maps immediately. Thanks" at bounding box center [530, 348] width 378 height 8
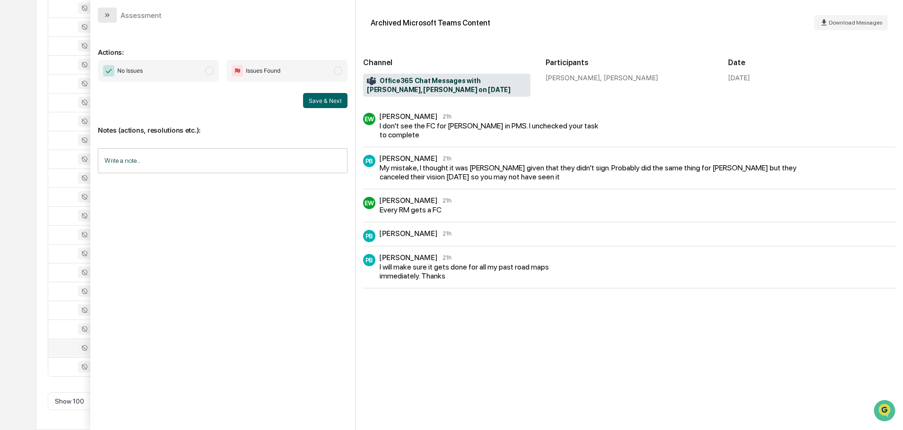
click at [109, 17] on icon "modal" at bounding box center [107, 15] width 8 height 8
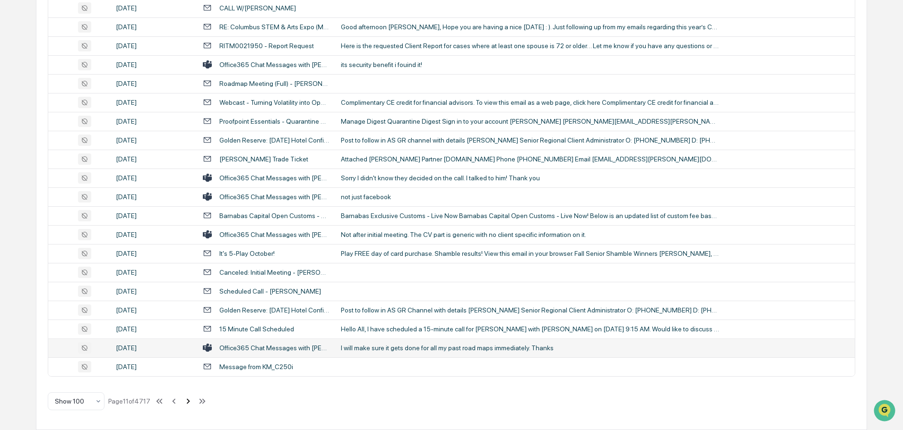
click at [189, 403] on icon at bounding box center [188, 401] width 3 height 5
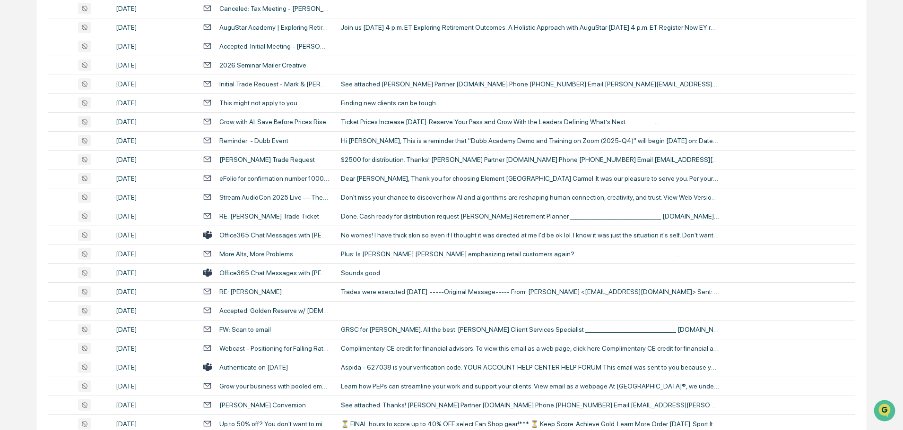
scroll to position [880, 0]
click at [409, 274] on div "Sounds good" at bounding box center [530, 273] width 378 height 8
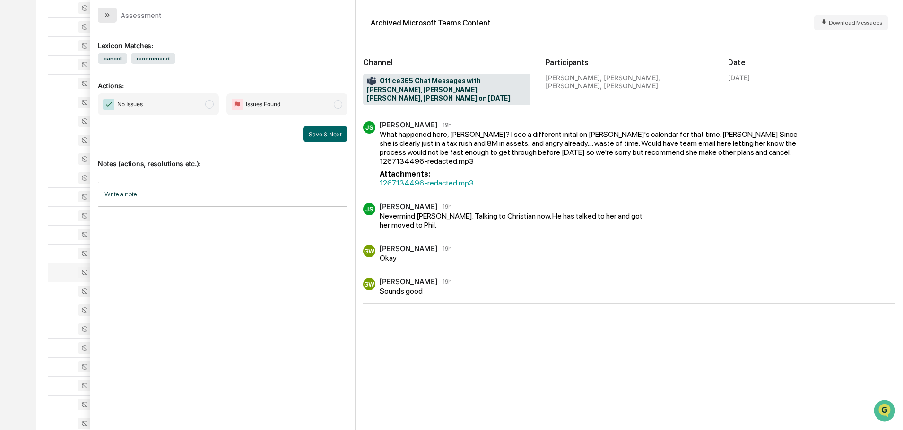
click at [106, 17] on icon "modal" at bounding box center [107, 15] width 8 height 8
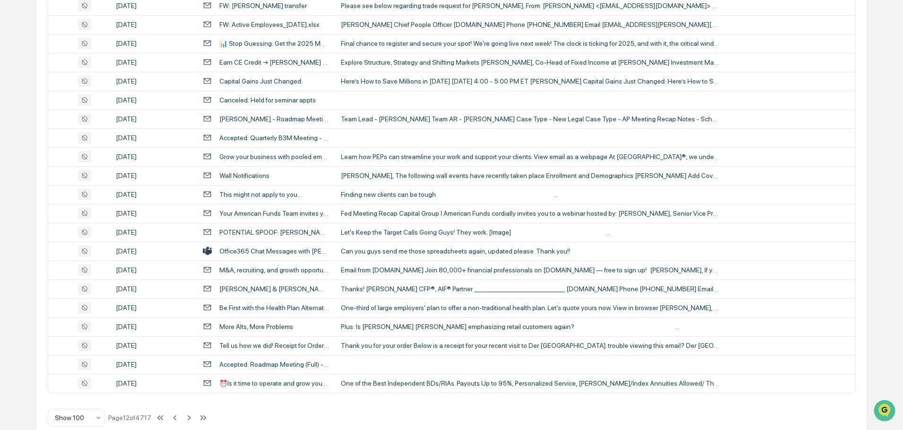
scroll to position [1730, 0]
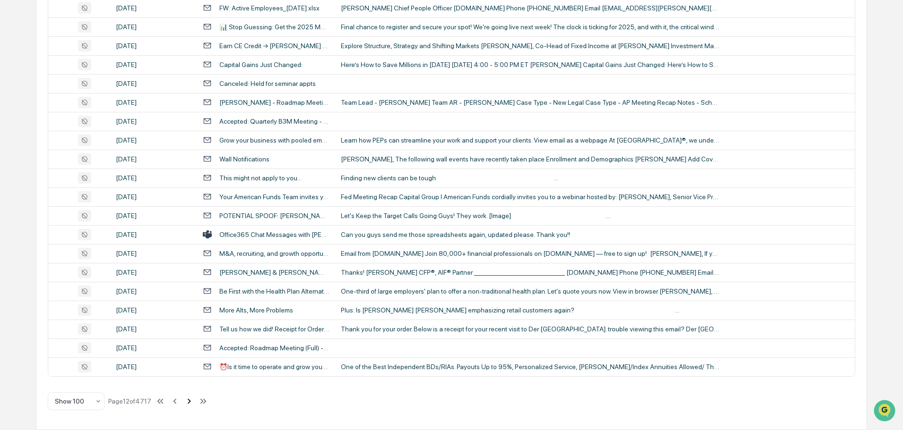
click at [190, 404] on icon at bounding box center [189, 401] width 3 height 5
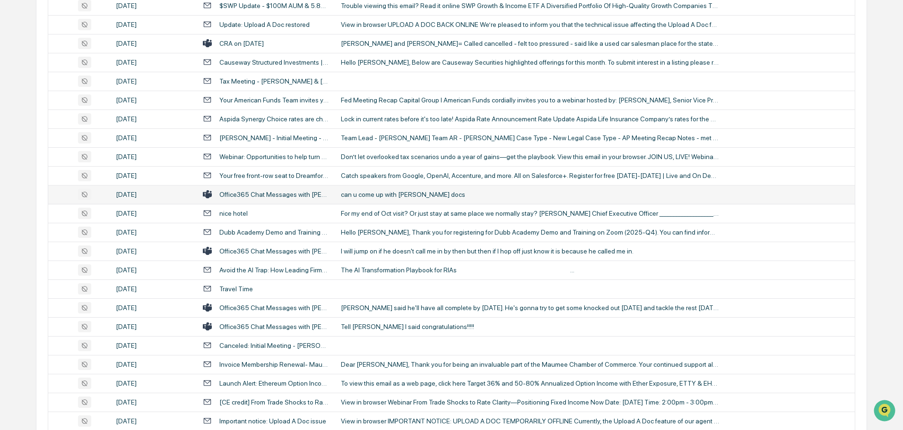
scroll to position [614, 0]
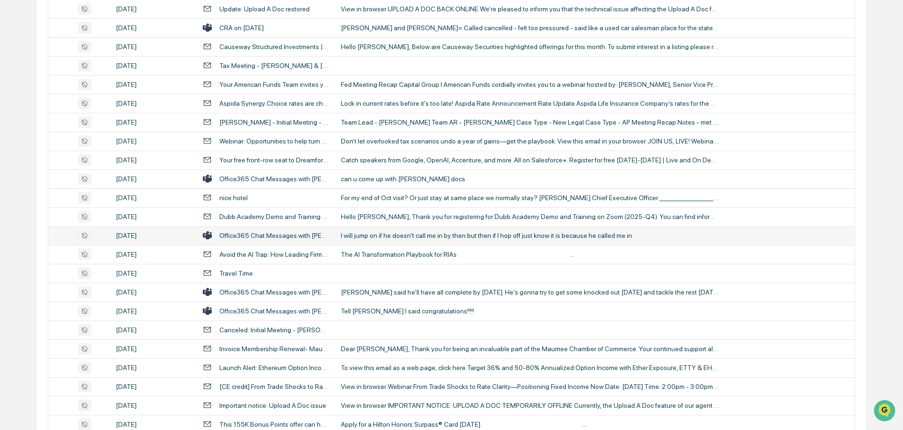
click at [381, 236] on div "I will jump on if he doesn't call me in by then but then if I hop off just know…" at bounding box center [530, 236] width 378 height 8
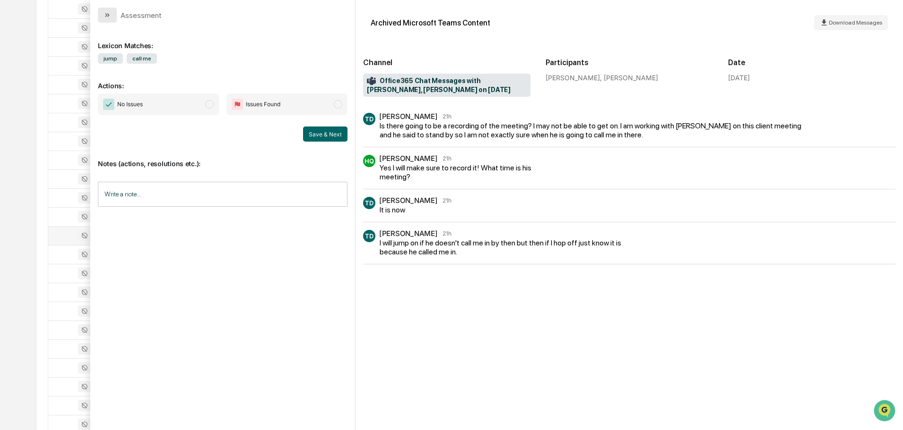
click at [110, 17] on icon "modal" at bounding box center [107, 15] width 8 height 8
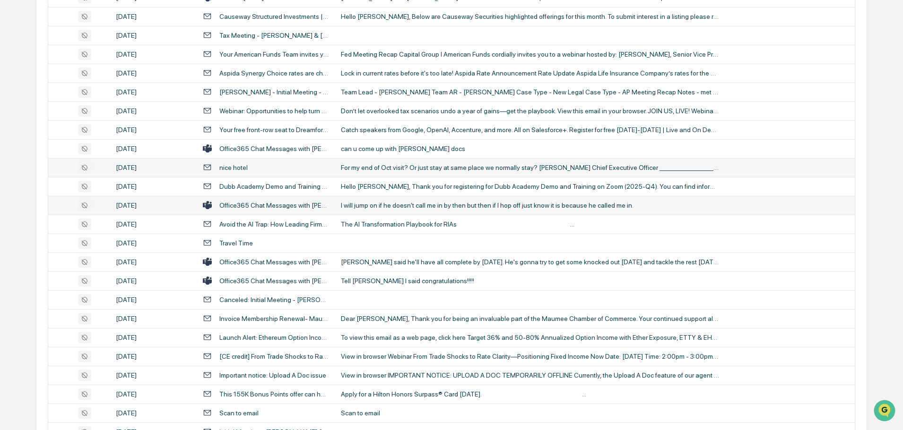
scroll to position [662, 0]
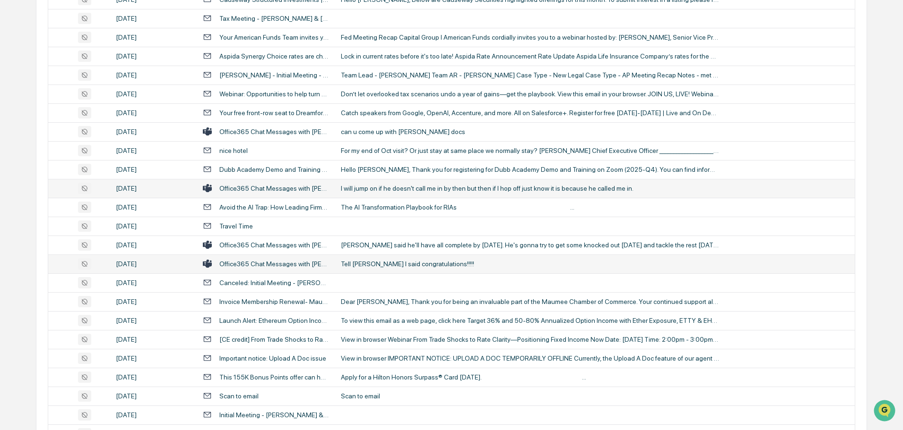
click at [375, 267] on div "Tell [PERSON_NAME] I said congratulations!!!!!" at bounding box center [530, 264] width 378 height 8
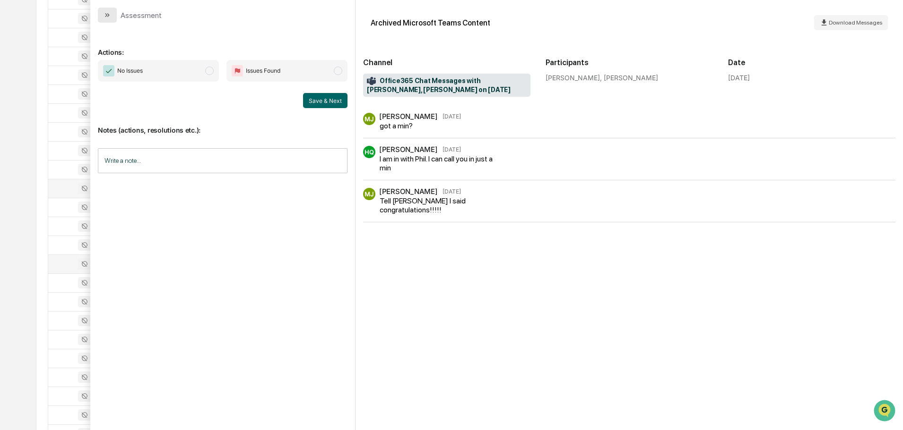
click at [115, 15] on button "modal" at bounding box center [107, 15] width 19 height 15
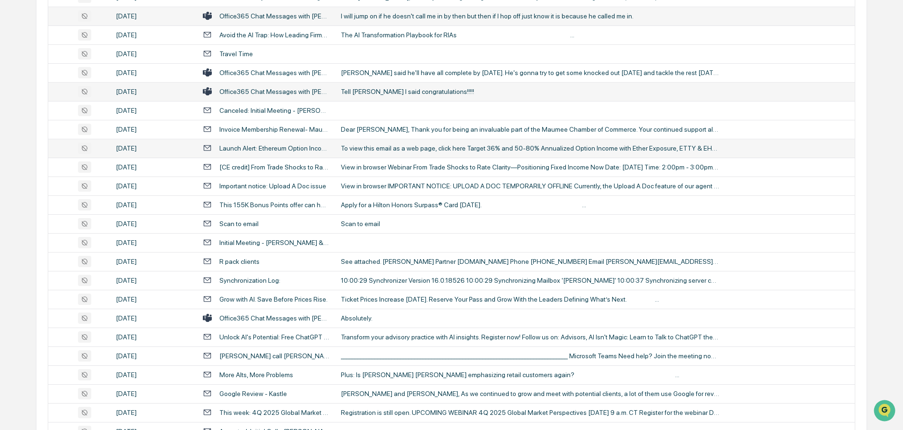
scroll to position [898, 0]
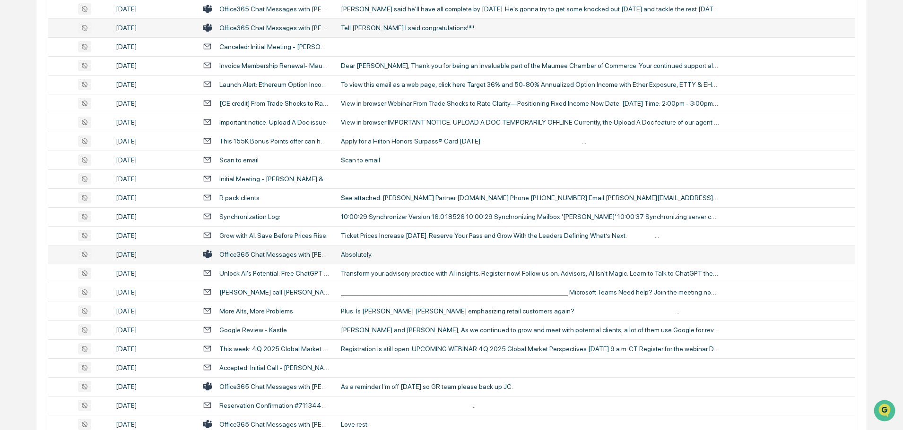
click at [374, 254] on div "Absolutely." at bounding box center [530, 255] width 378 height 8
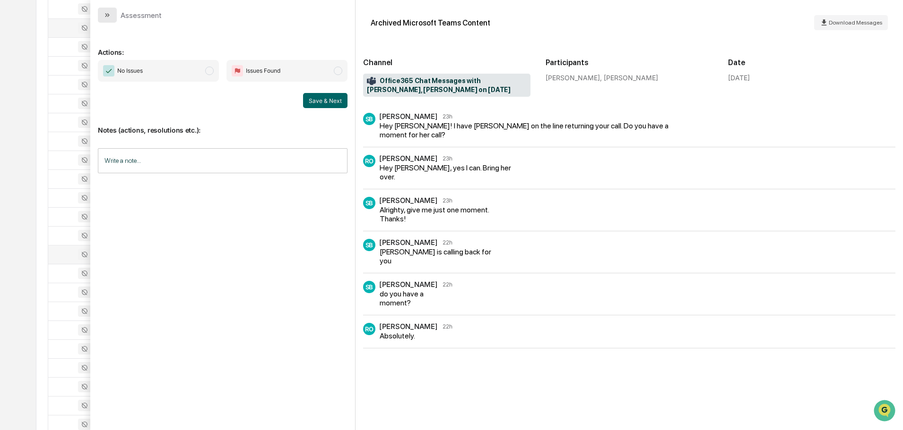
click at [106, 18] on icon "modal" at bounding box center [107, 15] width 8 height 8
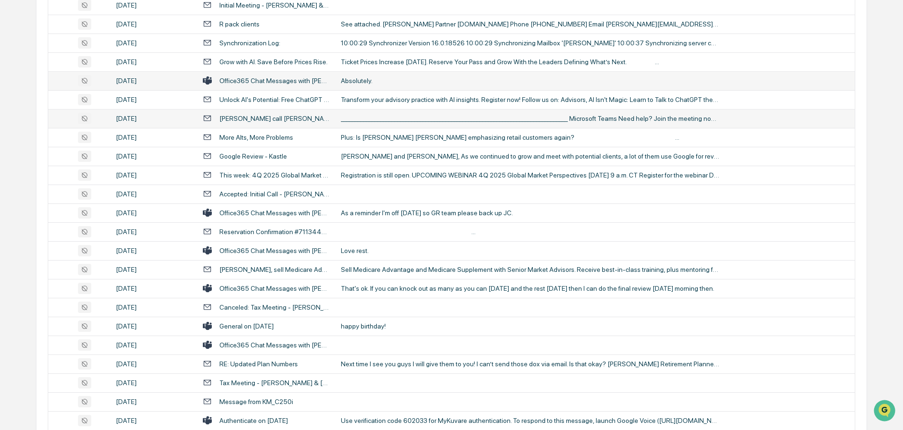
scroll to position [1087, 0]
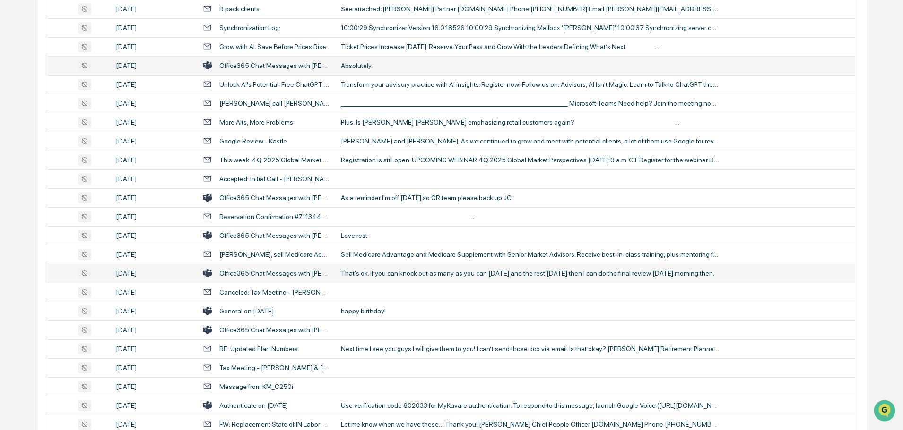
click at [388, 269] on td "That's ok. If you can knock out as many as you can [DATE] and the rest [DATE] t…" at bounding box center [594, 273] width 519 height 19
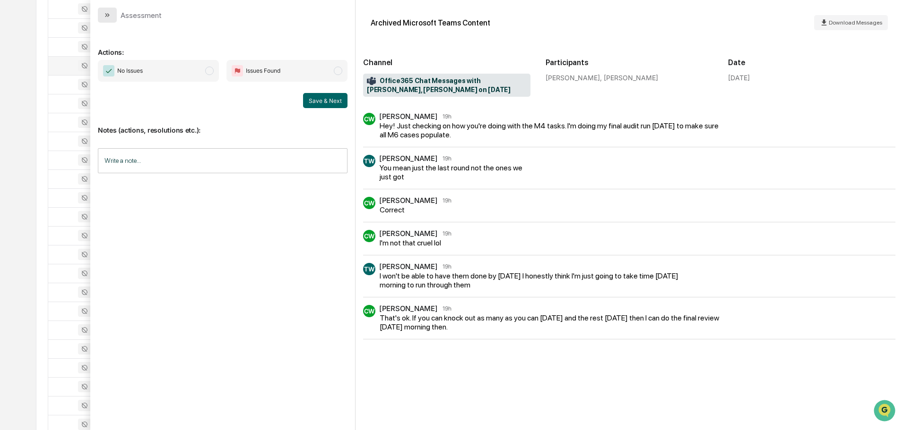
click at [110, 15] on icon "modal" at bounding box center [107, 15] width 8 height 8
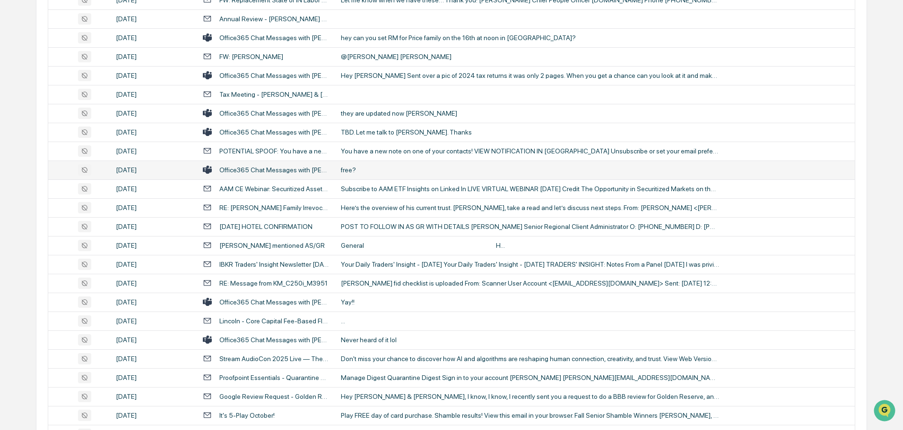
scroll to position [1512, 0]
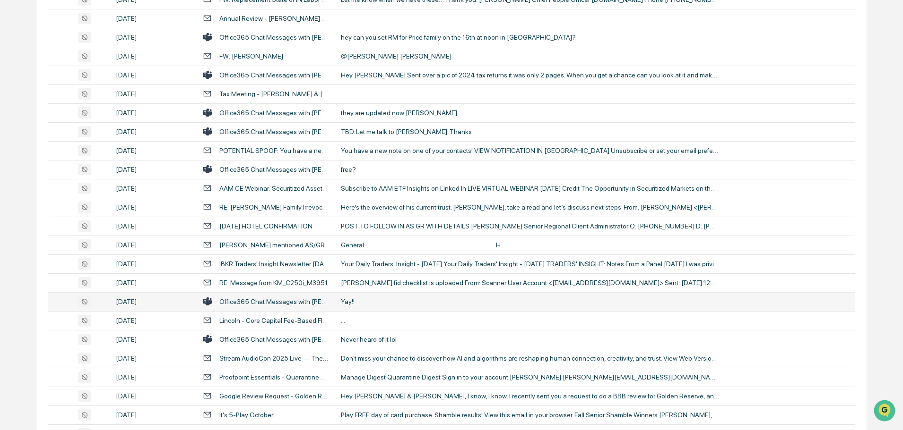
click at [383, 297] on td "Yay!!" at bounding box center [594, 302] width 519 height 19
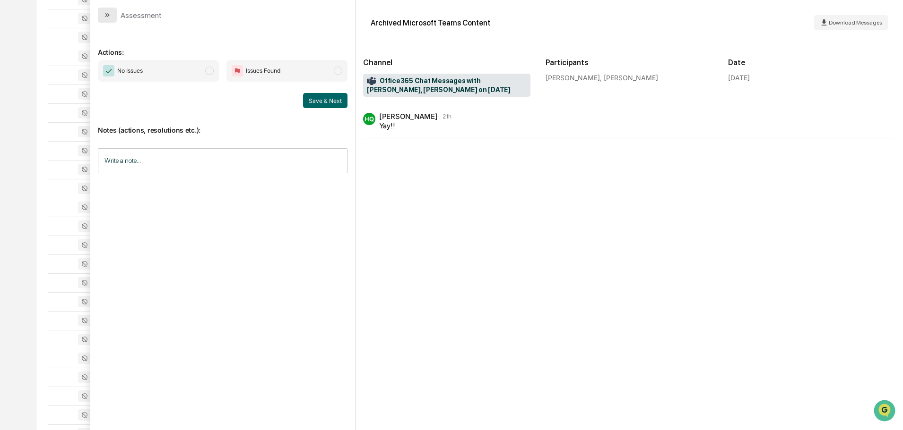
click at [109, 12] on icon "modal" at bounding box center [107, 15] width 8 height 8
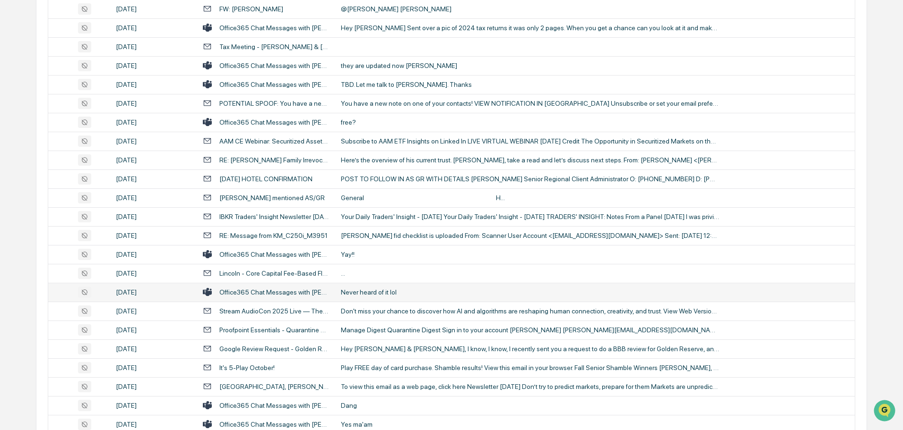
scroll to position [1607, 0]
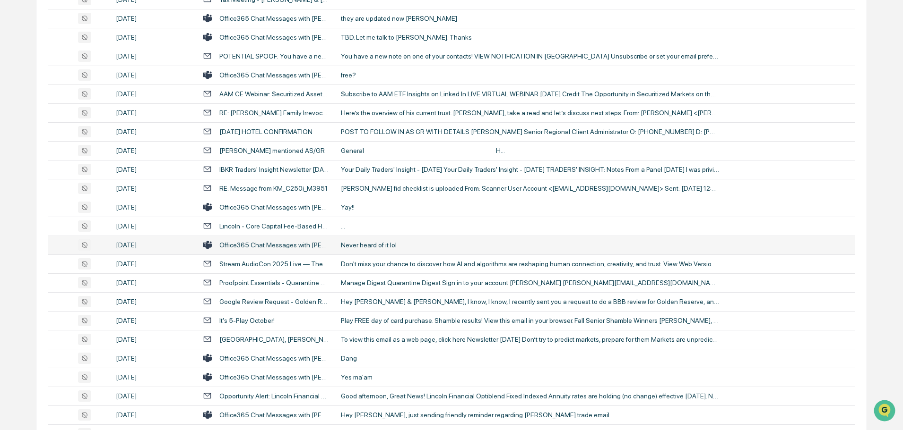
click at [395, 242] on div "Never heard of it lol" at bounding box center [530, 245] width 378 height 8
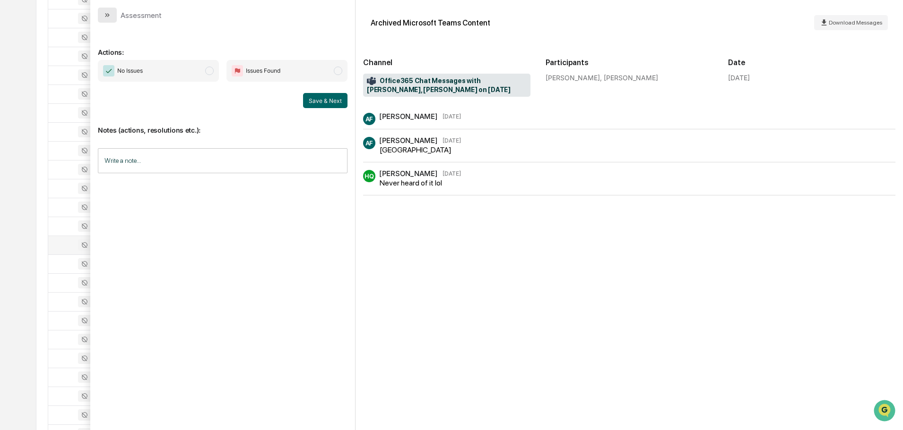
click at [105, 16] on icon "modal" at bounding box center [107, 15] width 8 height 8
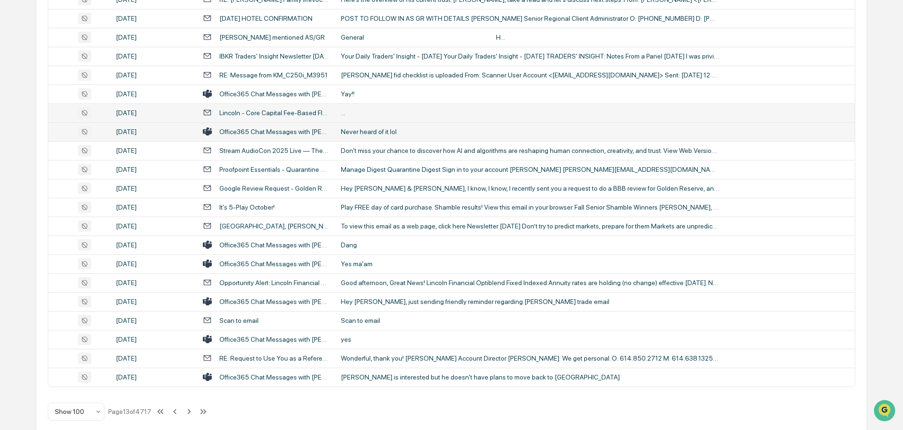
scroll to position [1730, 0]
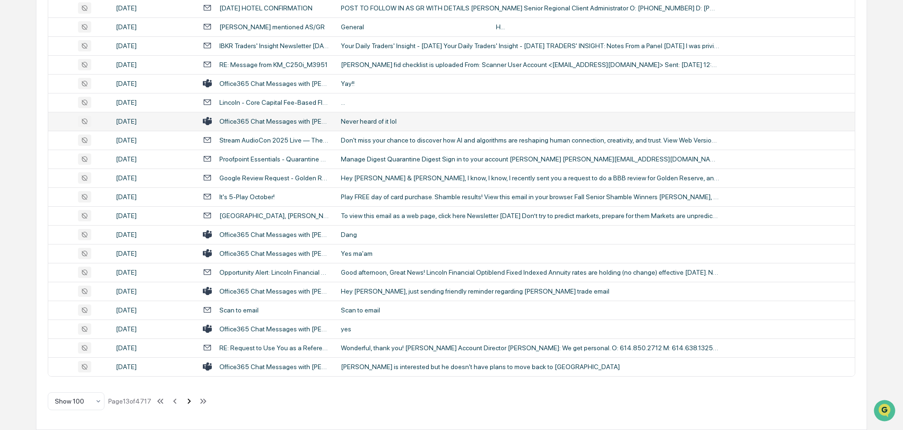
click at [188, 402] on icon at bounding box center [189, 401] width 10 height 10
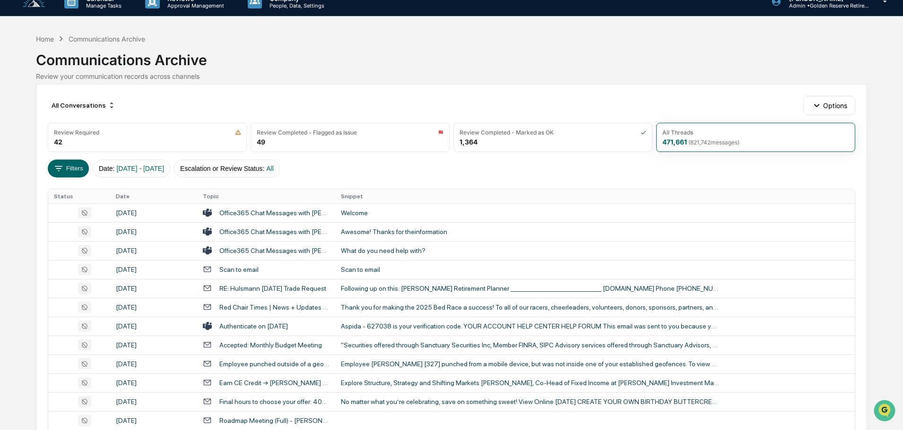
scroll to position [0, 0]
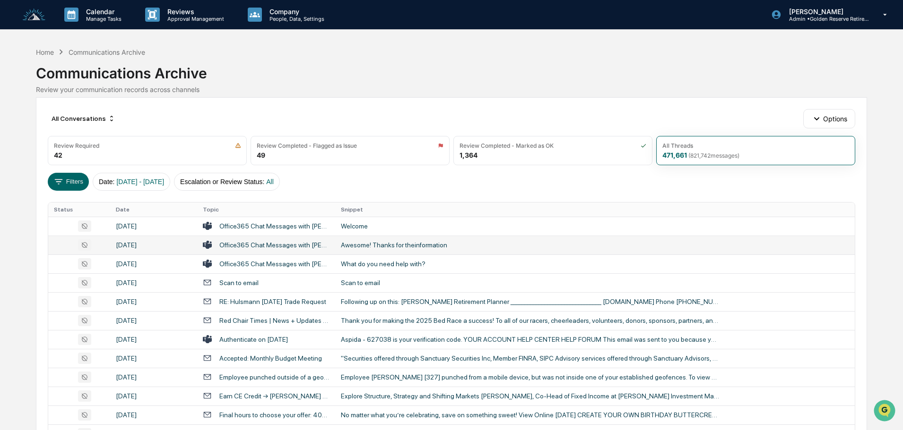
click at [385, 246] on div "Awesome! Thanks for theinformation" at bounding box center [530, 245] width 378 height 8
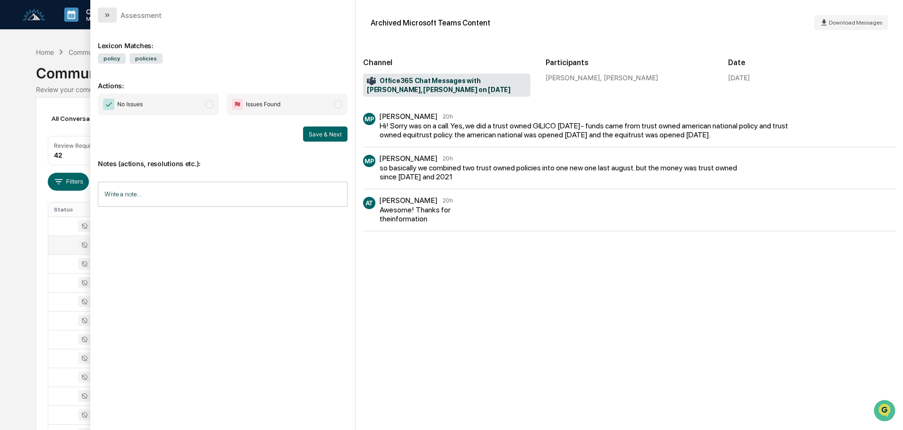
click at [112, 14] on button "modal" at bounding box center [107, 15] width 19 height 15
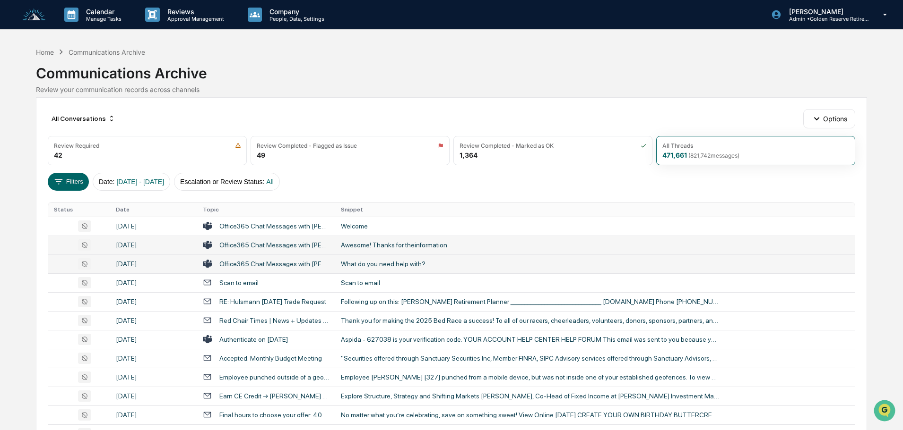
click at [369, 261] on div "What do you need help with?" at bounding box center [530, 264] width 378 height 8
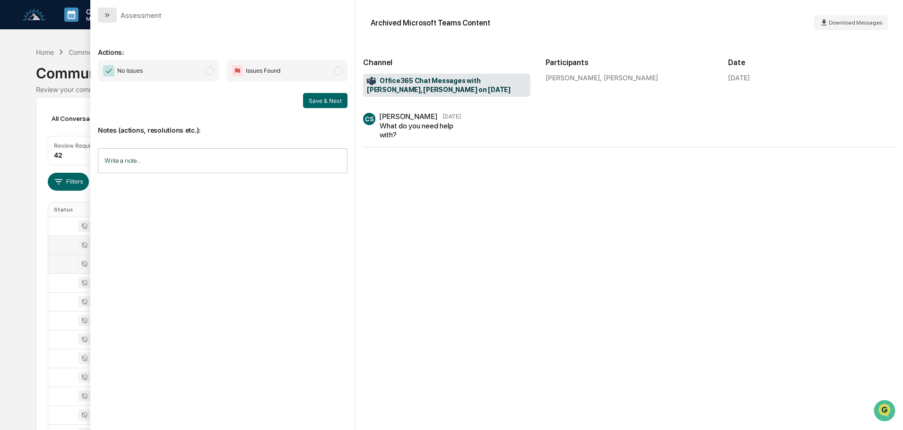
click at [113, 12] on button "modal" at bounding box center [107, 15] width 19 height 15
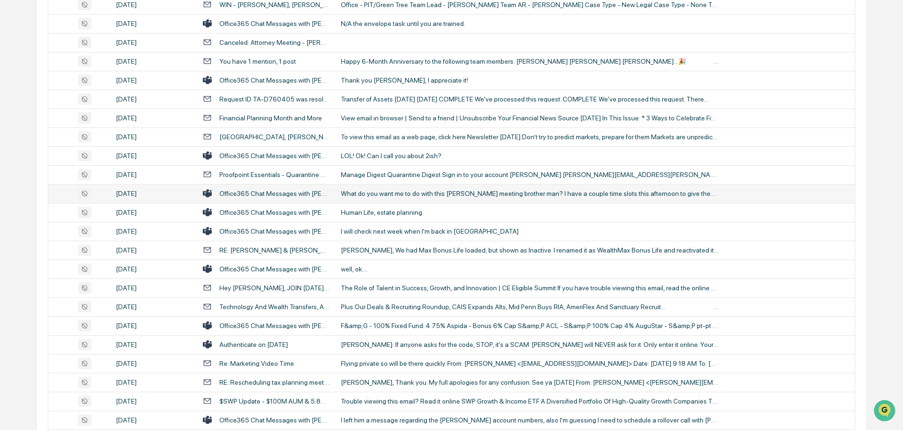
scroll to position [1181, 0]
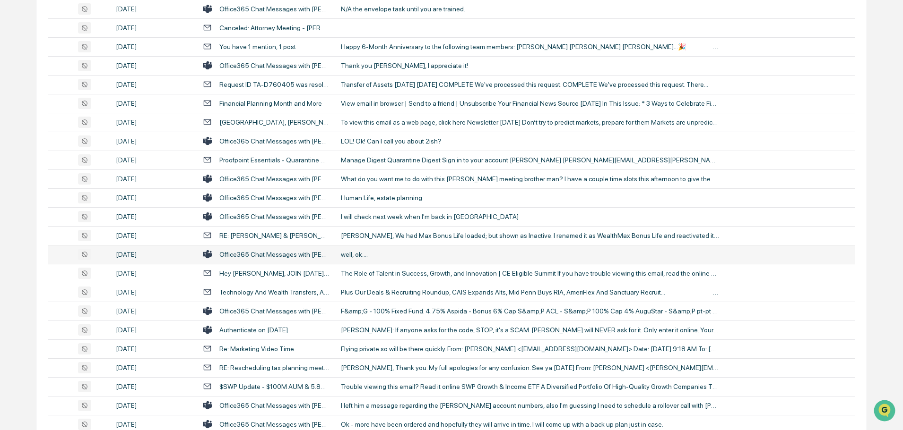
click at [382, 251] on div "well, ok...." at bounding box center [530, 255] width 378 height 8
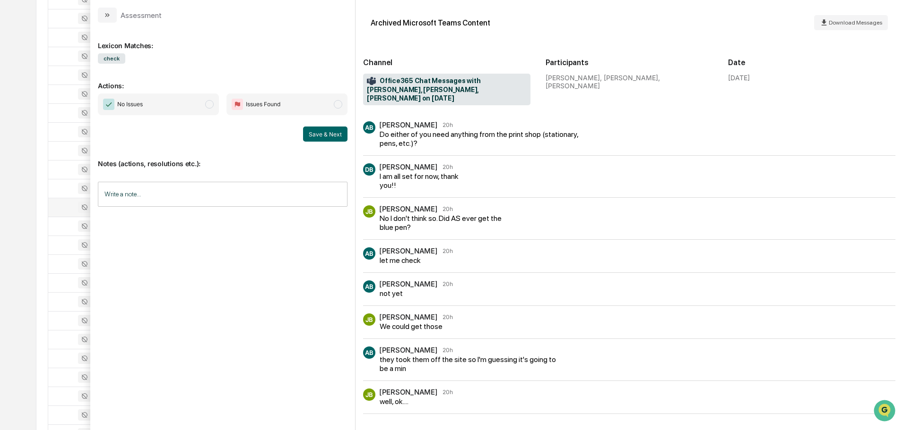
scroll to position [1181, 0]
click at [109, 14] on icon "modal" at bounding box center [107, 15] width 8 height 8
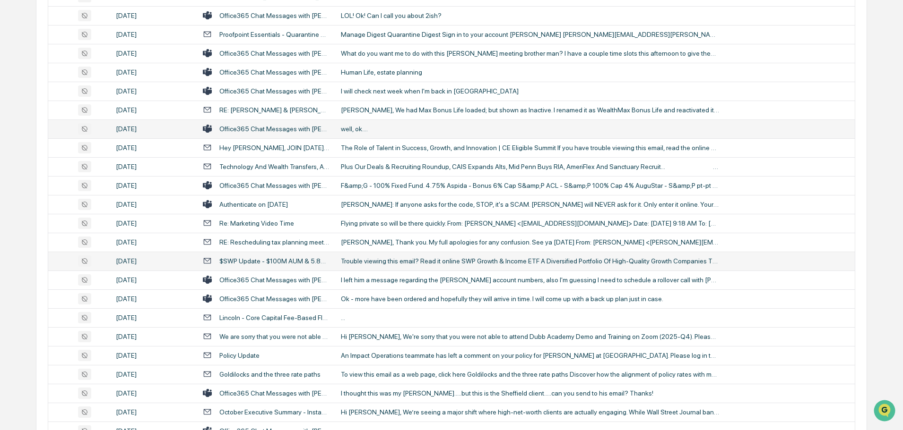
scroll to position [1323, 0]
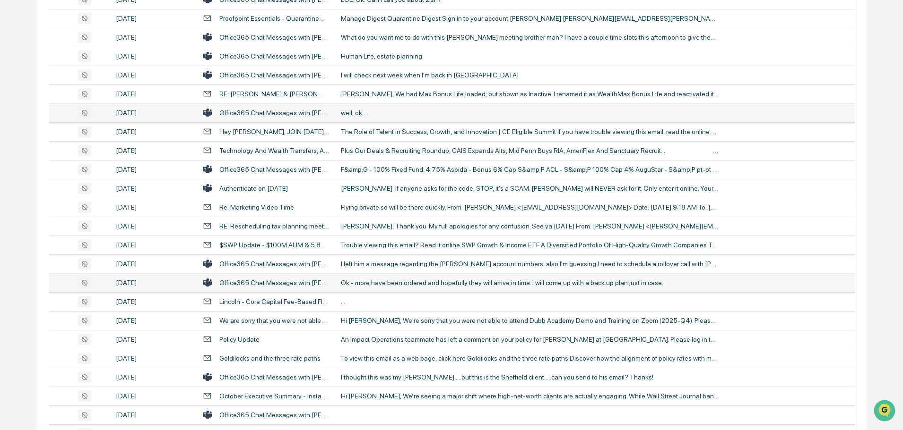
click at [396, 284] on div "Ok - more have been ordered and hopefully they will arrive in time. I will come…" at bounding box center [530, 283] width 378 height 8
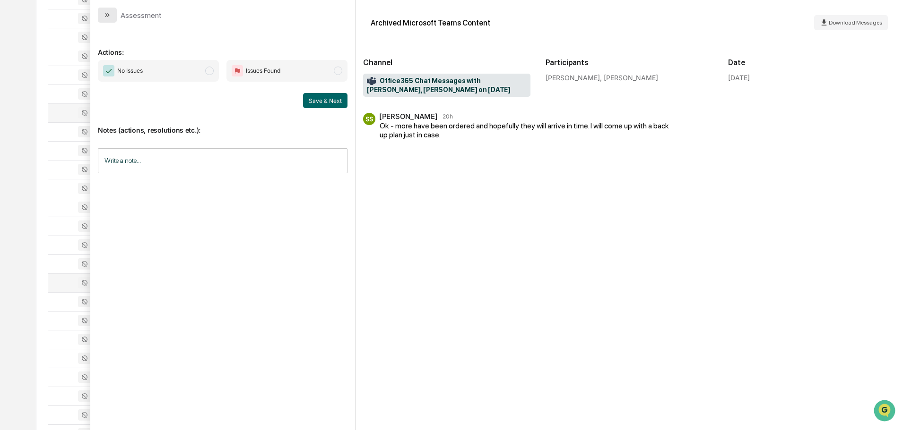
click at [112, 14] on button "modal" at bounding box center [107, 15] width 19 height 15
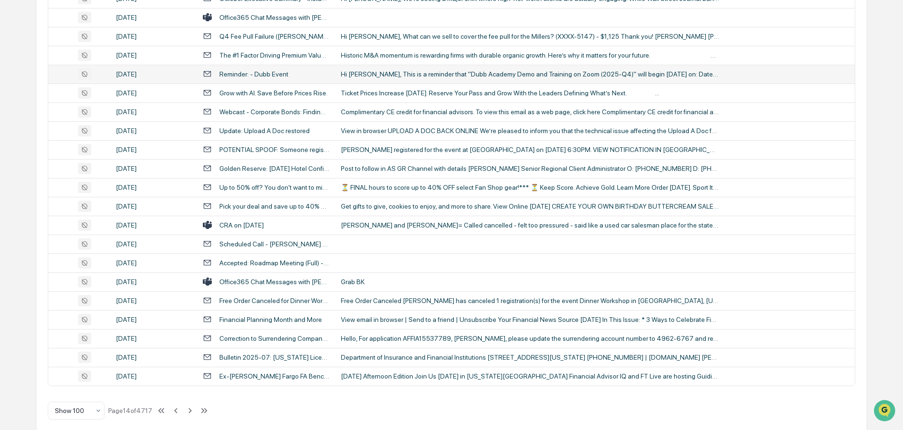
scroll to position [1730, 0]
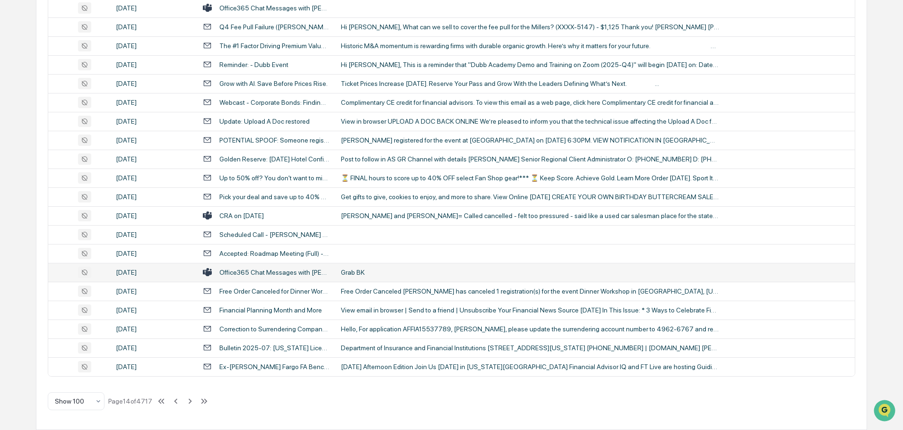
click at [390, 270] on div "Grab BK" at bounding box center [530, 273] width 378 height 8
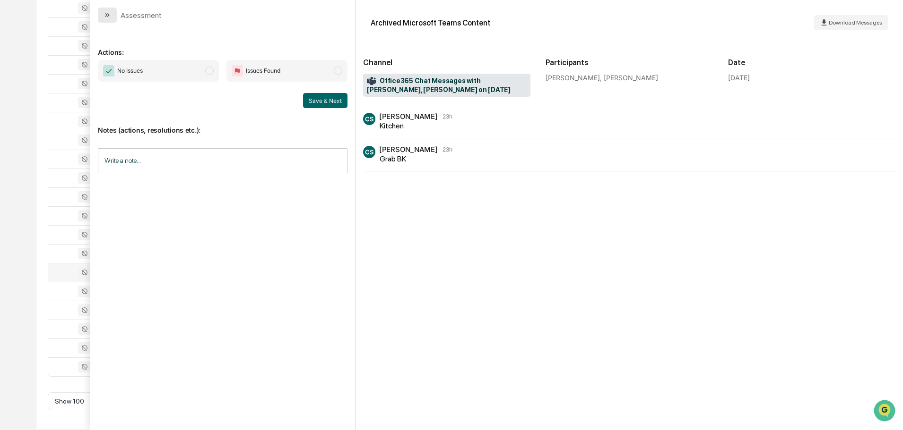
click at [103, 16] on button "modal" at bounding box center [107, 15] width 19 height 15
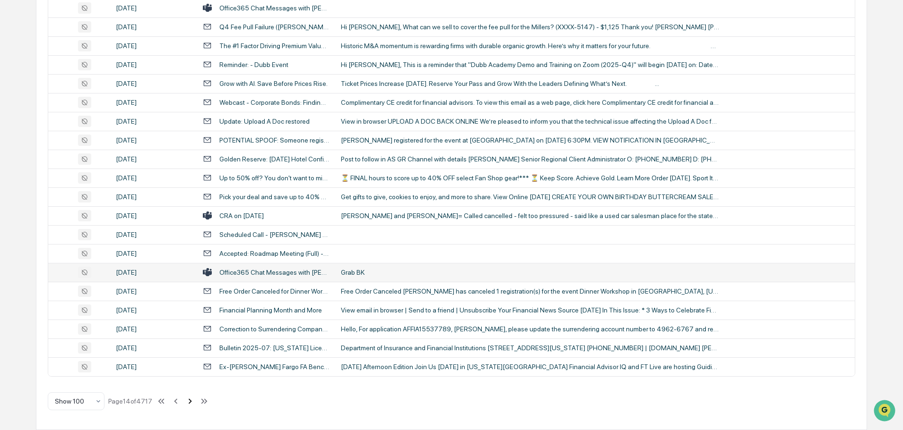
click at [192, 401] on icon at bounding box center [190, 401] width 10 height 10
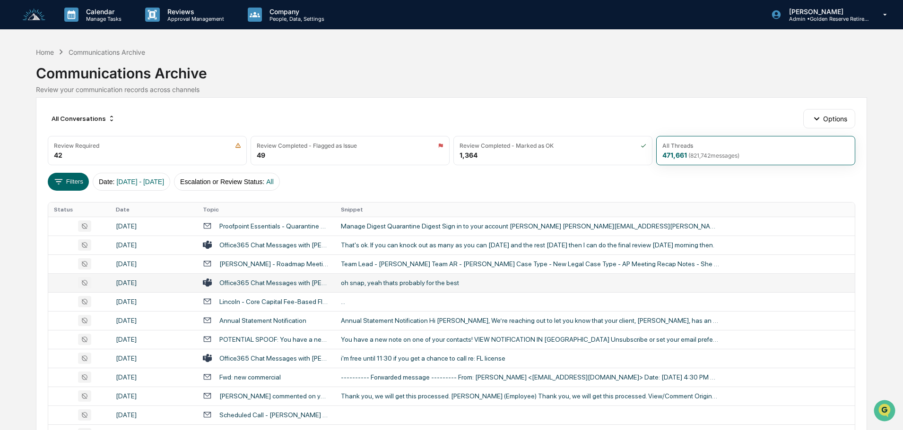
click at [388, 289] on td "oh snap, yeah thats probably for the best" at bounding box center [594, 283] width 519 height 19
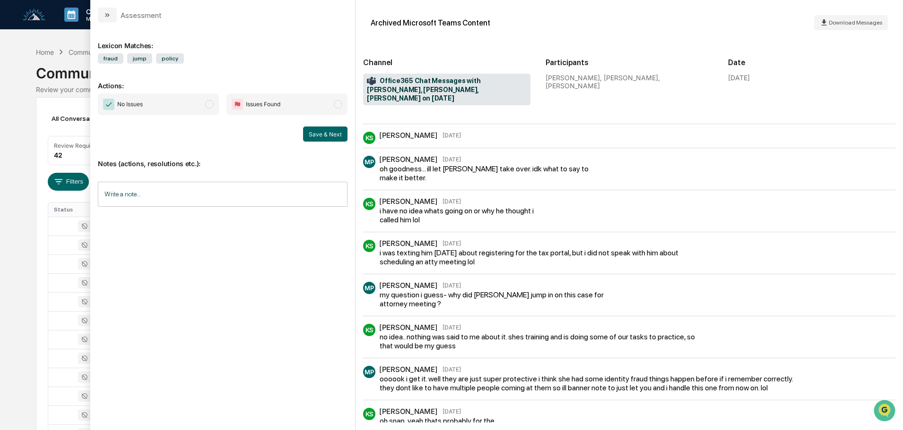
scroll to position [174, 0]
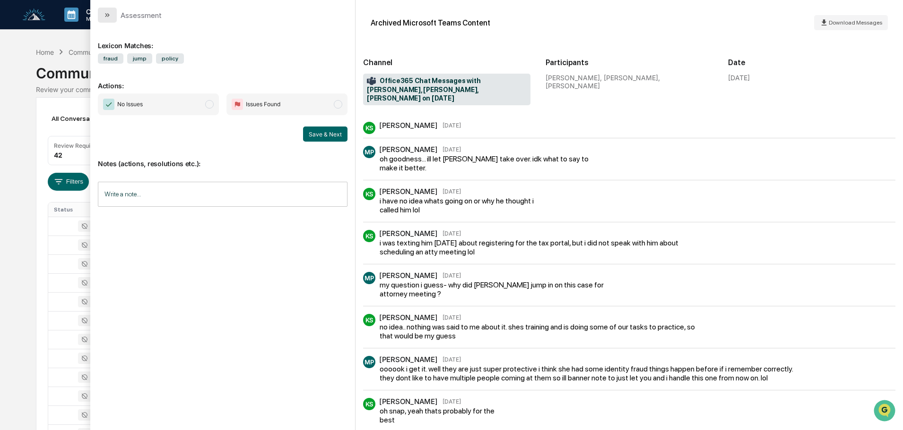
click at [109, 14] on icon "modal" at bounding box center [107, 15] width 8 height 8
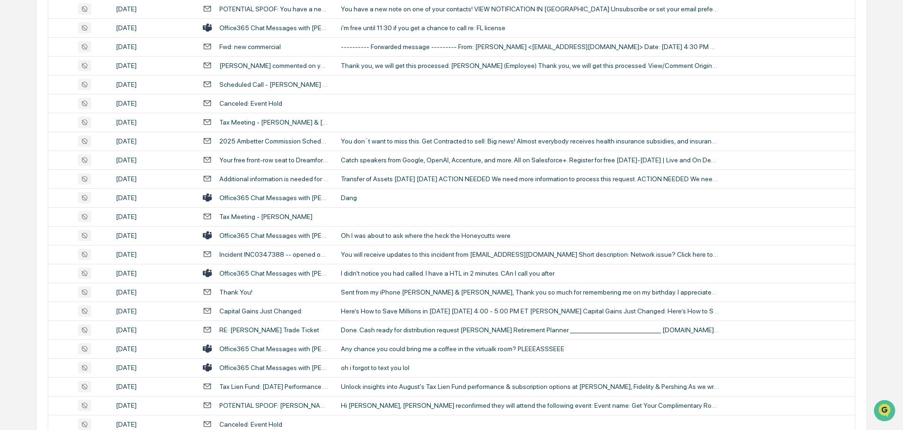
scroll to position [378, 0]
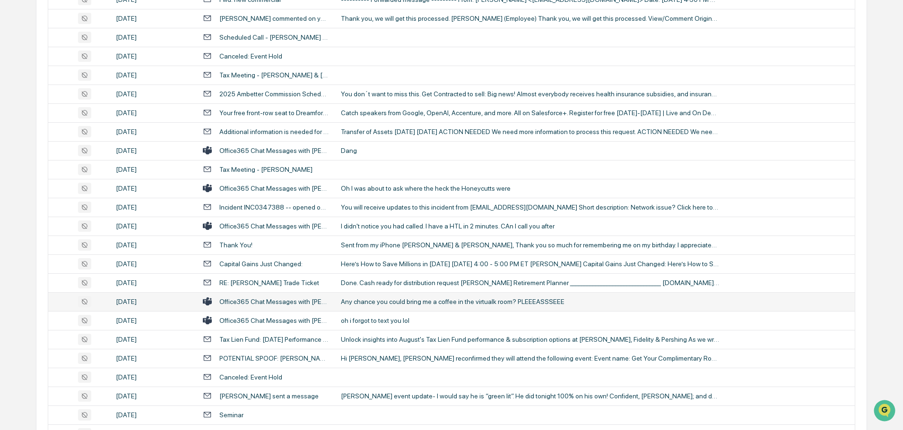
click at [377, 302] on div "Any chance you could bring me a coffee in the virtualk room? PLEEEASSSEEE" at bounding box center [530, 302] width 378 height 8
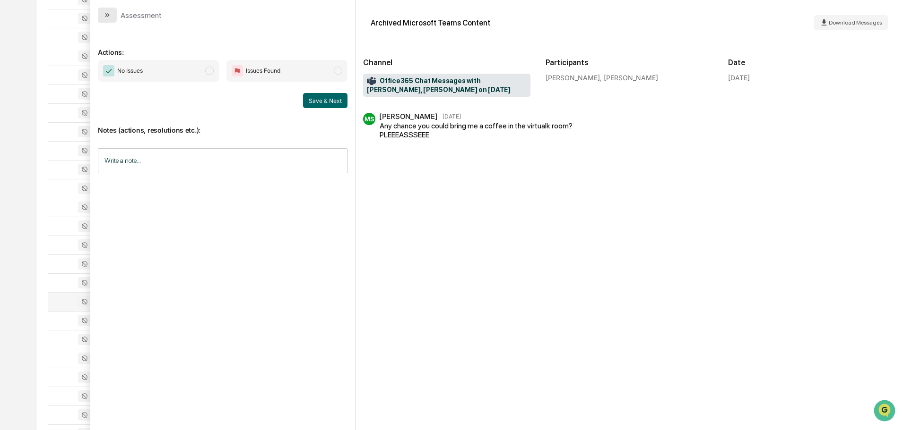
click at [105, 19] on button "modal" at bounding box center [107, 15] width 19 height 15
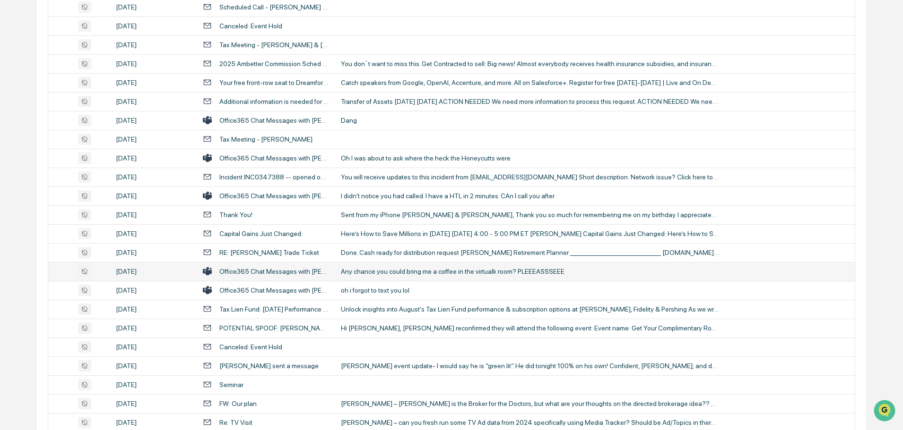
scroll to position [425, 0]
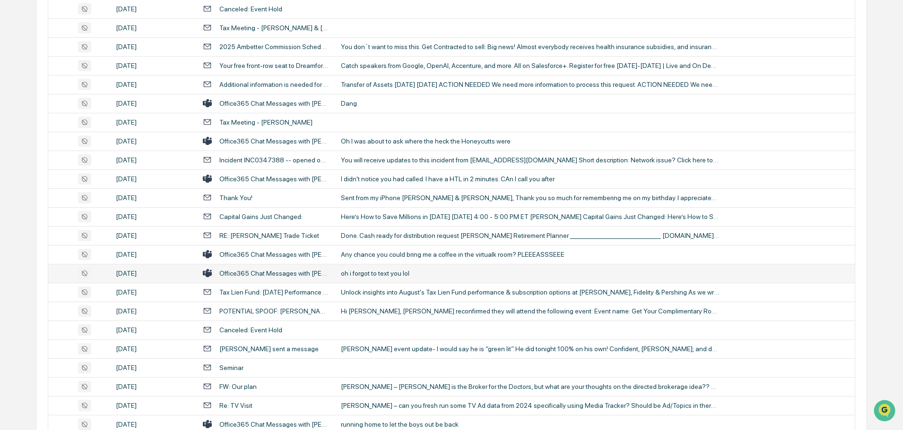
click at [385, 274] on div "oh i forgot to text you lol" at bounding box center [530, 274] width 378 height 8
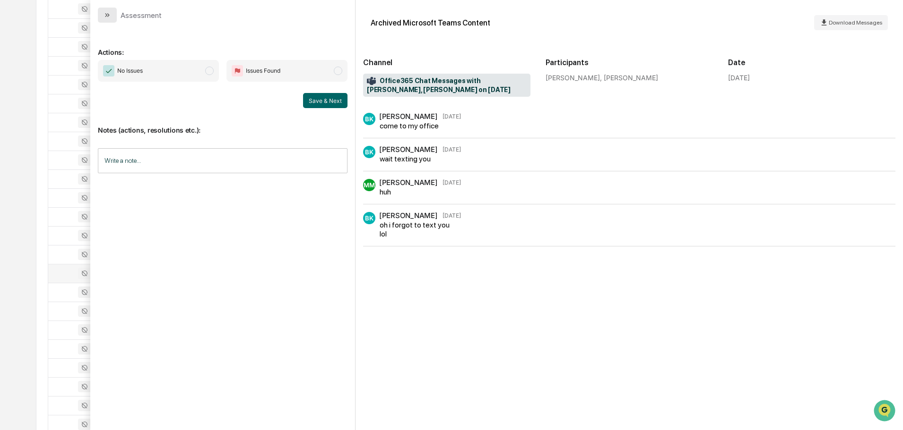
click at [110, 15] on icon "modal" at bounding box center [107, 15] width 8 height 8
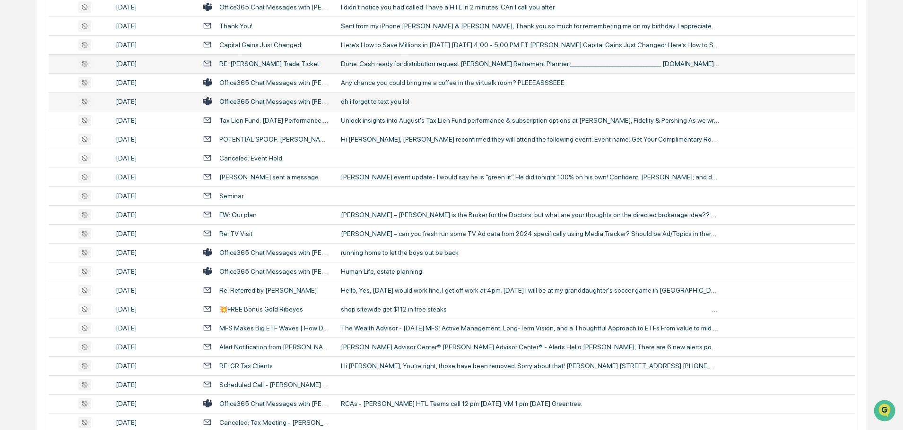
scroll to position [614, 0]
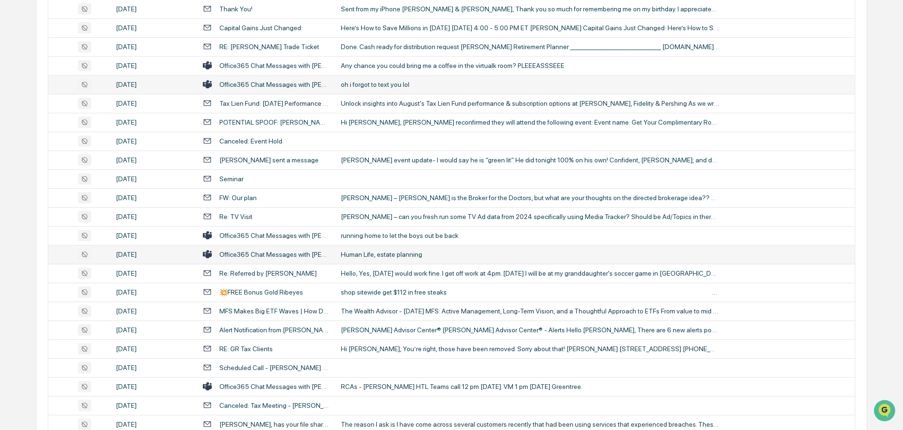
click at [386, 257] on div "Human Life, estate planning" at bounding box center [530, 255] width 378 height 8
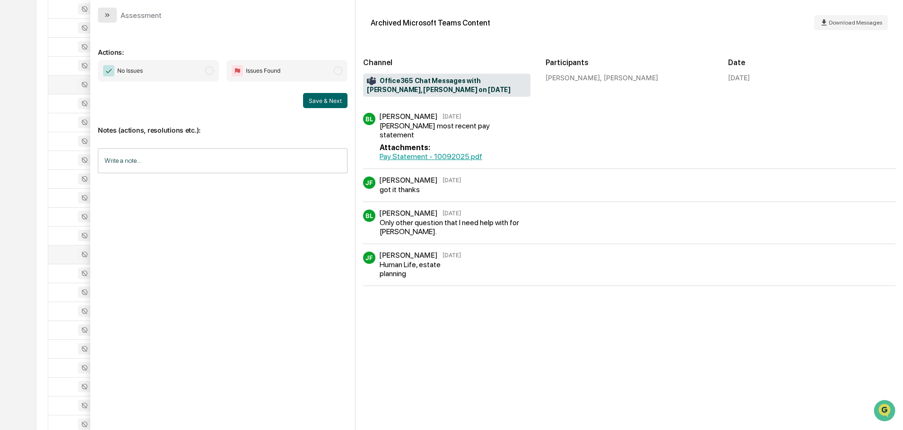
click at [112, 20] on button "modal" at bounding box center [107, 15] width 19 height 15
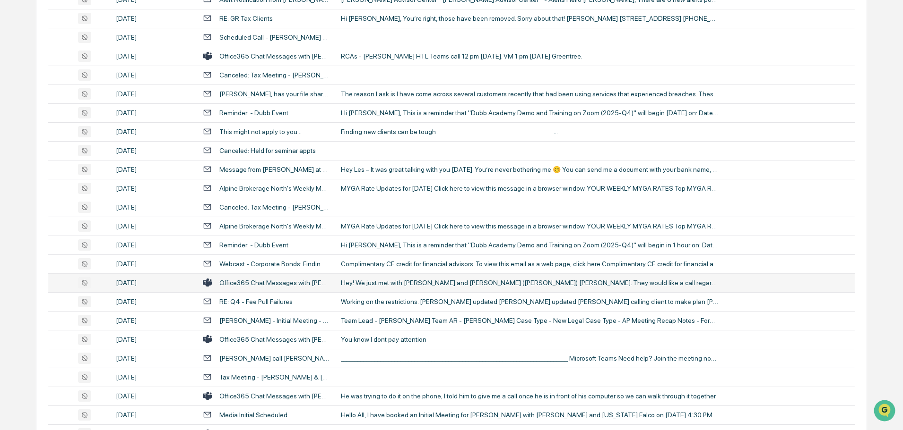
scroll to position [992, 0]
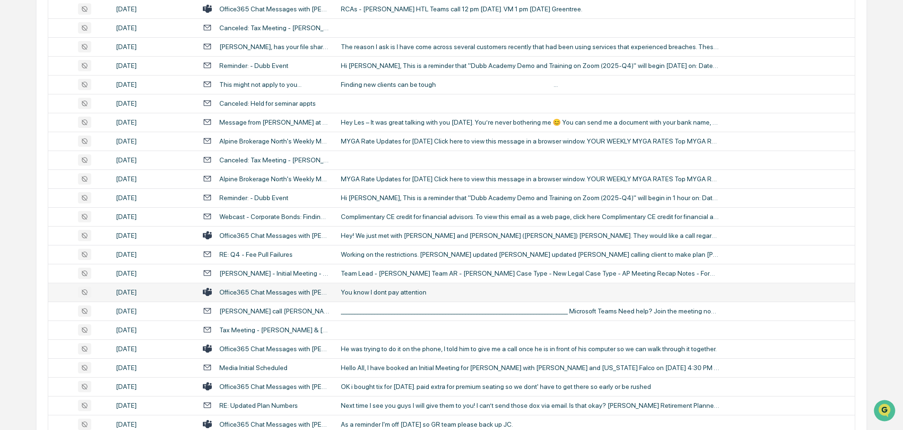
click at [388, 293] on div "You know I dont pay attention" at bounding box center [530, 293] width 378 height 8
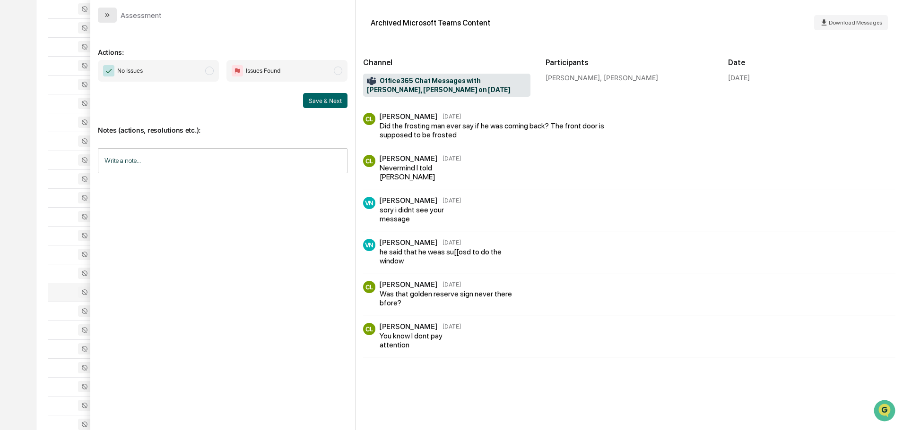
click at [104, 21] on button "modal" at bounding box center [107, 15] width 19 height 15
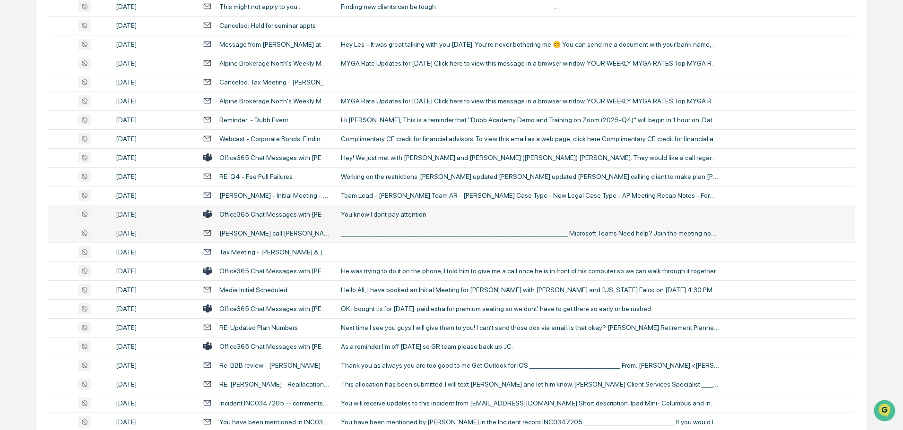
scroll to position [1087, 0]
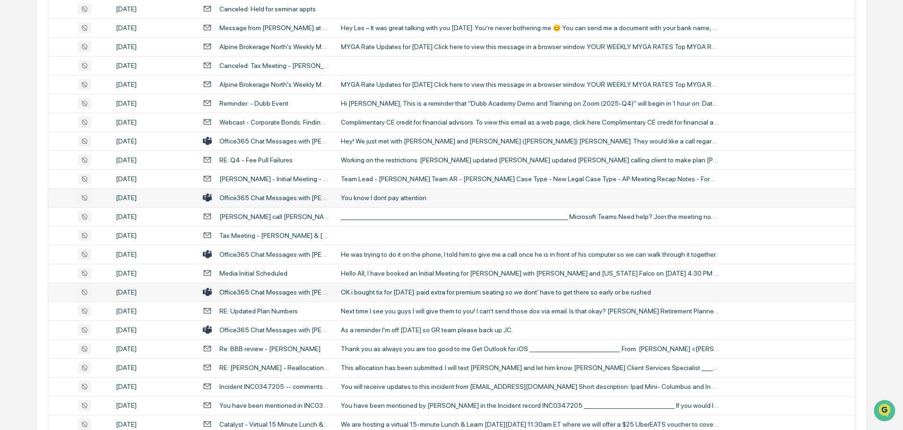
click at [379, 290] on div "OK i bought tix for [DATE]. paid extra for premium seating so we dont' have to …" at bounding box center [530, 293] width 378 height 8
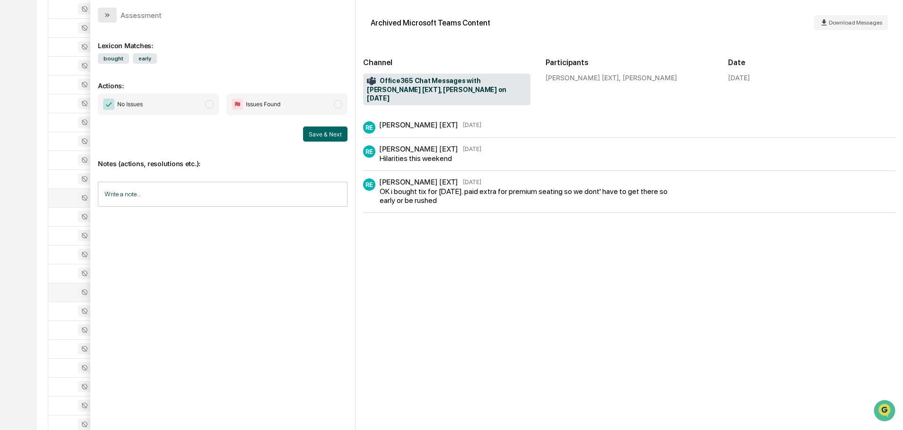
click at [112, 15] on button "modal" at bounding box center [107, 15] width 19 height 15
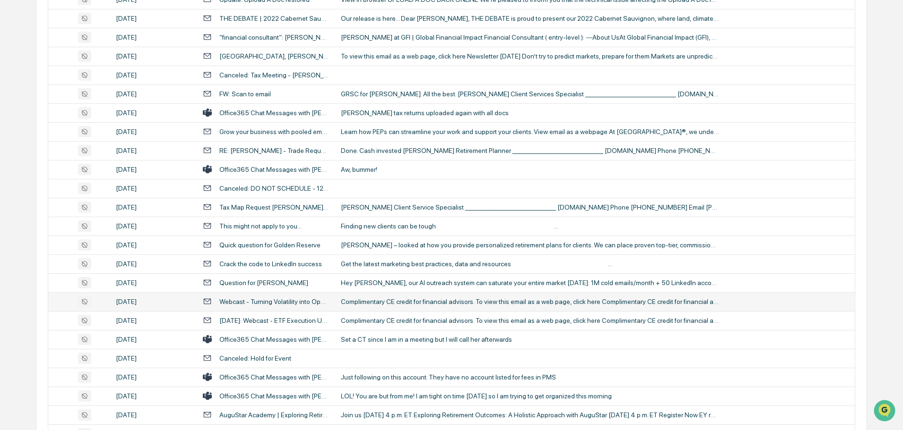
scroll to position [1654, 0]
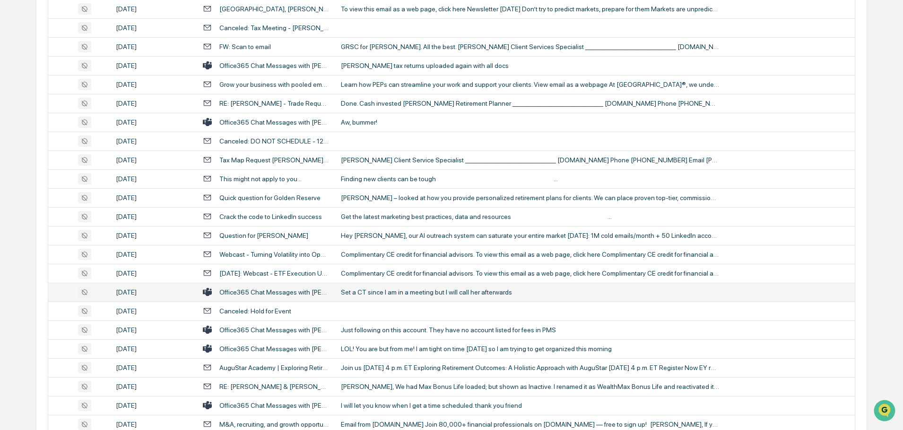
click at [388, 293] on div "Set a CT since I am in a meeting but I will call her afterwards" at bounding box center [530, 293] width 378 height 8
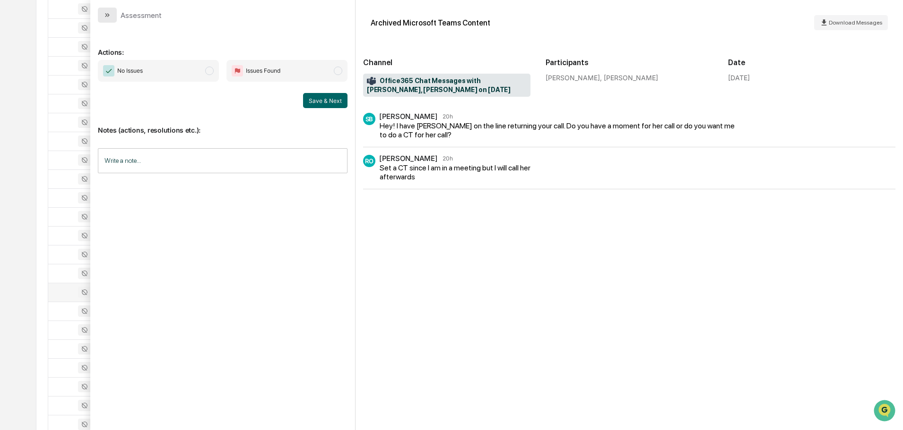
click at [113, 15] on button "modal" at bounding box center [107, 15] width 19 height 15
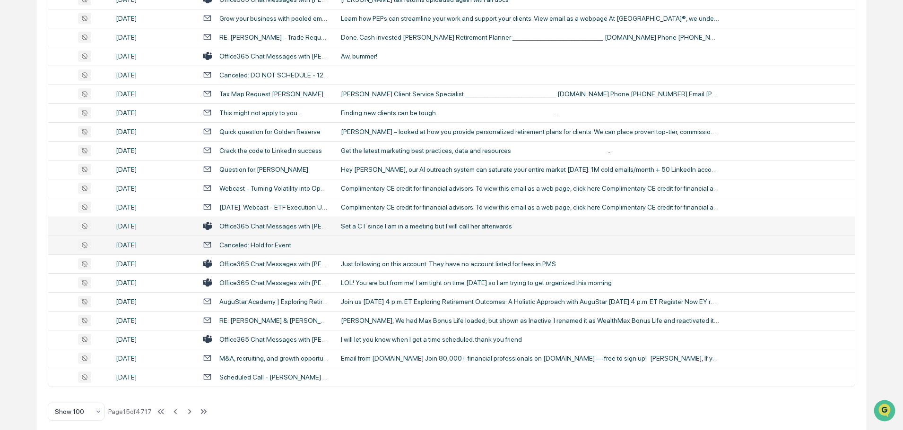
scroll to position [1730, 0]
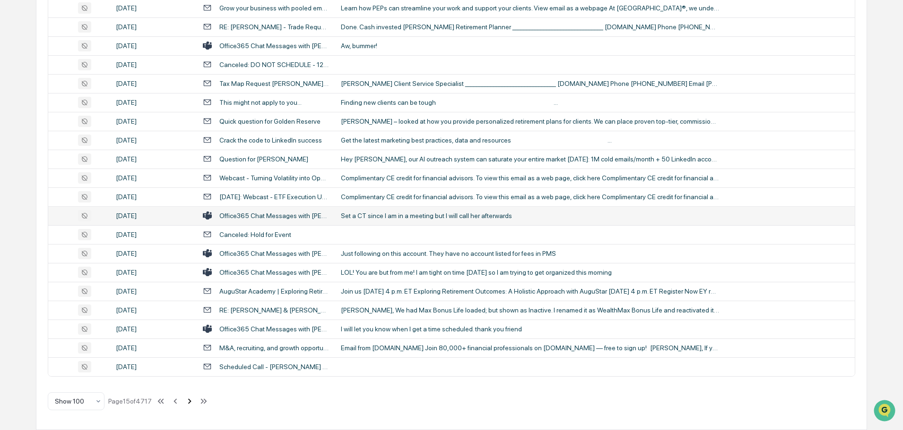
click at [189, 402] on icon at bounding box center [189, 401] width 10 height 10
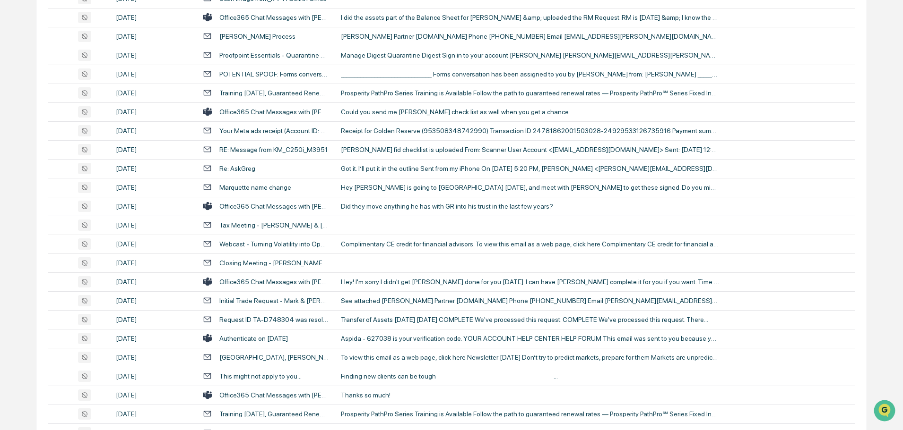
scroll to position [785, 0]
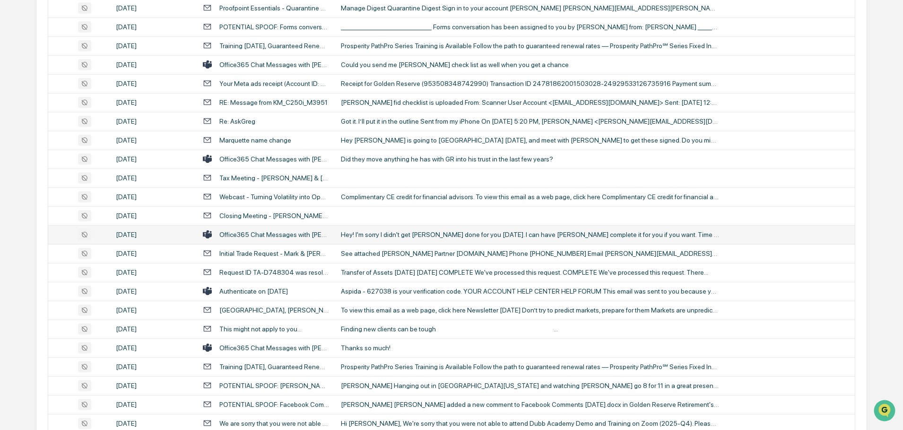
click at [396, 236] on div "Hey! I'm sorry I didn't get [PERSON_NAME] done for you [DATE]. I can have [PERS…" at bounding box center [530, 235] width 378 height 8
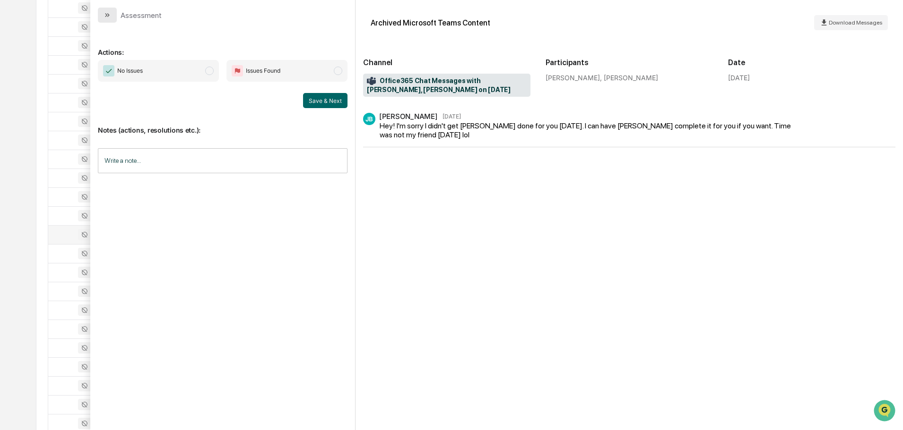
click at [114, 13] on button "modal" at bounding box center [107, 15] width 19 height 15
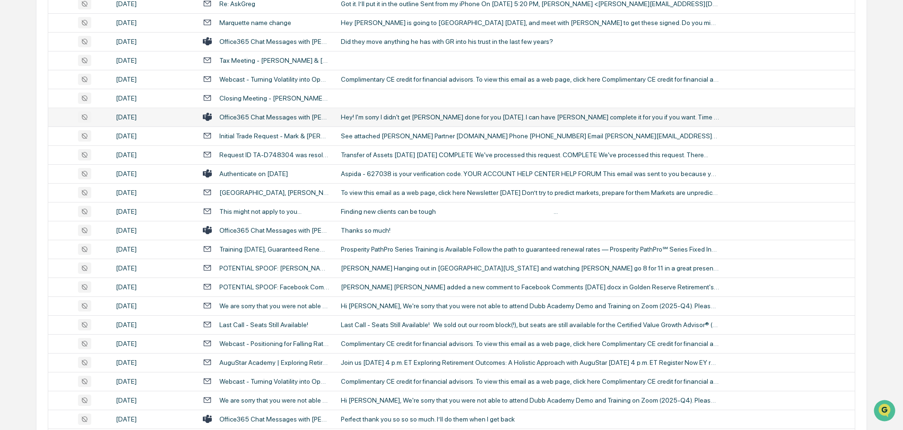
scroll to position [927, 0]
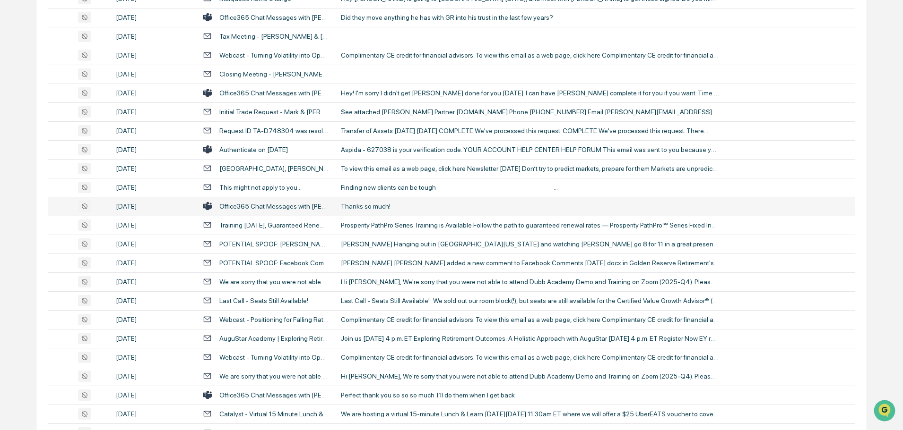
click at [380, 206] on div "Thanks so much!" at bounding box center [530, 207] width 378 height 8
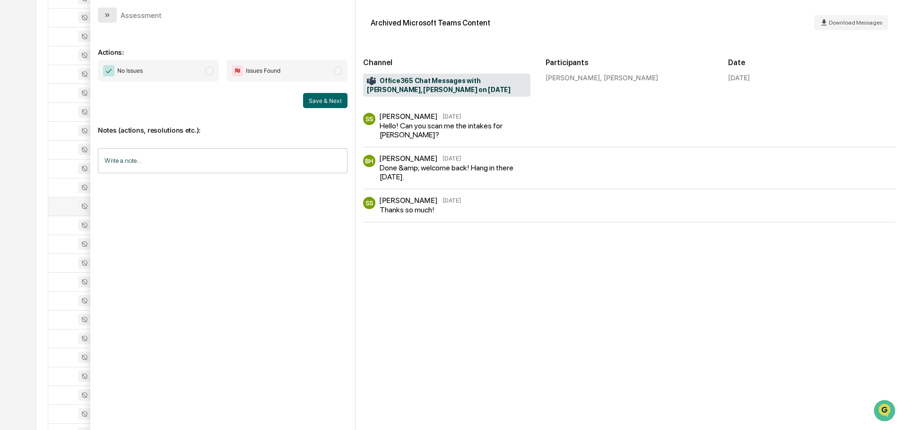
click at [112, 15] on button "modal" at bounding box center [107, 15] width 19 height 15
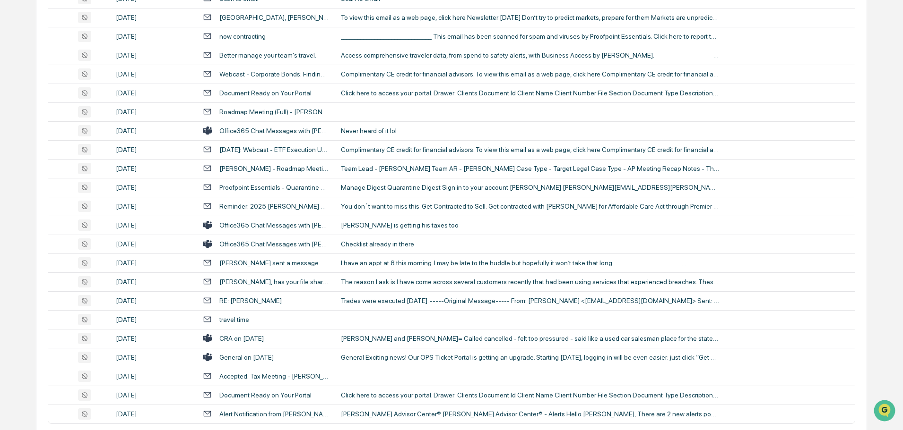
scroll to position [1730, 0]
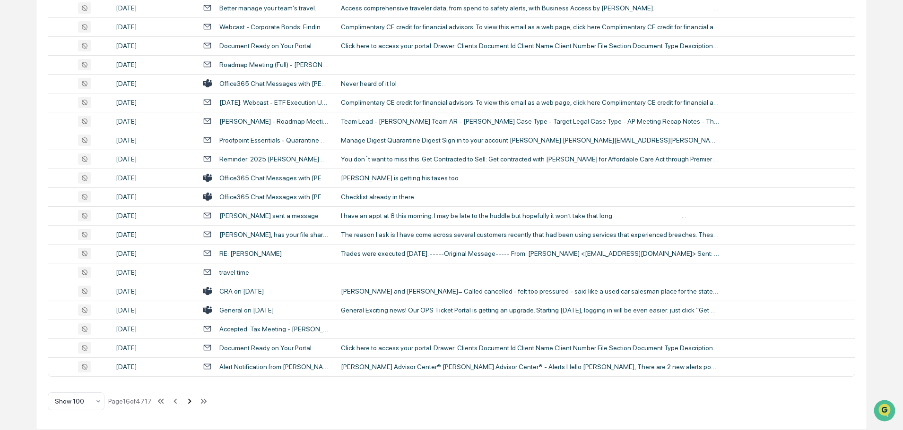
click at [189, 401] on icon at bounding box center [189, 401] width 10 height 10
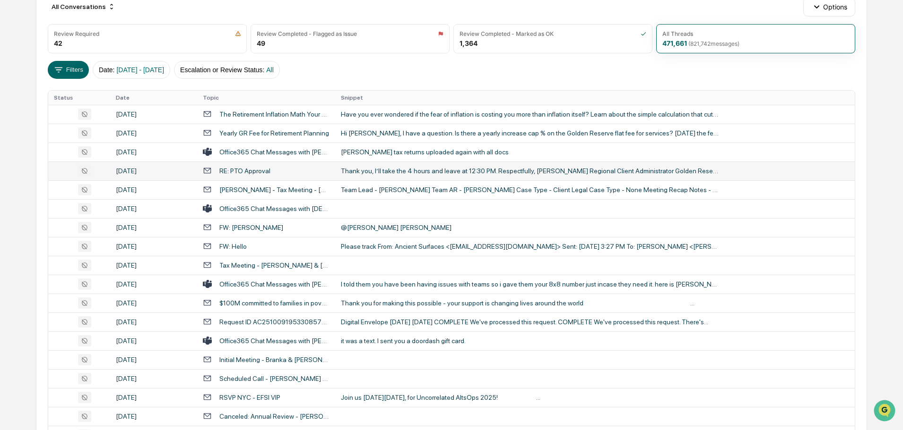
scroll to position [142, 0]
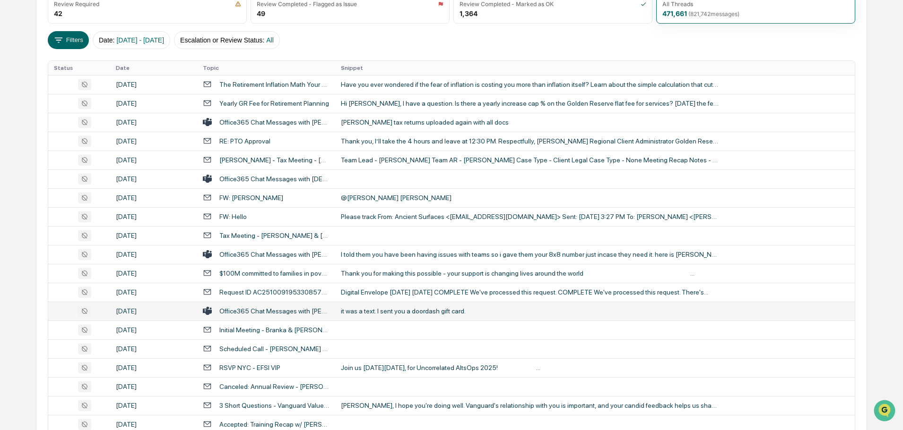
click at [357, 312] on div "it was a text. I sent you a doordash gift card." at bounding box center [530, 312] width 378 height 8
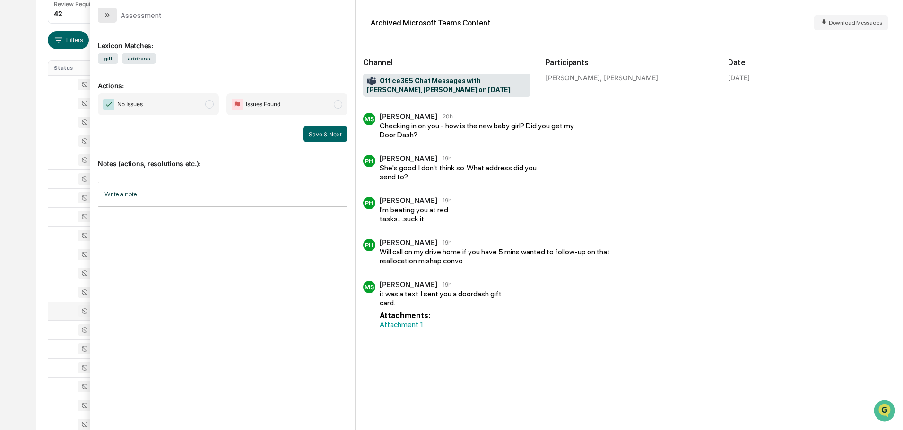
click at [108, 15] on icon "modal" at bounding box center [107, 15] width 8 height 8
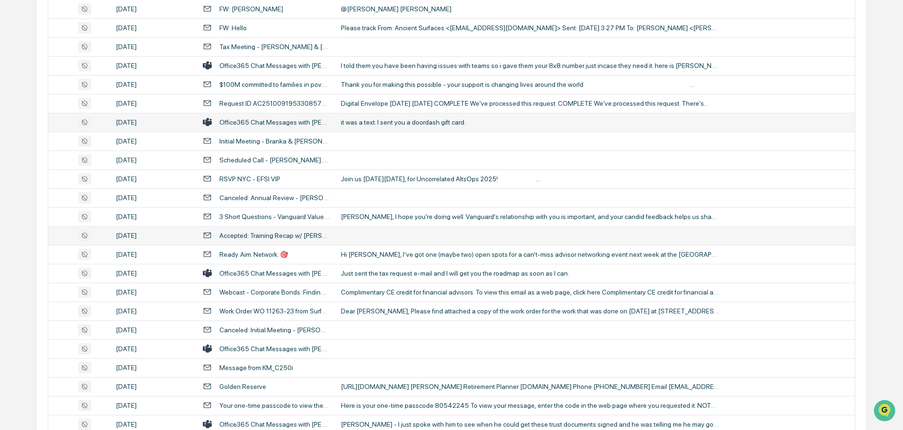
scroll to position [378, 0]
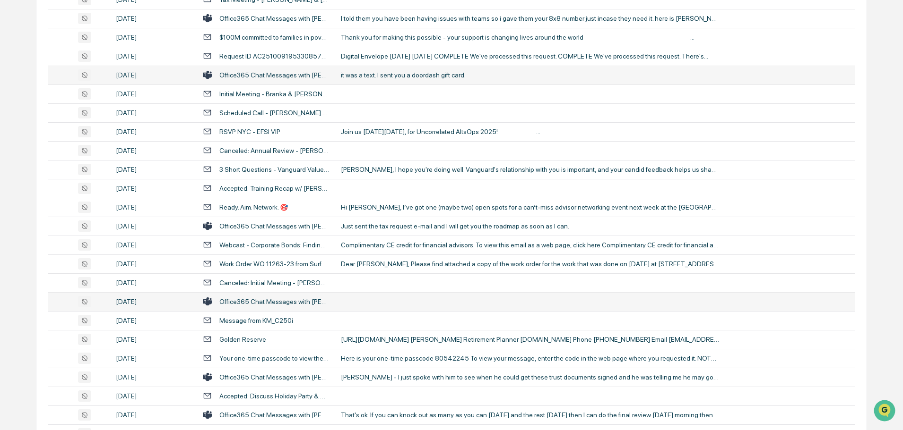
click at [363, 301] on td at bounding box center [594, 302] width 519 height 19
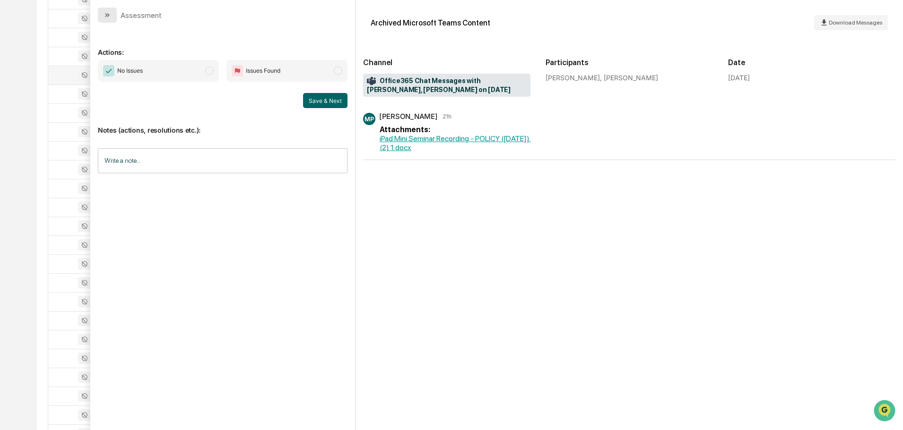
click at [112, 14] on button "modal" at bounding box center [107, 15] width 19 height 15
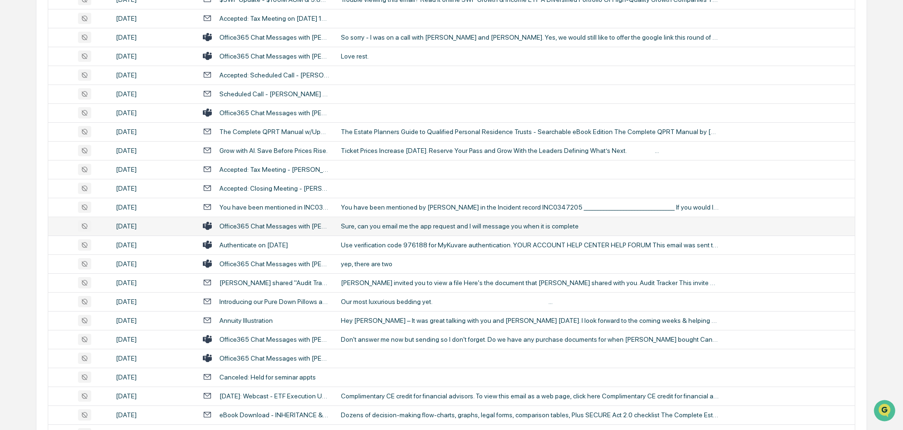
scroll to position [1087, 0]
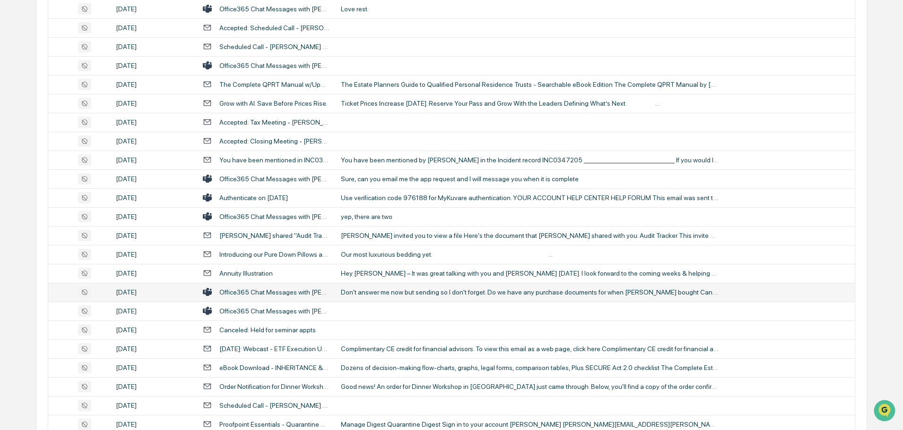
click at [387, 291] on div "Don't answer me now but sending so I don't forget. Do we have any purchase docu…" at bounding box center [530, 293] width 378 height 8
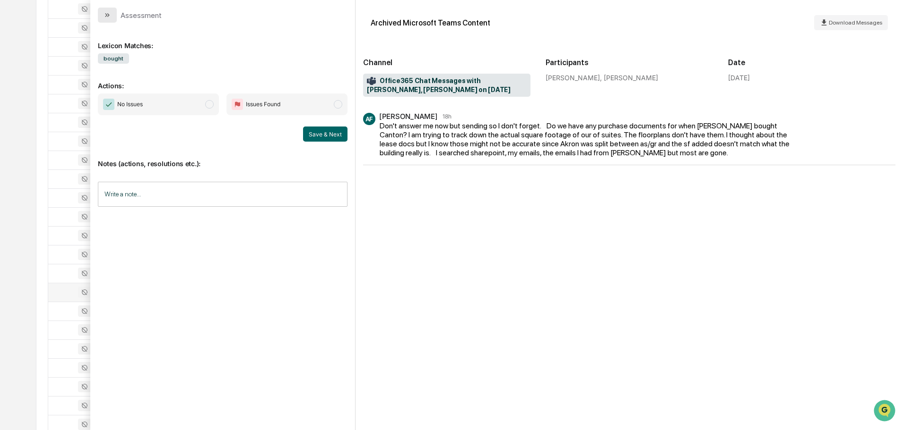
click at [110, 18] on icon "modal" at bounding box center [107, 15] width 8 height 8
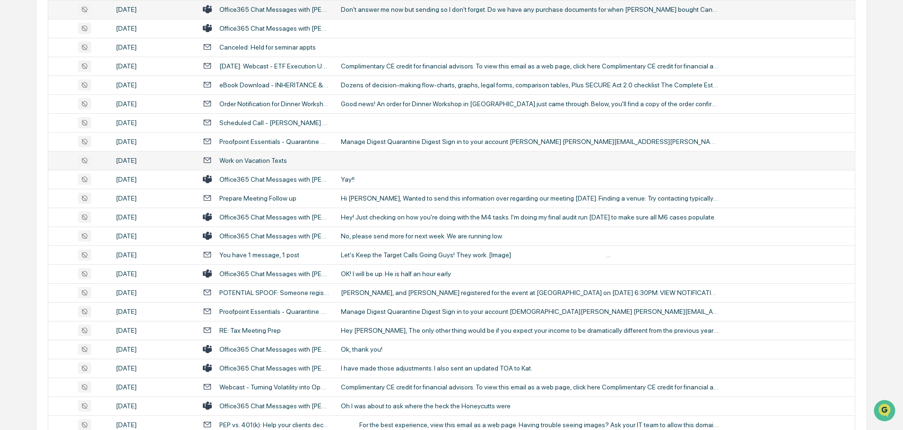
scroll to position [1370, 0]
click at [381, 274] on div "OK! I will be up. He is half an hour early" at bounding box center [530, 274] width 378 height 8
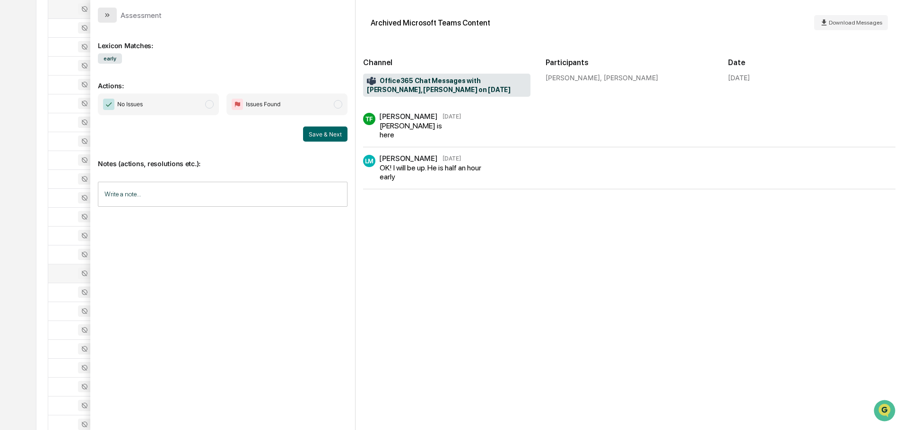
click at [107, 17] on icon "modal" at bounding box center [107, 15] width 8 height 8
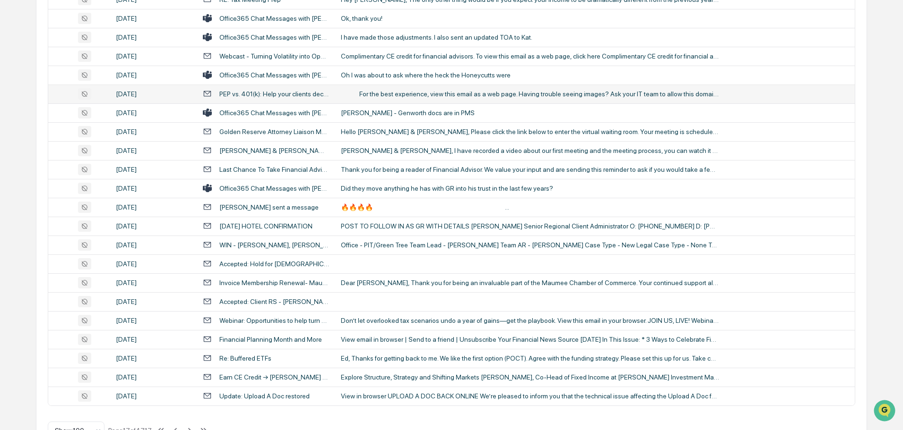
scroll to position [1730, 0]
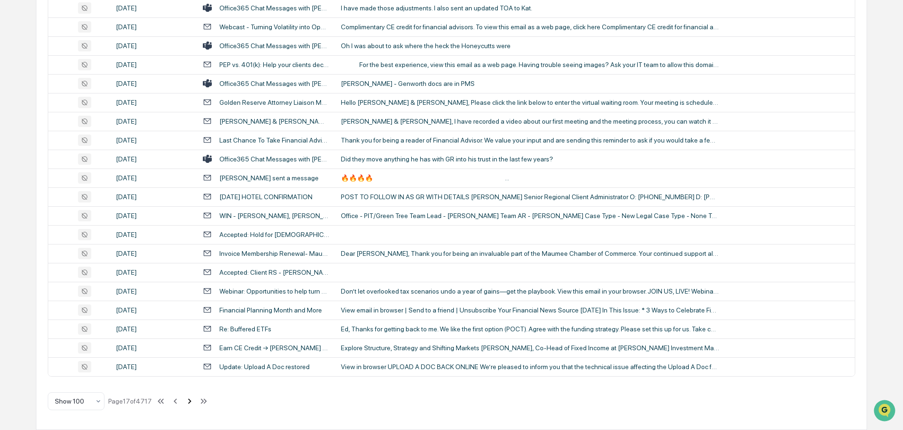
click at [190, 405] on icon at bounding box center [189, 401] width 10 height 10
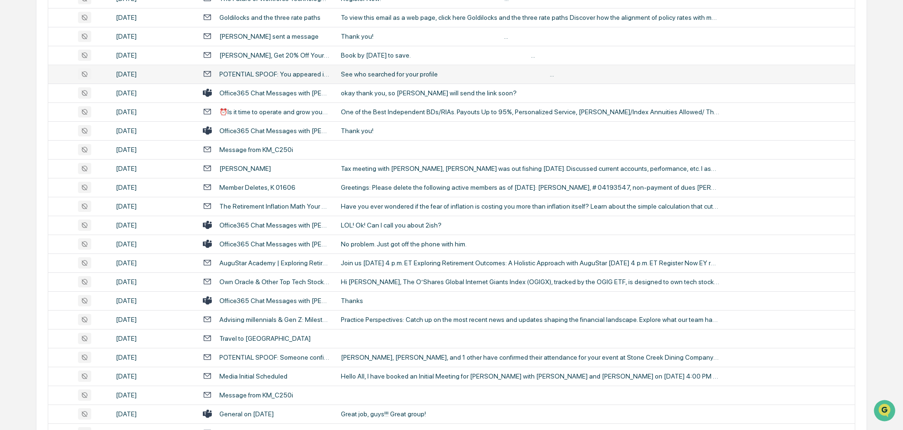
scroll to position [313, 0]
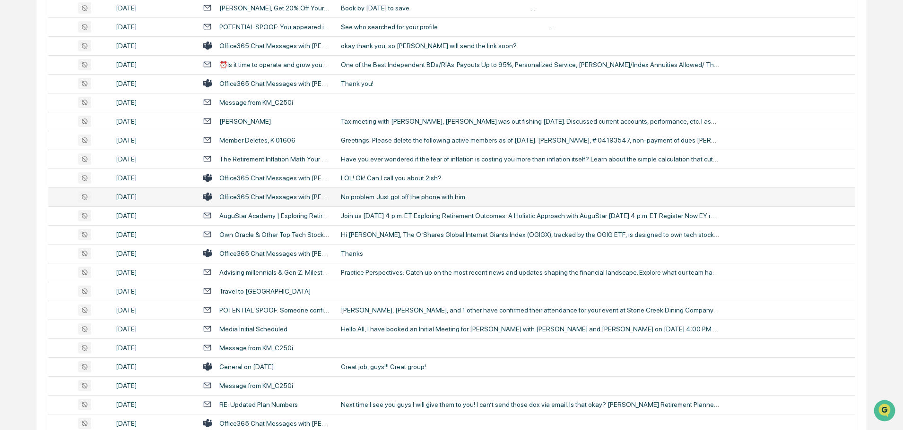
click at [400, 197] on div "No problem. Just got off the phone with him." at bounding box center [530, 197] width 378 height 8
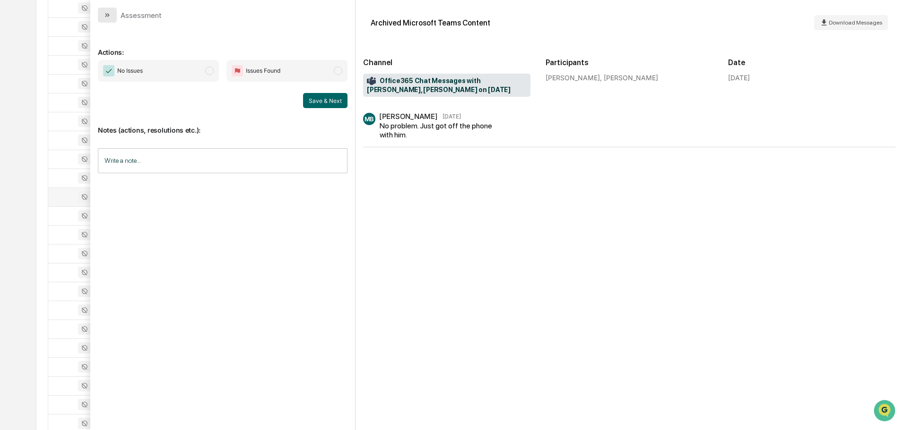
click at [112, 16] on button "modal" at bounding box center [107, 15] width 19 height 15
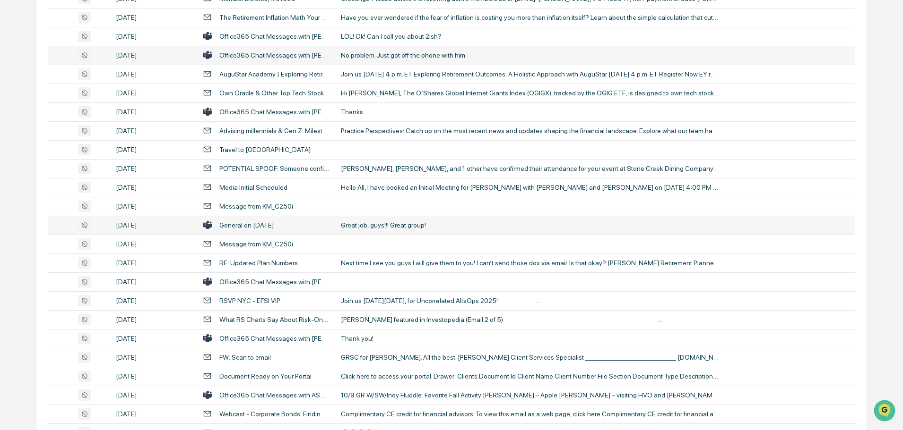
scroll to position [502, 0]
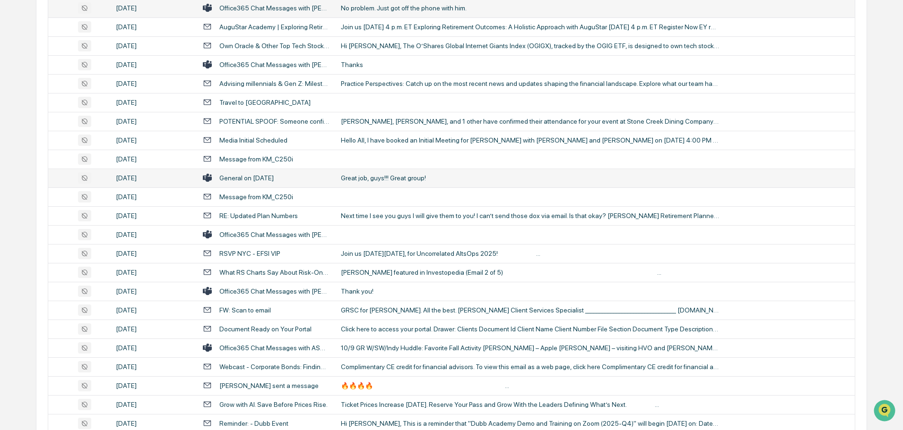
click at [395, 176] on div "Great job, guys!!! Great group!" at bounding box center [530, 178] width 378 height 8
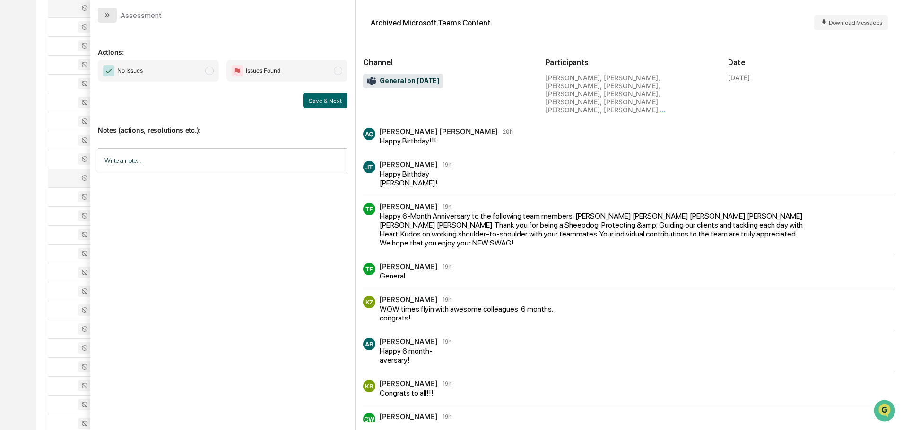
click at [111, 14] on button "modal" at bounding box center [107, 15] width 19 height 15
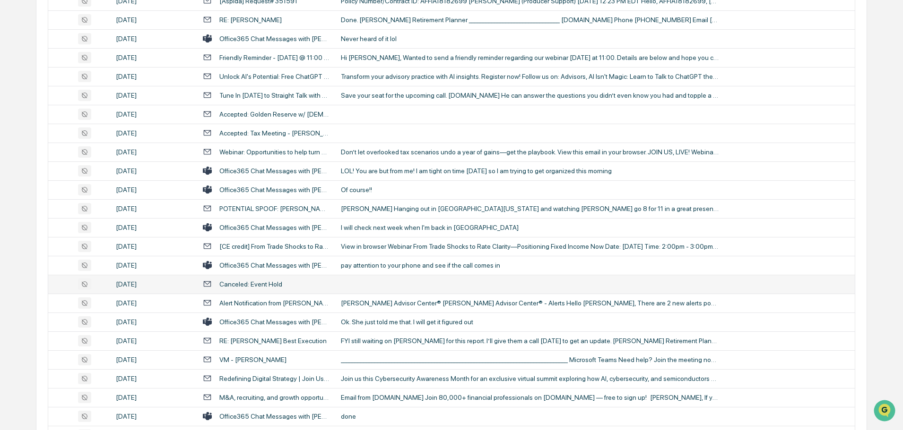
scroll to position [1305, 0]
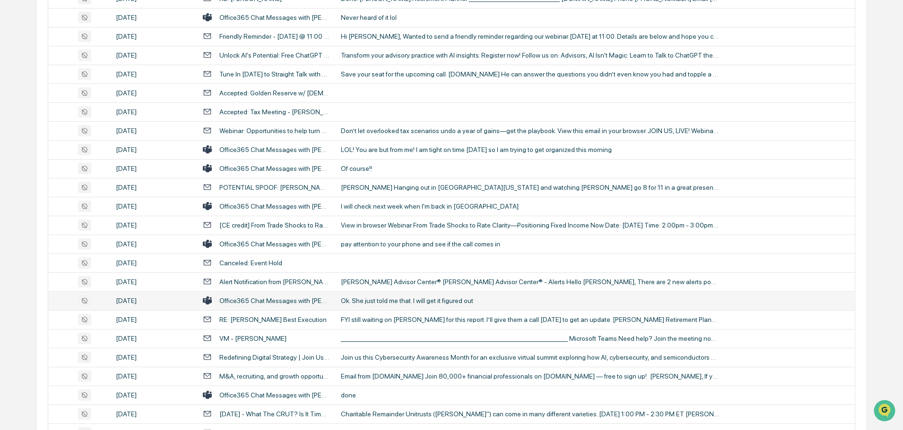
click at [372, 301] on div "Ok. She just told me that. I will get it figured out" at bounding box center [530, 301] width 378 height 8
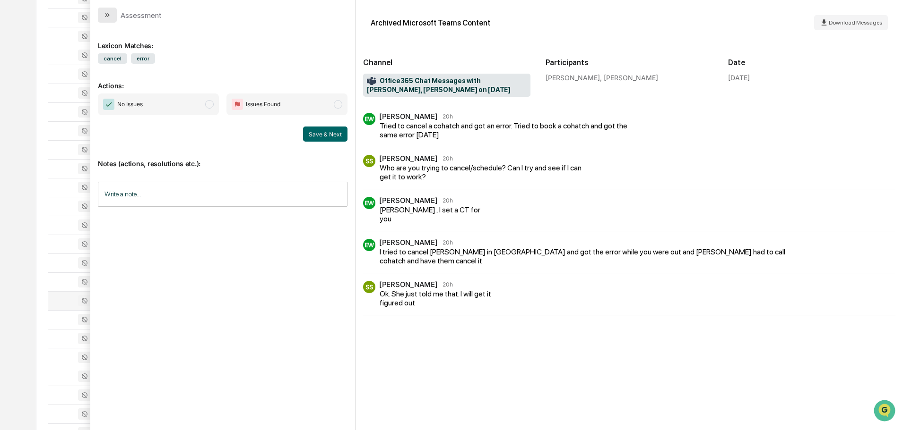
click at [115, 14] on button "modal" at bounding box center [107, 15] width 19 height 15
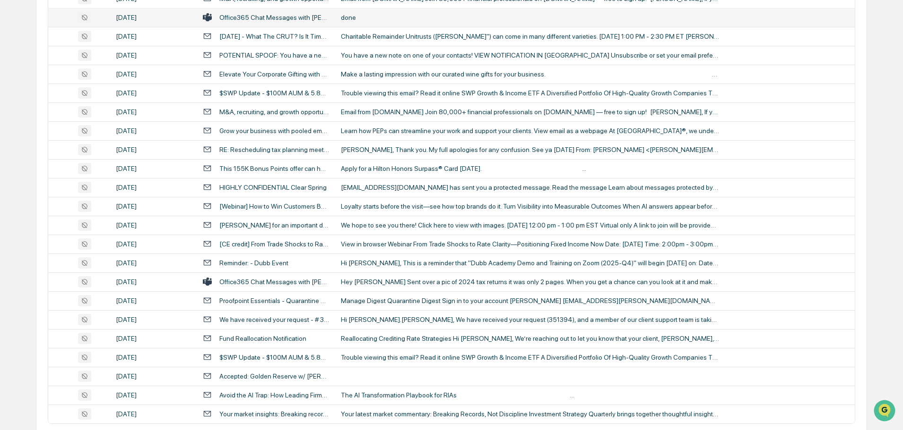
scroll to position [1730, 0]
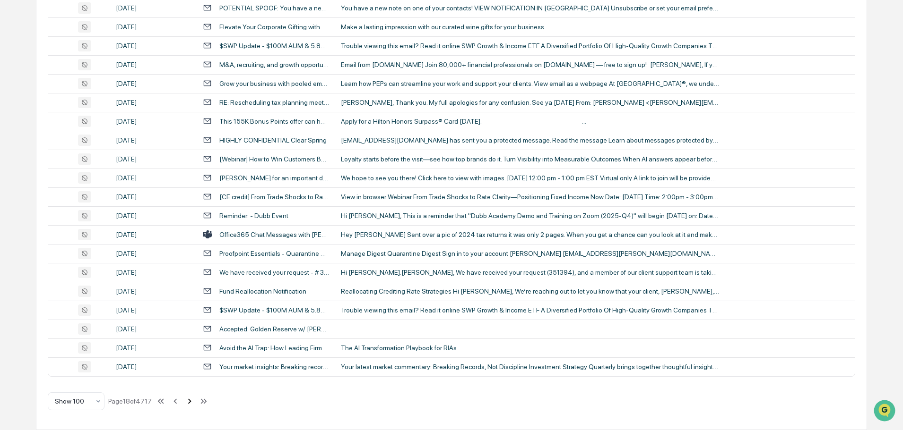
click at [191, 402] on icon at bounding box center [189, 401] width 3 height 5
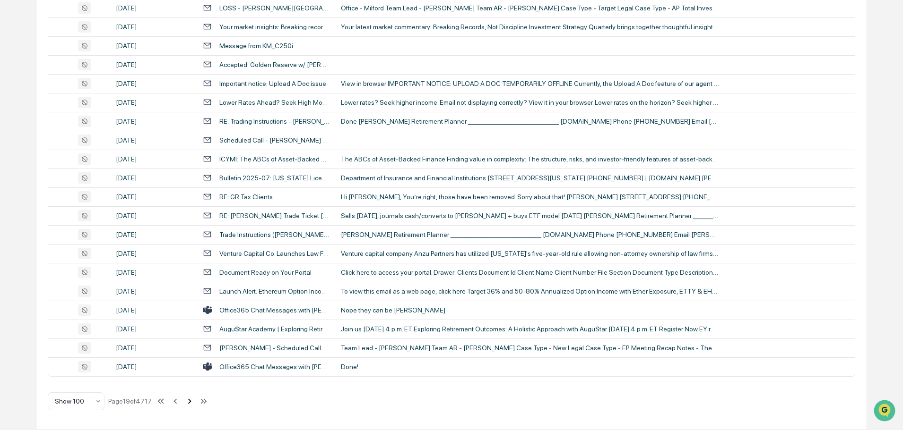
click at [191, 403] on icon at bounding box center [189, 401] width 10 height 10
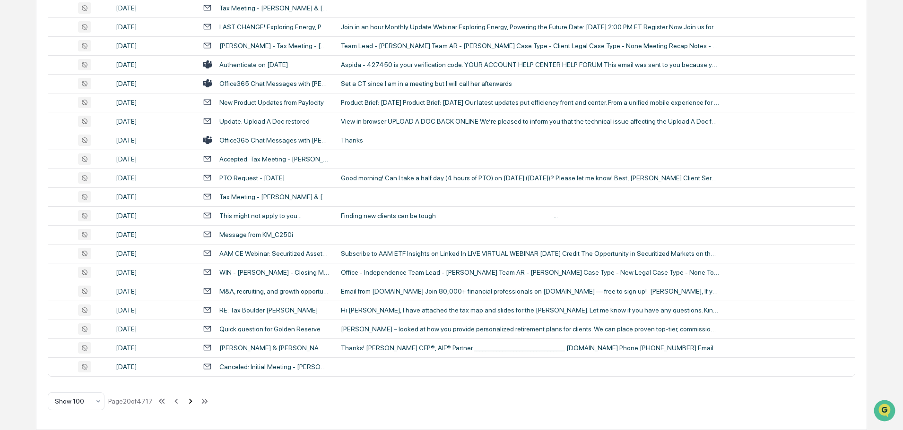
click at [192, 402] on icon at bounding box center [190, 401] width 3 height 5
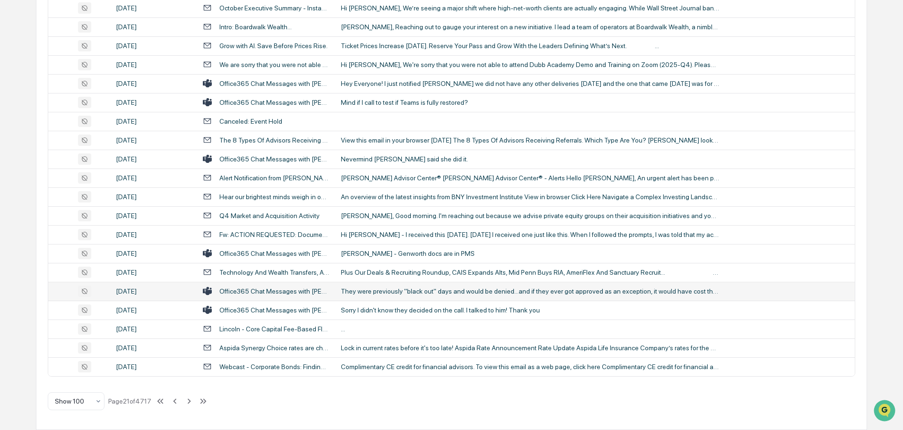
click at [455, 294] on div "They were previously "black out" days and would be denied...and if they ever go…" at bounding box center [530, 292] width 378 height 8
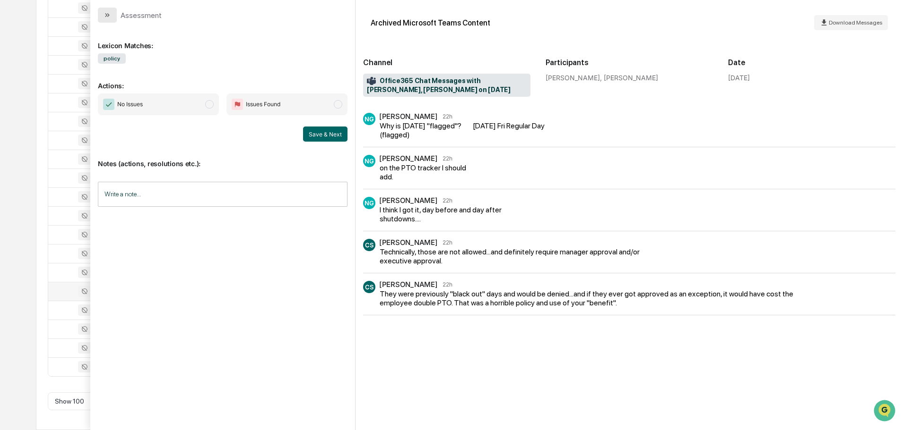
click at [106, 17] on icon "modal" at bounding box center [106, 15] width 2 height 4
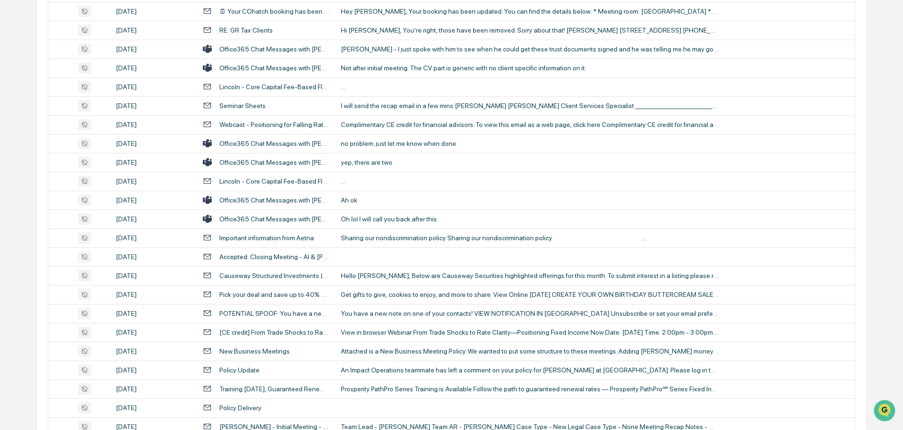
scroll to position [1069, 0]
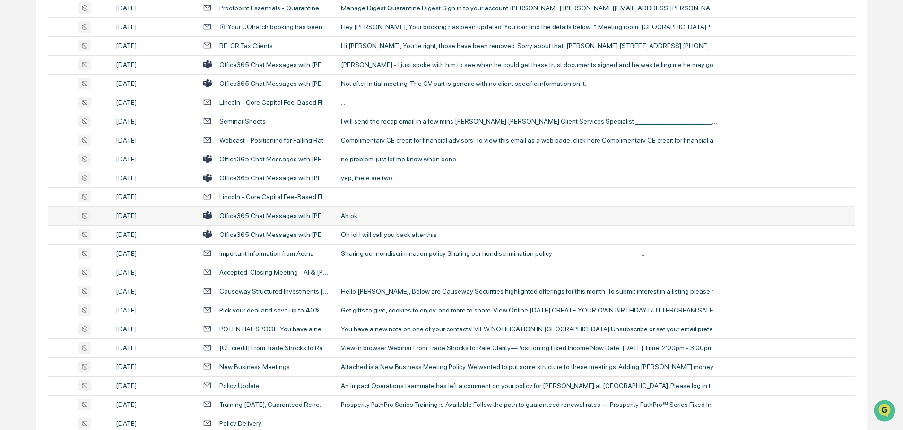
click at [393, 214] on div "Ah ok" at bounding box center [530, 216] width 378 height 8
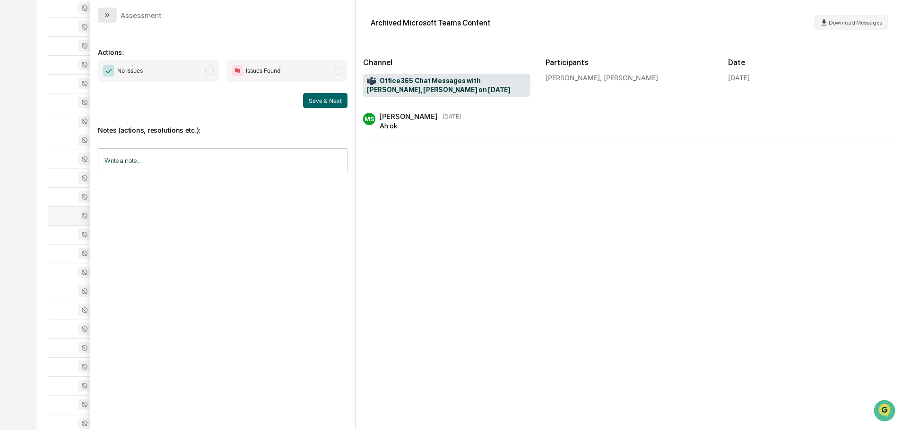
click at [111, 15] on button "modal" at bounding box center [107, 15] width 19 height 15
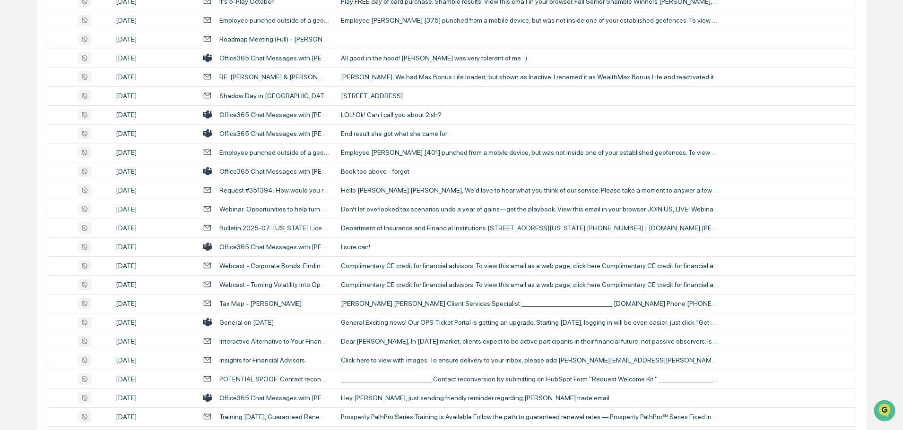
scroll to position [549, 0]
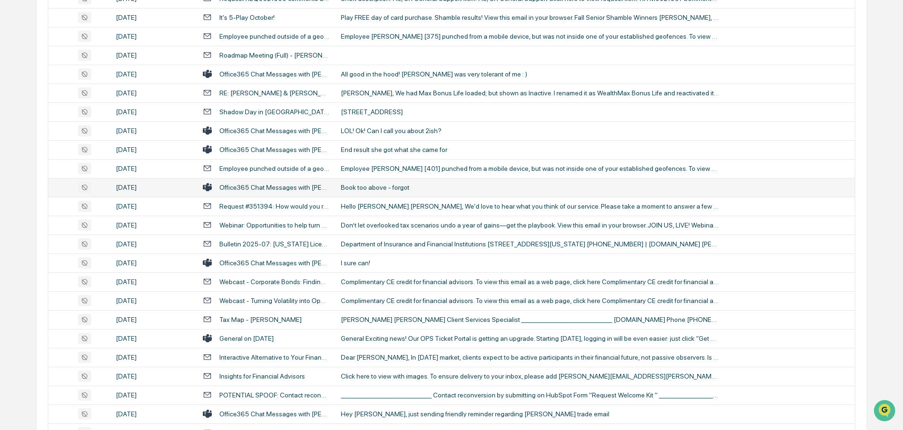
click at [399, 192] on td "Book too above - forgot" at bounding box center [594, 187] width 519 height 19
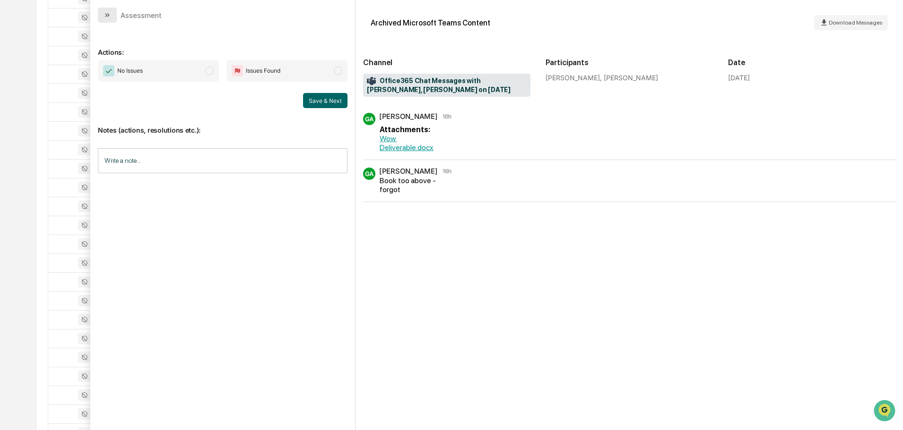
click at [112, 18] on button "modal" at bounding box center [107, 15] width 19 height 15
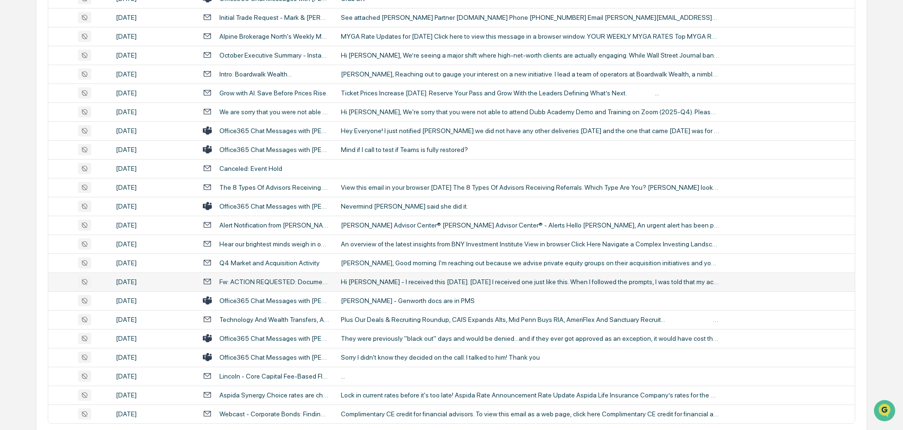
scroll to position [1730, 0]
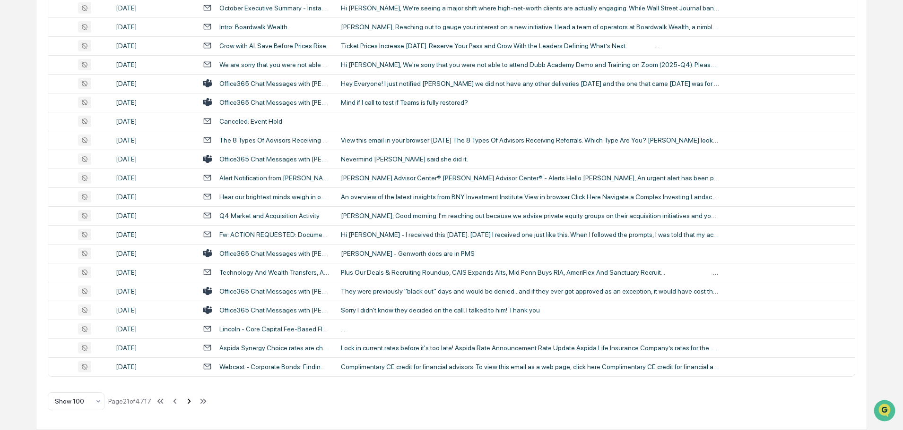
click at [188, 403] on icon at bounding box center [189, 401] width 10 height 10
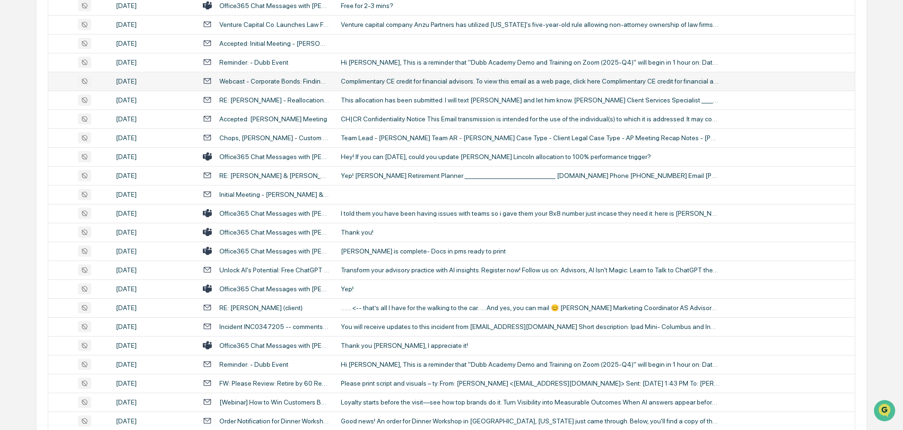
scroll to position [236, 0]
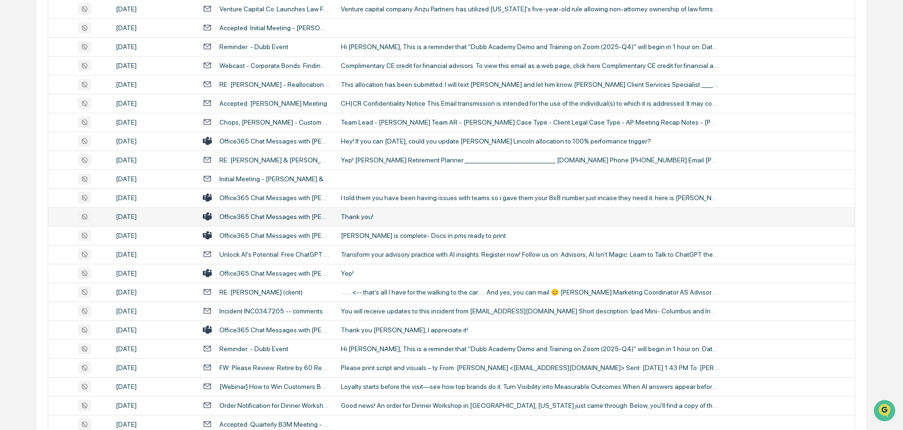
click at [373, 213] on div "Thank you!" at bounding box center [530, 217] width 378 height 8
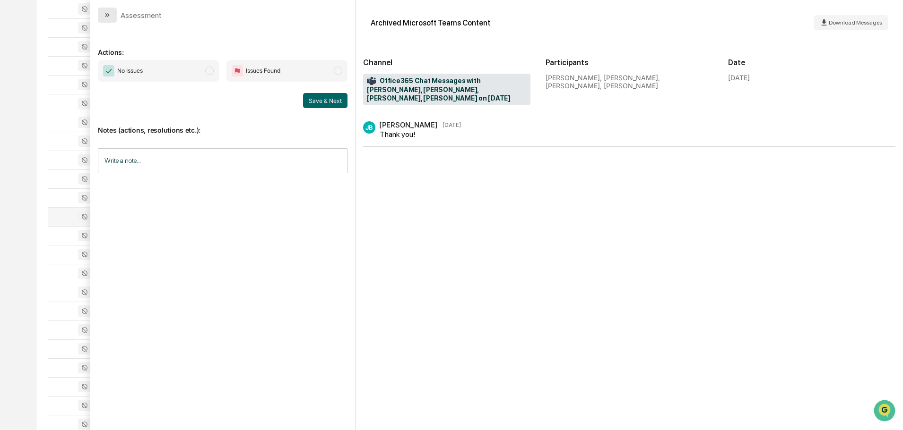
click at [105, 15] on icon "modal" at bounding box center [107, 15] width 8 height 8
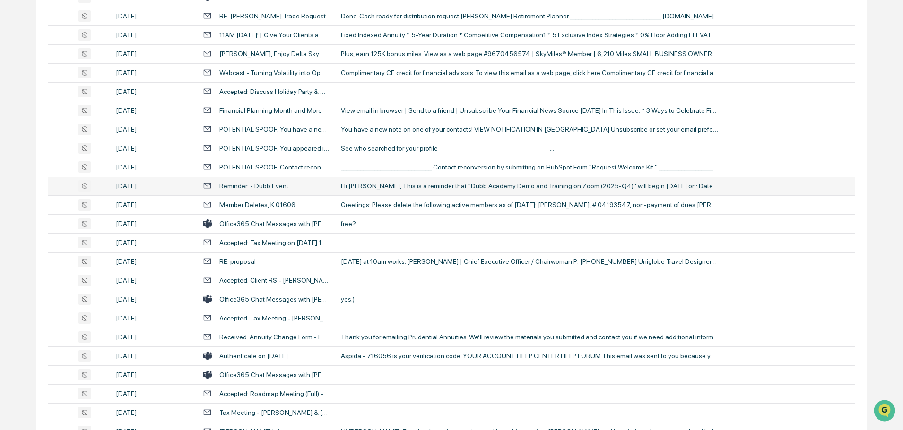
scroll to position [1418, 0]
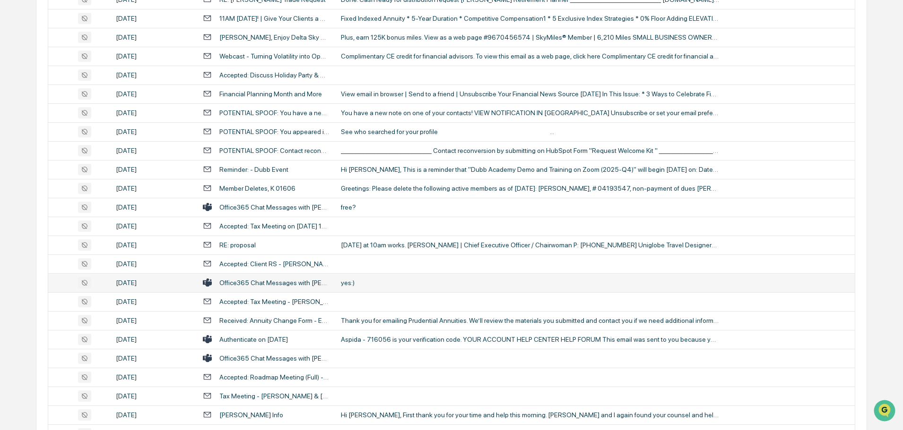
click at [344, 281] on div "yes:)" at bounding box center [530, 283] width 378 height 8
